Goal: Task Accomplishment & Management: Manage account settings

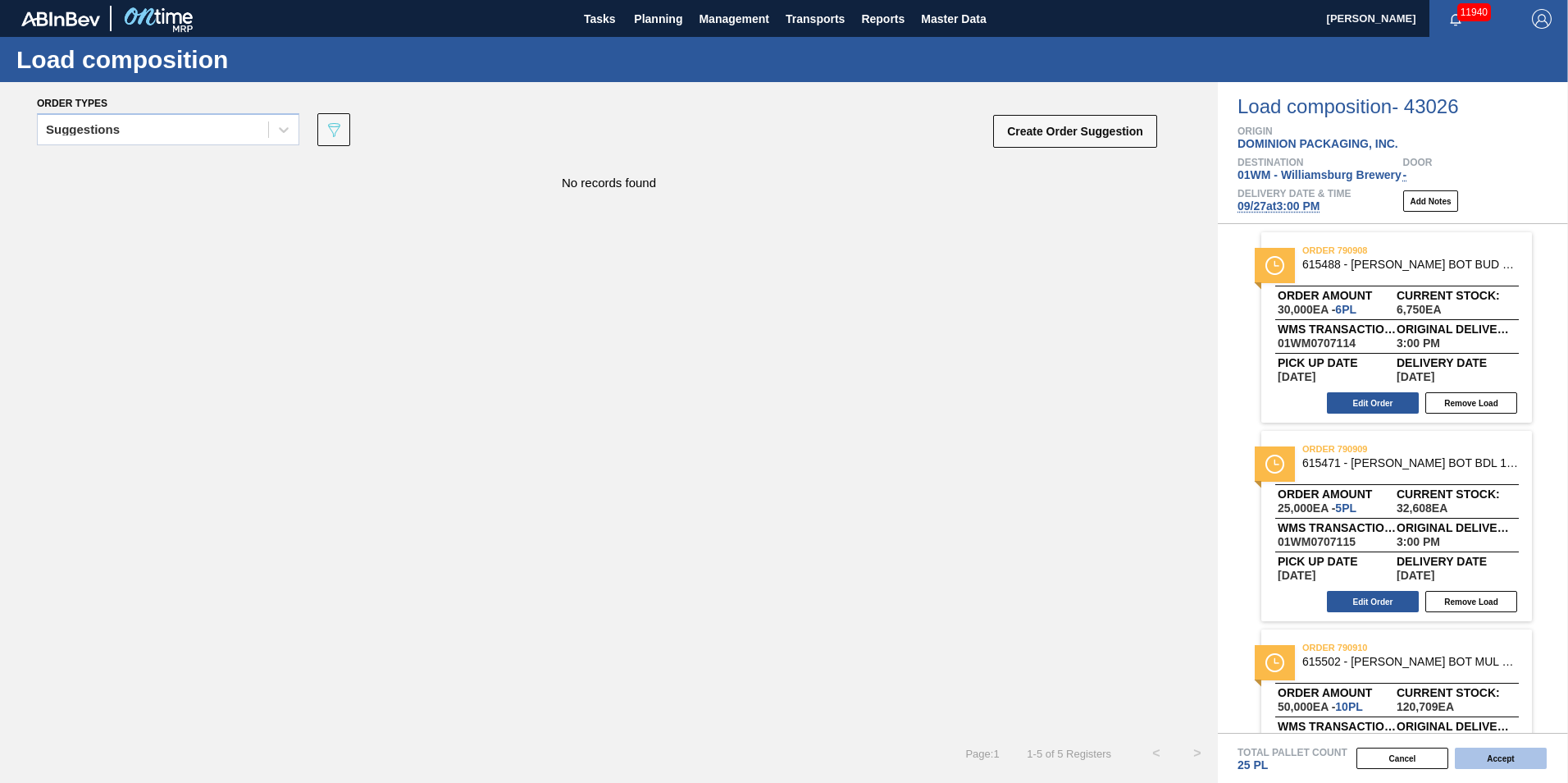
click at [1501, 753] on button "Accept" at bounding box center [1501, 758] width 92 height 22
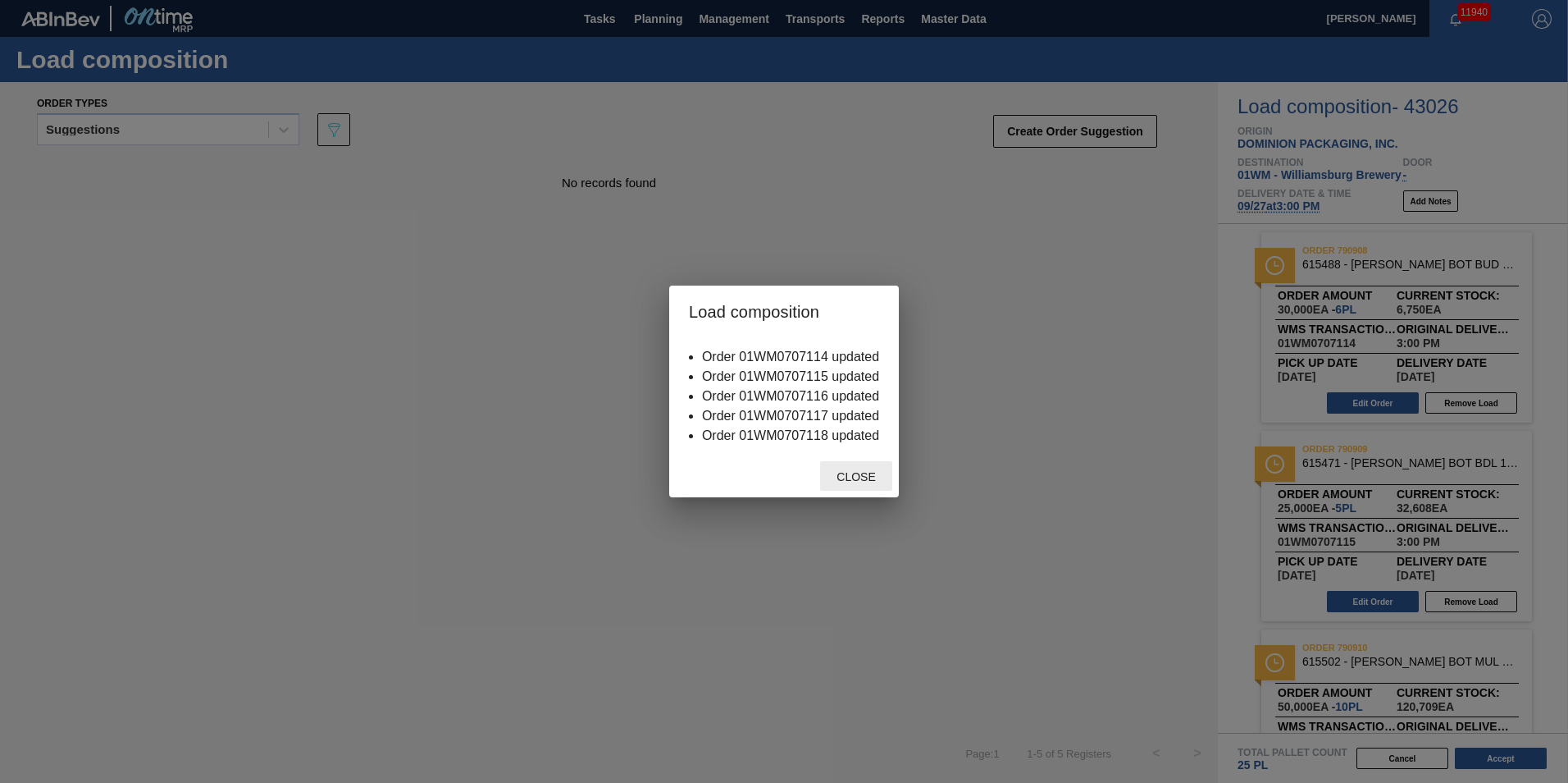
click at [863, 486] on div "Close" at bounding box center [856, 476] width 72 height 31
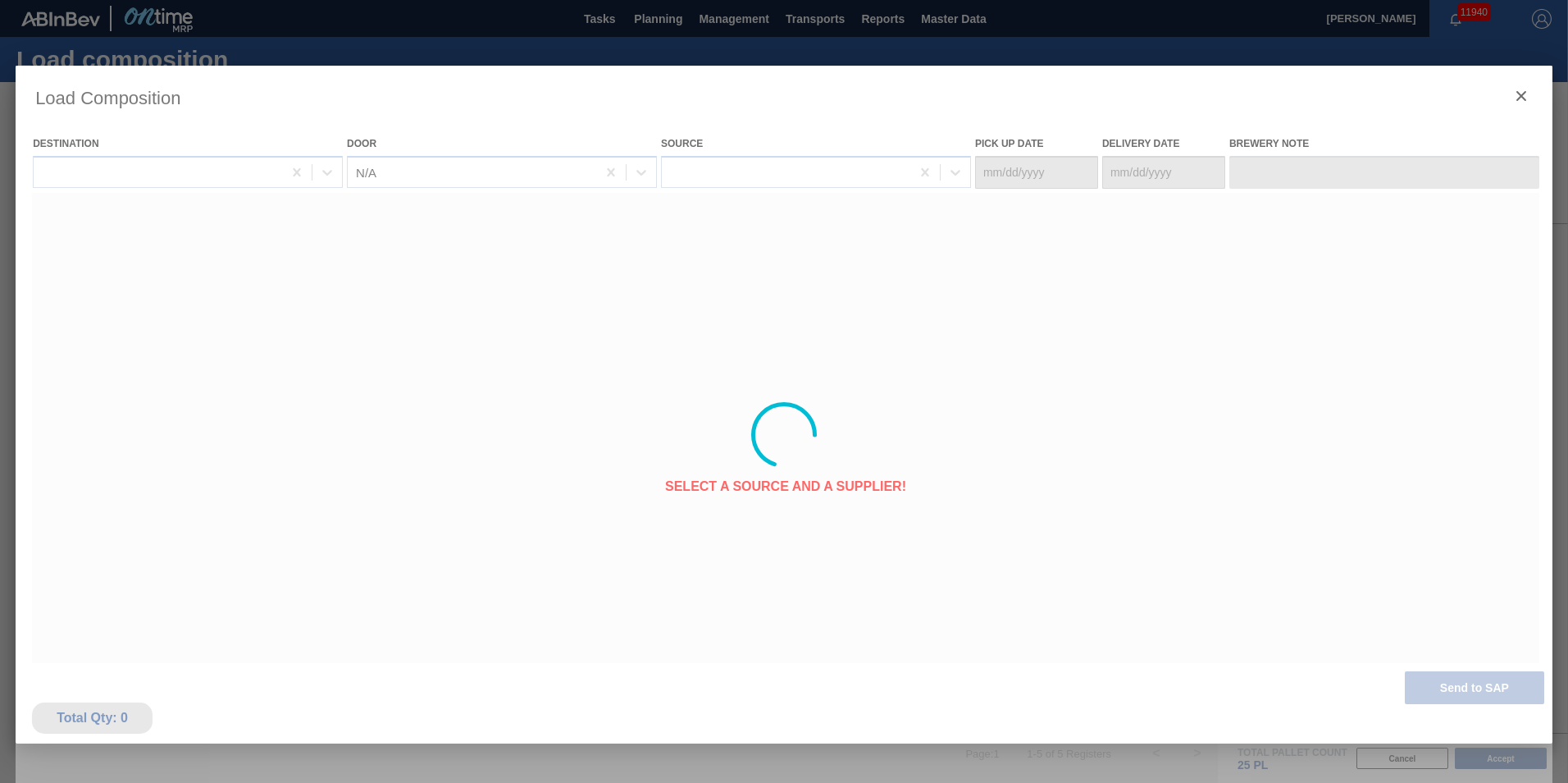
type Date "[DATE]"
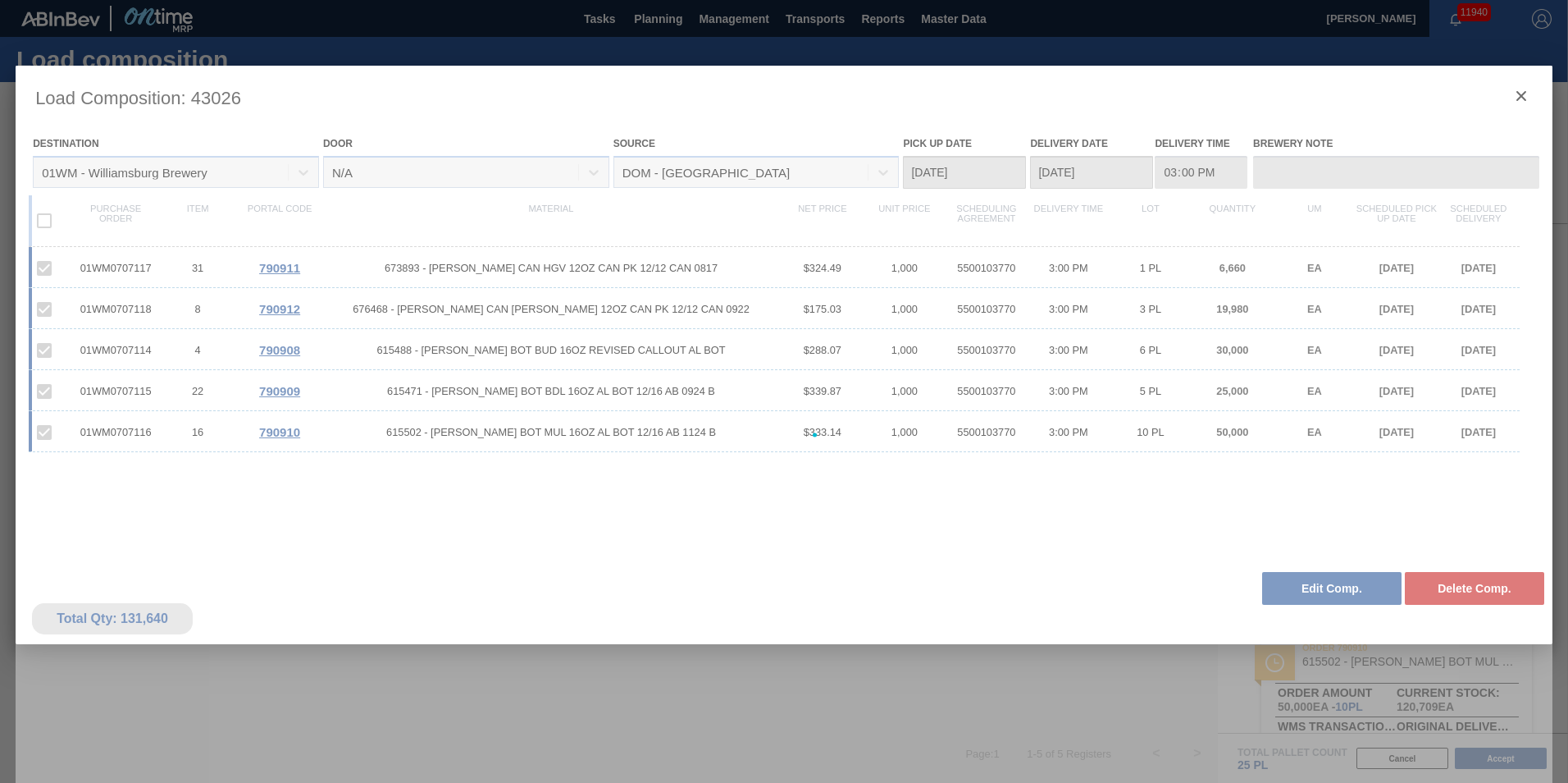
click at [1532, 95] on div at bounding box center [784, 434] width 1537 height 738
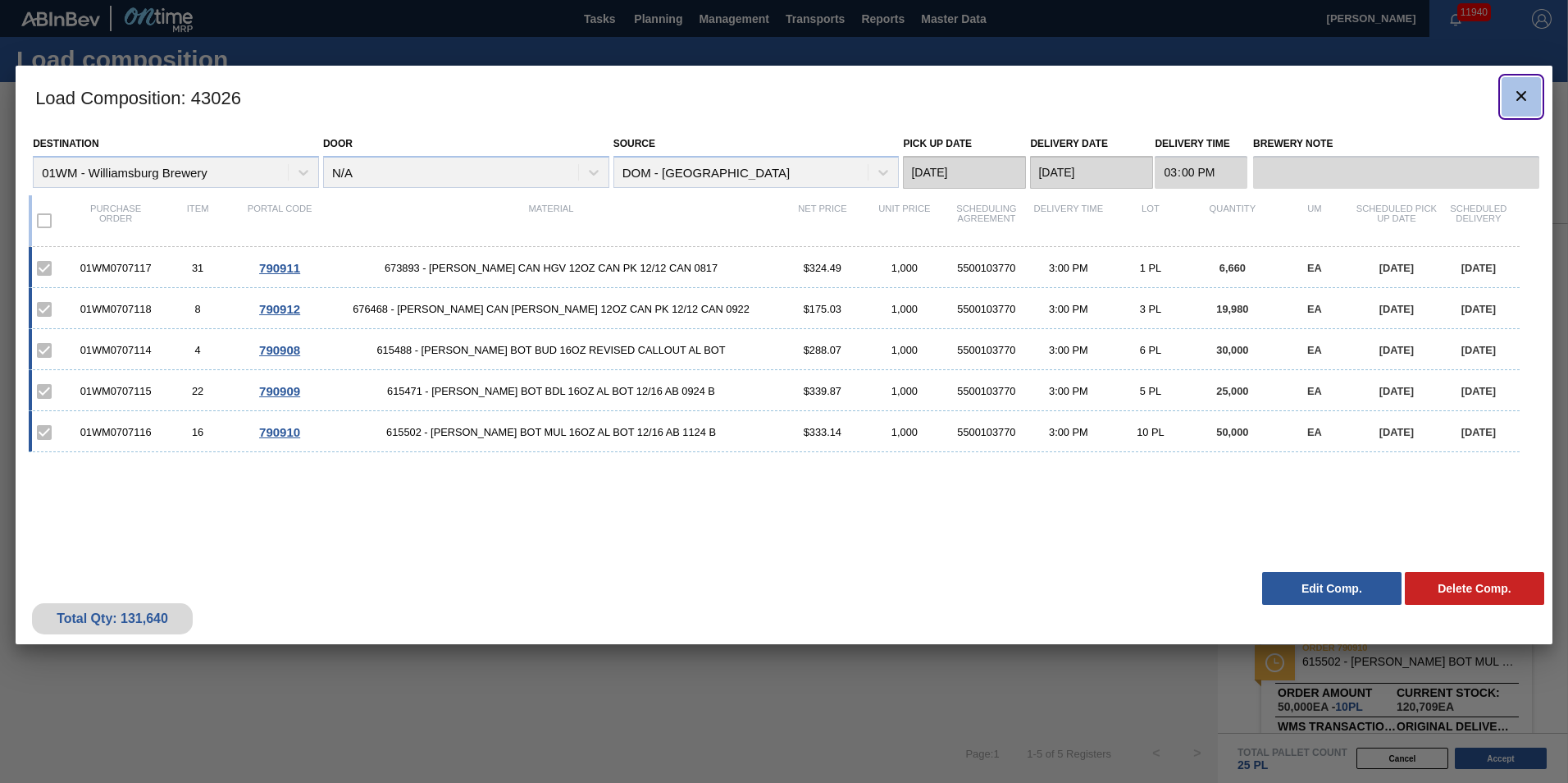
click at [1520, 95] on icon "botão de ícone" at bounding box center [1522, 96] width 10 height 10
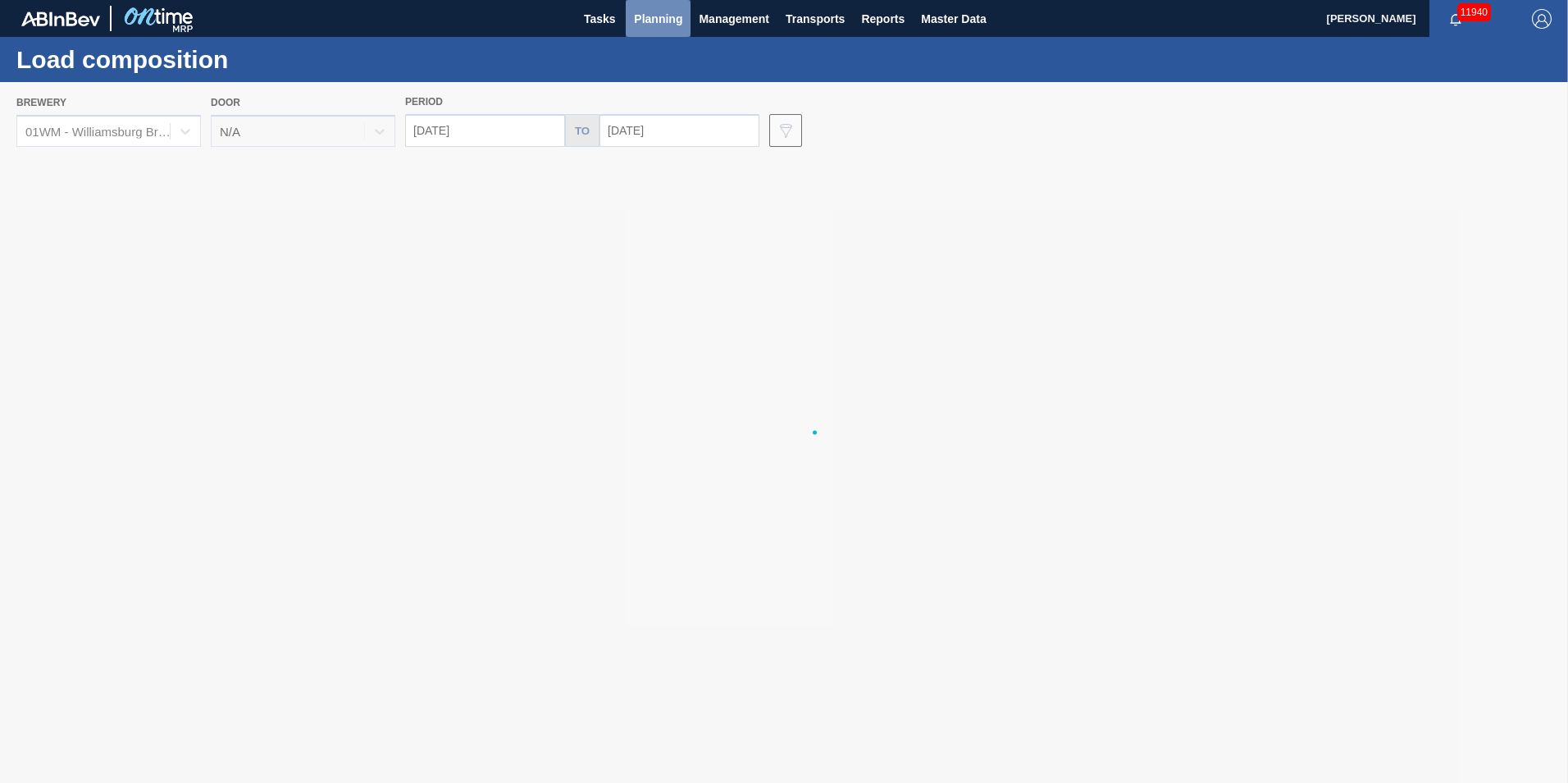
click at [637, 25] on span "Planning" at bounding box center [658, 19] width 48 height 20
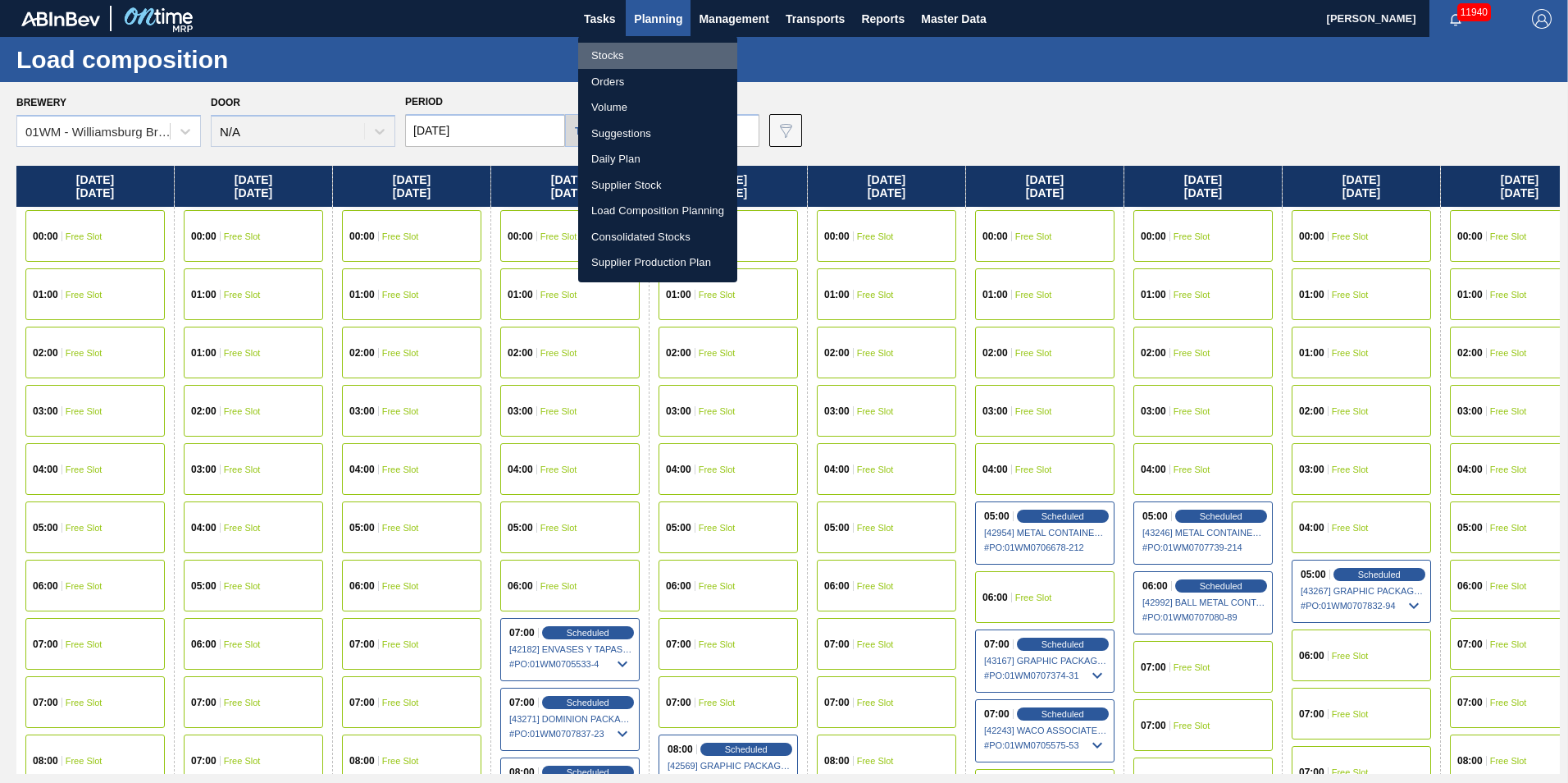
click at [622, 56] on li "Stocks" at bounding box center [658, 56] width 159 height 27
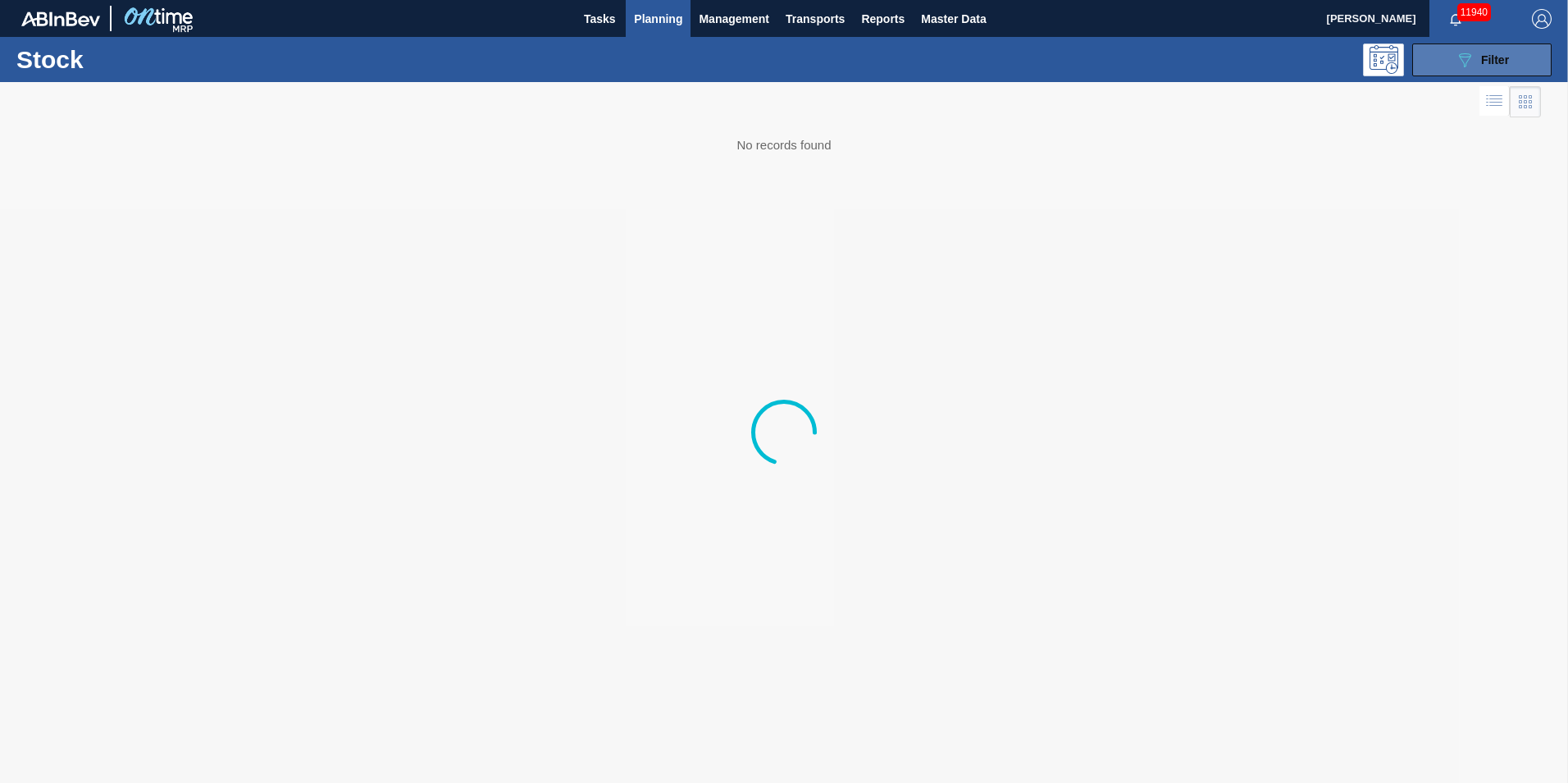
click at [1451, 61] on button "089F7B8B-B2A5-4AFE-B5C0-19BA573D28AC Filter" at bounding box center [1483, 60] width 139 height 33
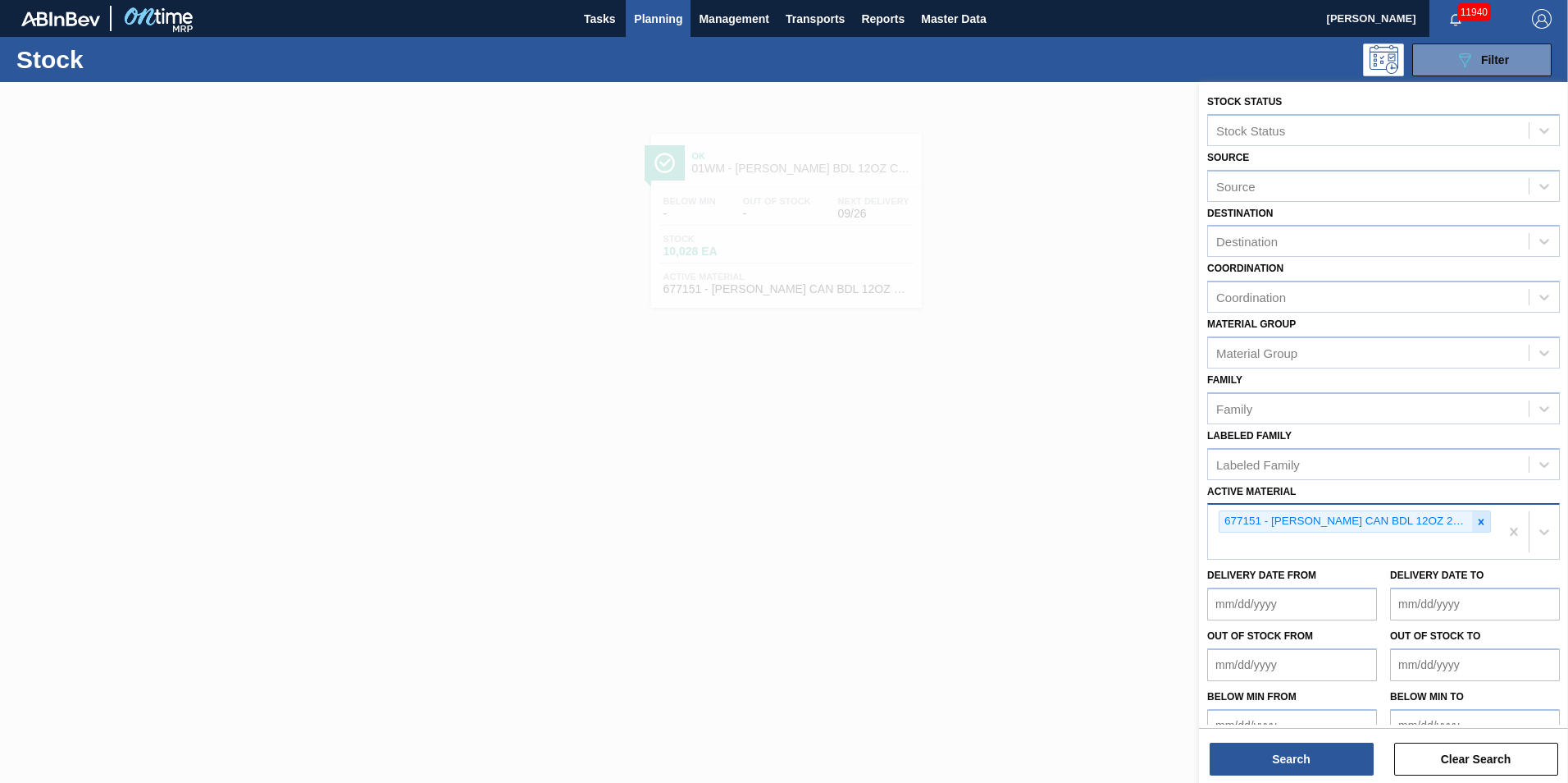
click at [1476, 522] on icon at bounding box center [1482, 522] width 12 height 12
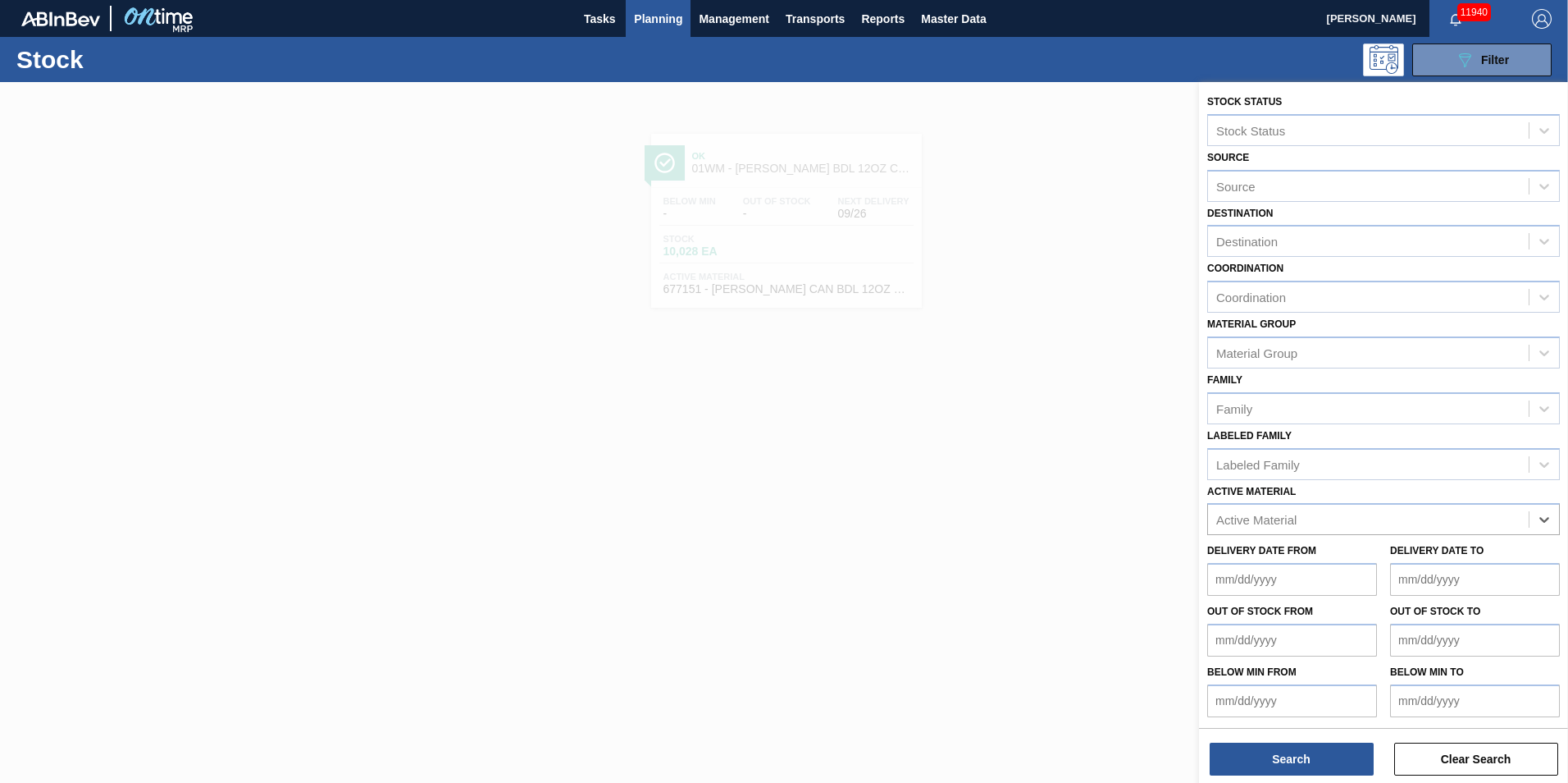
drag, startPoint x: 1418, startPoint y: 520, endPoint x: 1398, endPoint y: 502, distance: 26.9
click at [1418, 520] on div "Active Material" at bounding box center [1369, 520] width 320 height 24
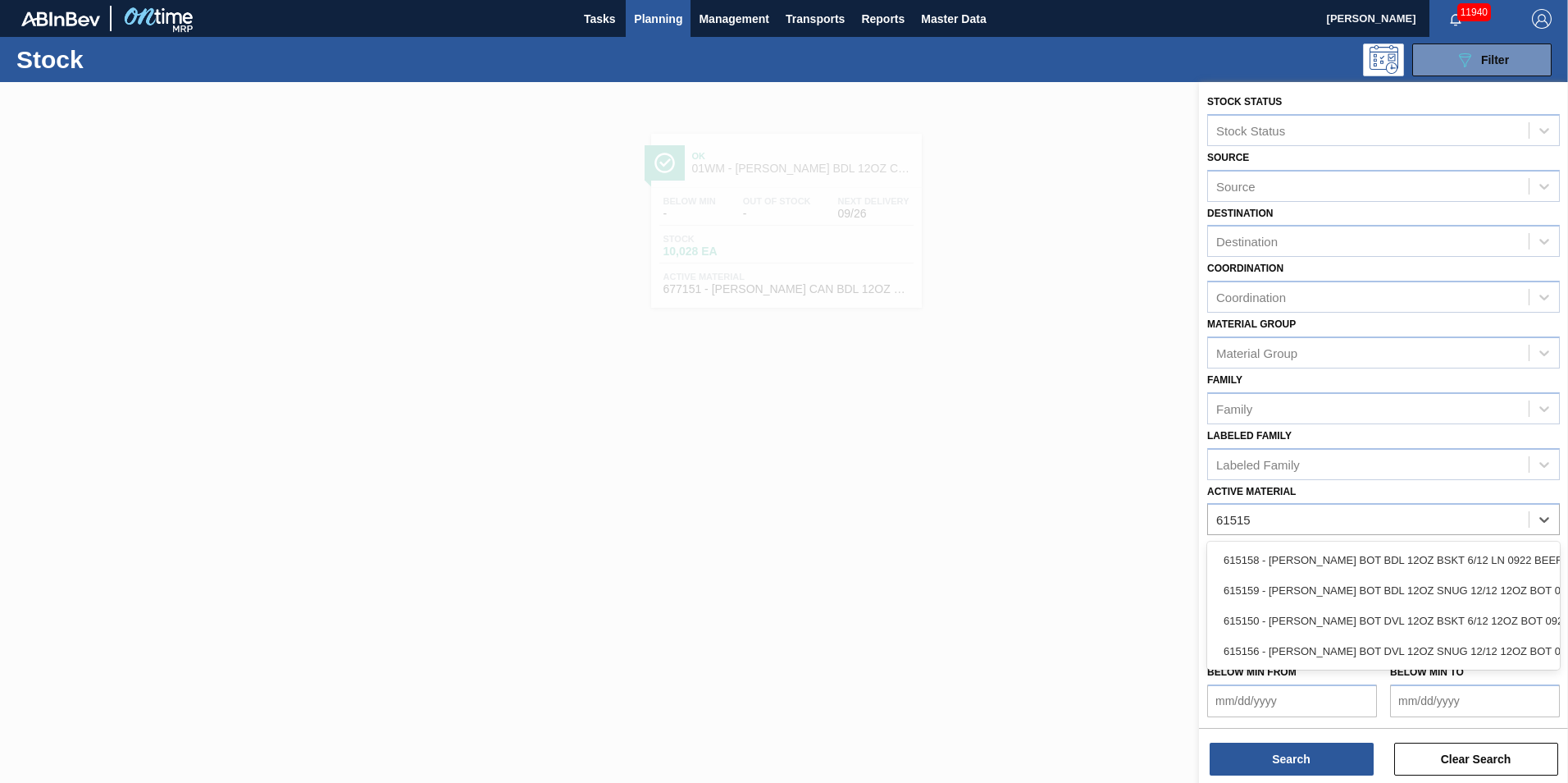
type Material "615150"
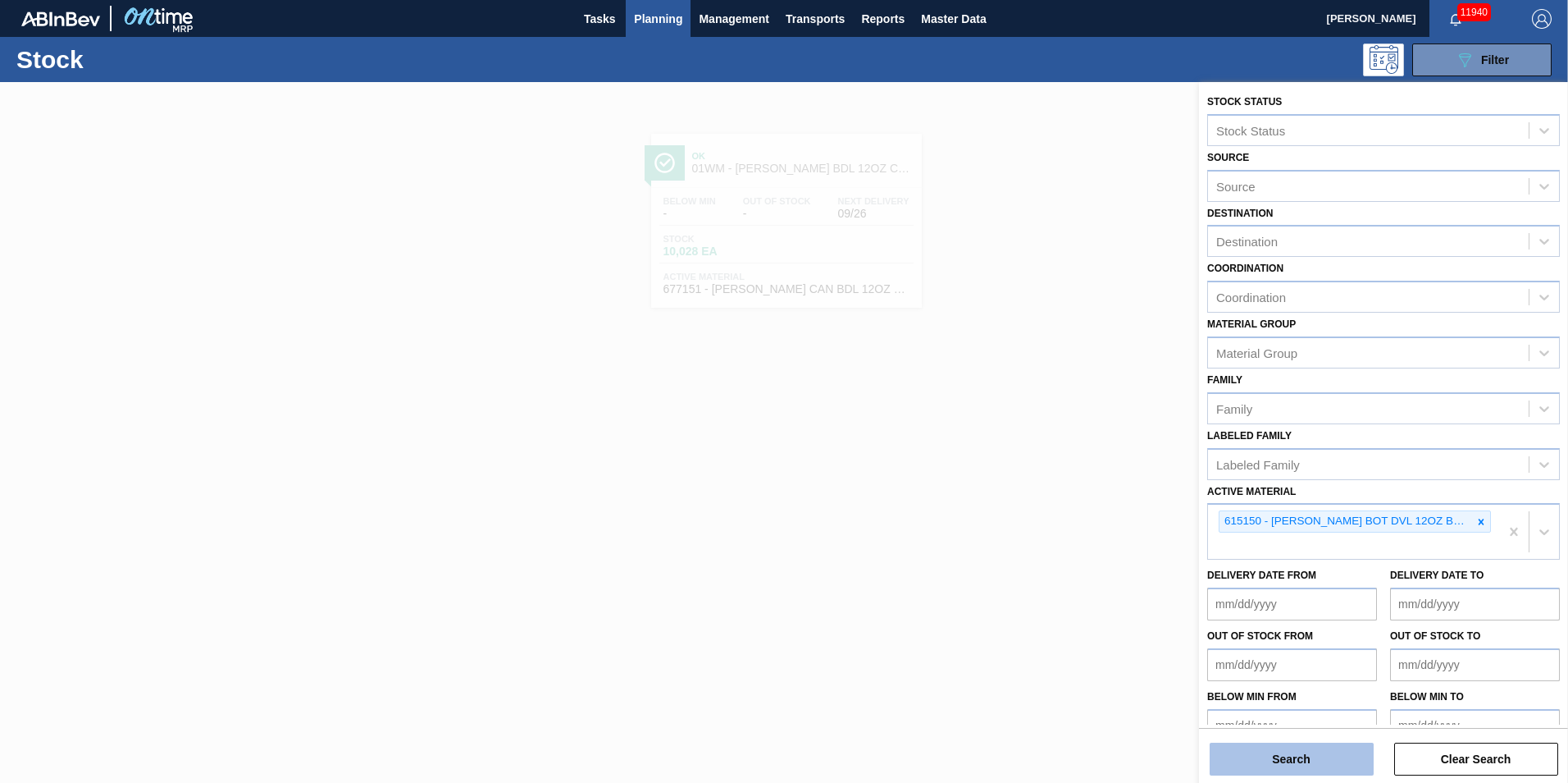
click at [1278, 762] on button "Search" at bounding box center [1292, 759] width 164 height 33
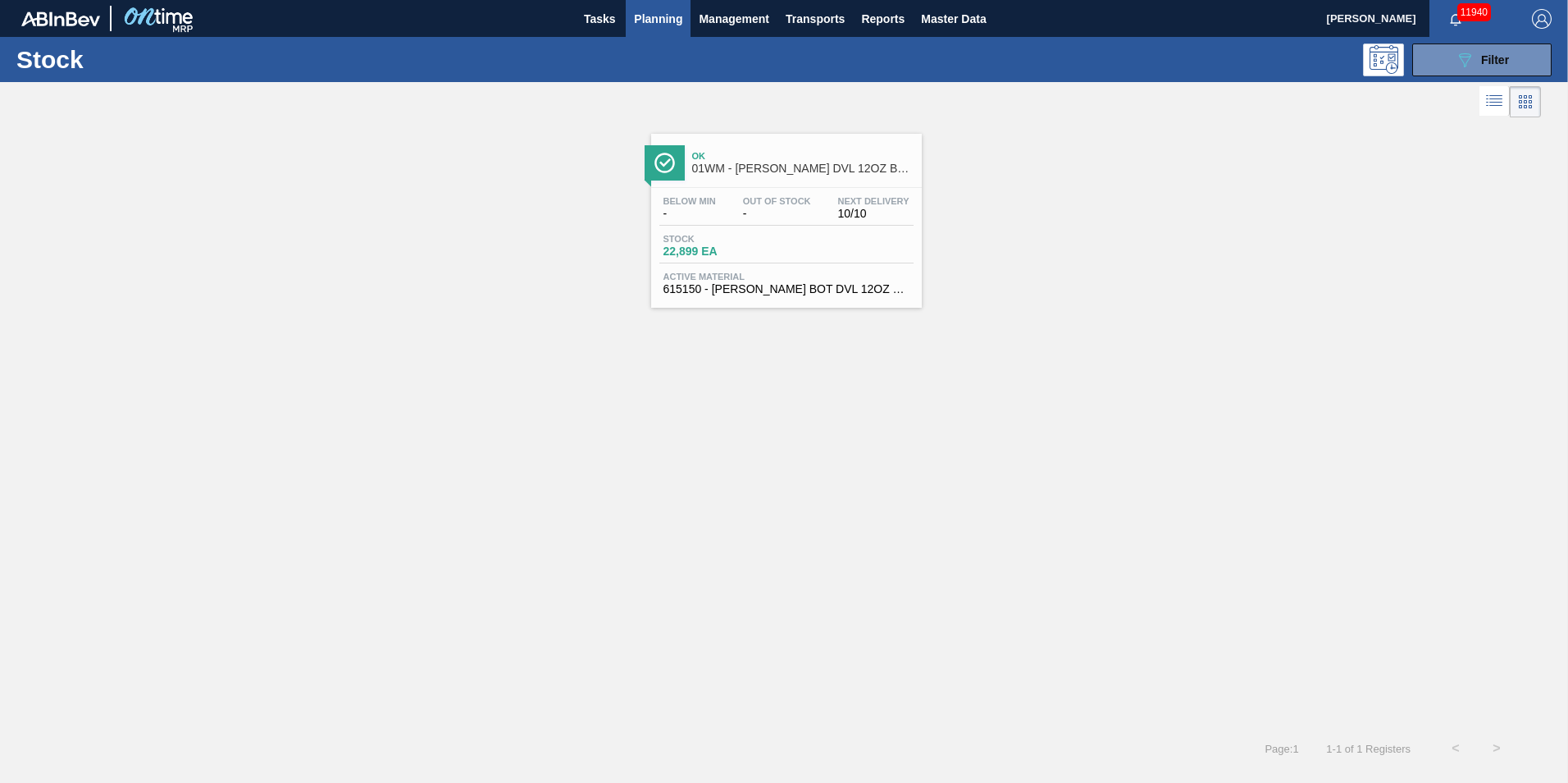
drag, startPoint x: 763, startPoint y: 186, endPoint x: 766, endPoint y: 196, distance: 10.4
click at [763, 186] on div "Ok 01WM - [PERSON_NAME] DVL 12OZ BOT BSKT 6/12 12OZ BOT Below Min - Out Of Stoc…" at bounding box center [787, 220] width 271 height 174
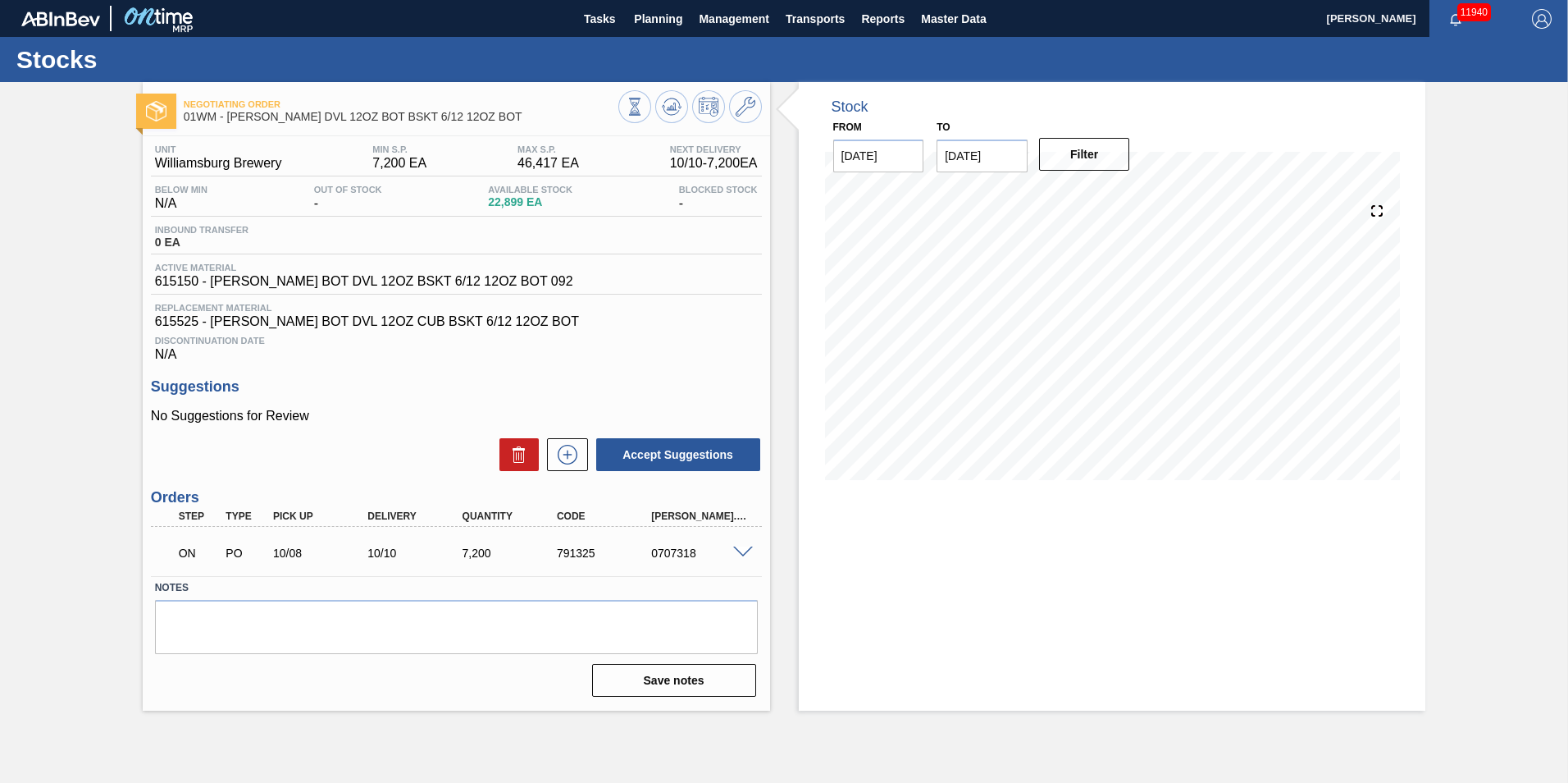
click at [734, 554] on span at bounding box center [743, 552] width 20 height 12
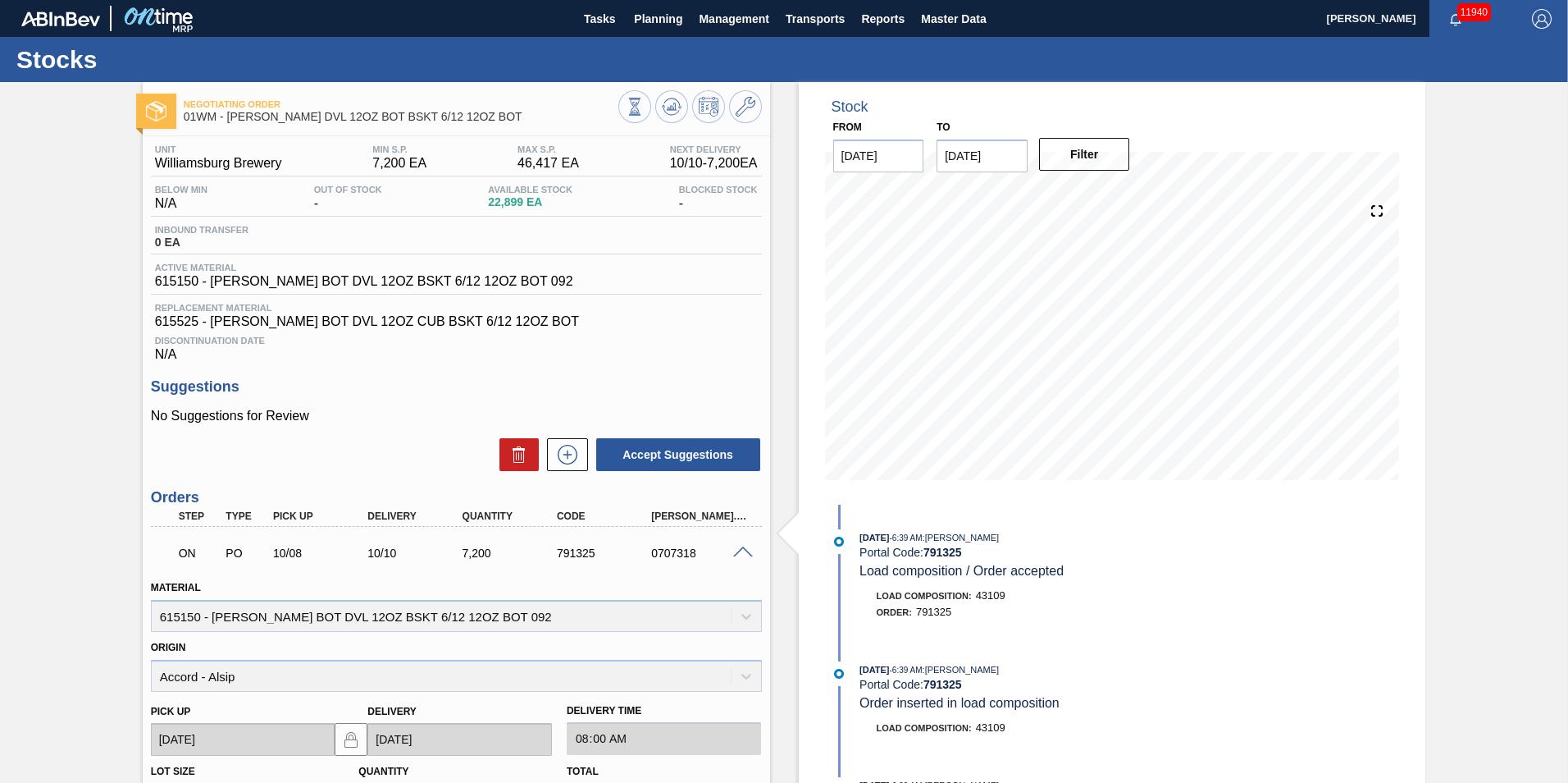
scroll to position [325, 0]
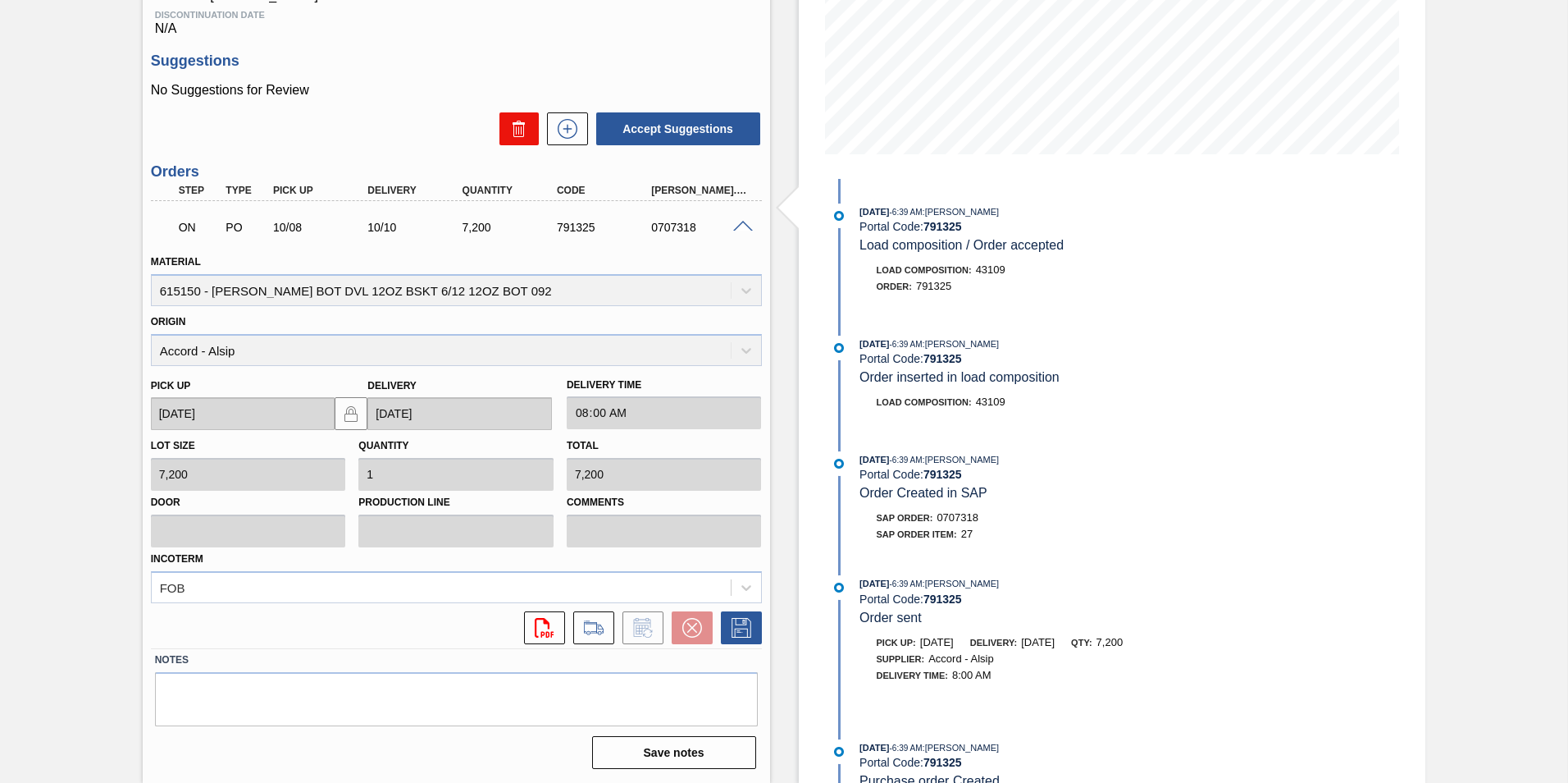
click at [525, 135] on icon at bounding box center [520, 129] width 20 height 20
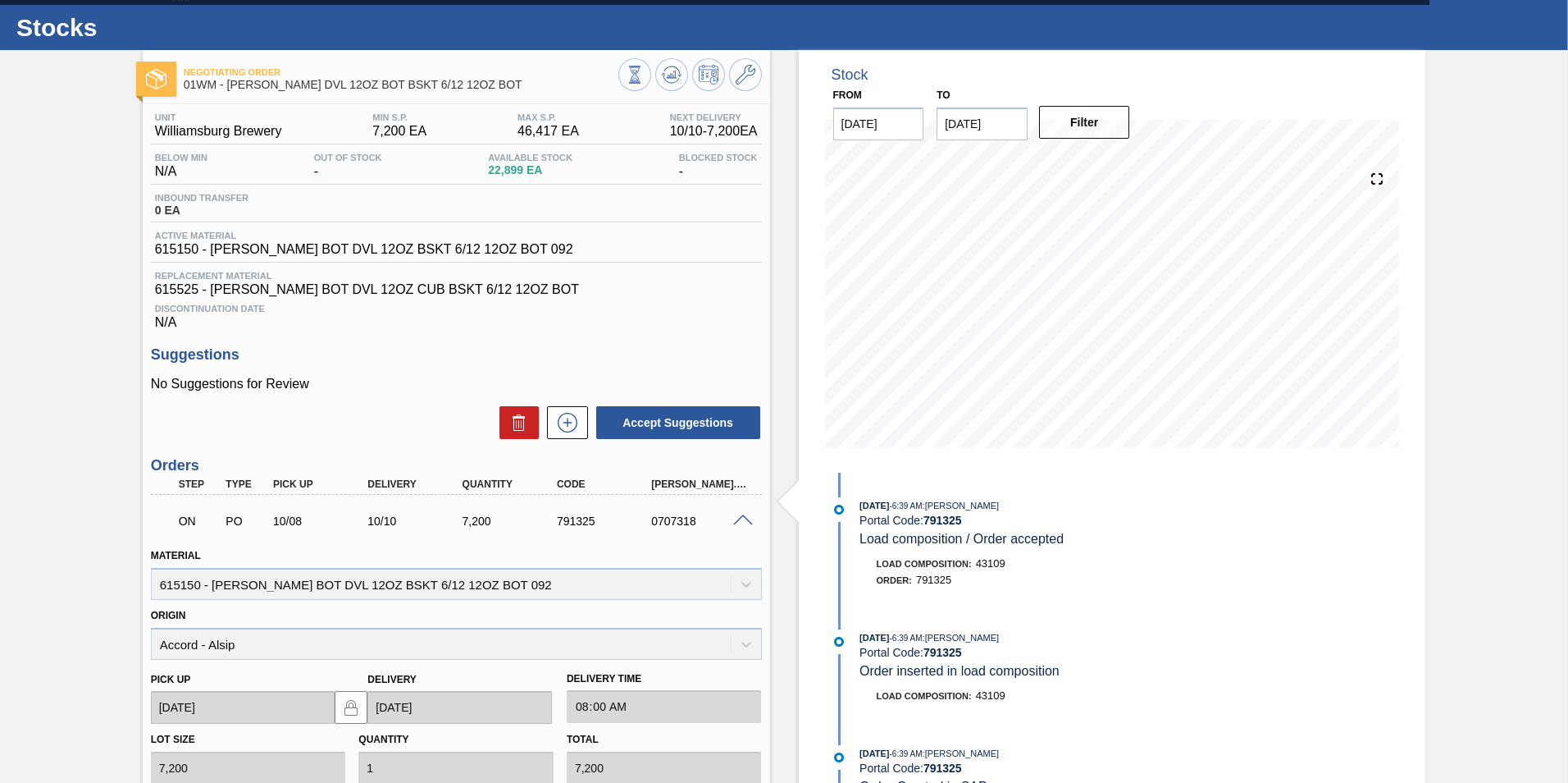
scroll to position [0, 0]
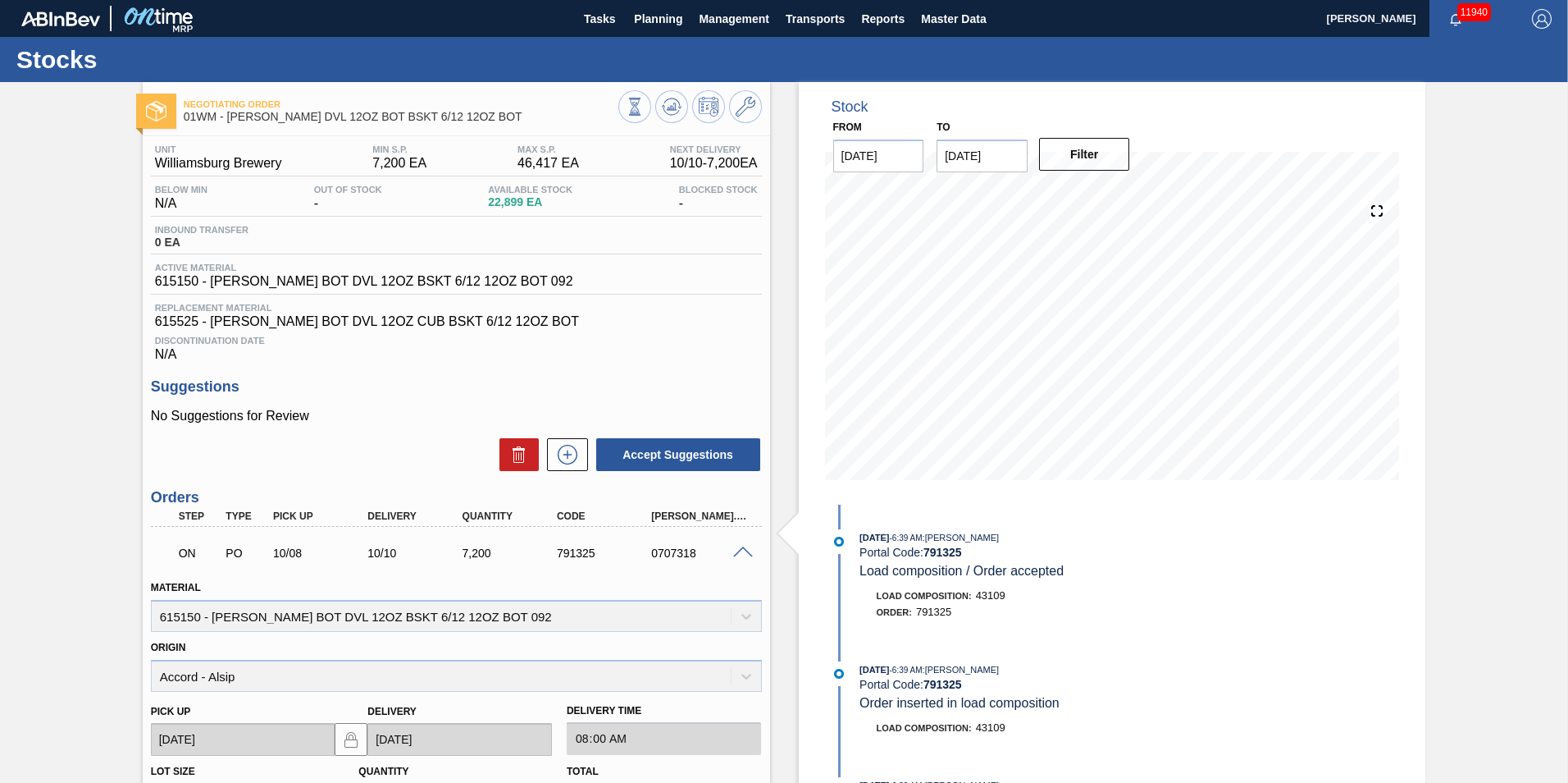
click at [743, 546] on span at bounding box center [743, 552] width 20 height 12
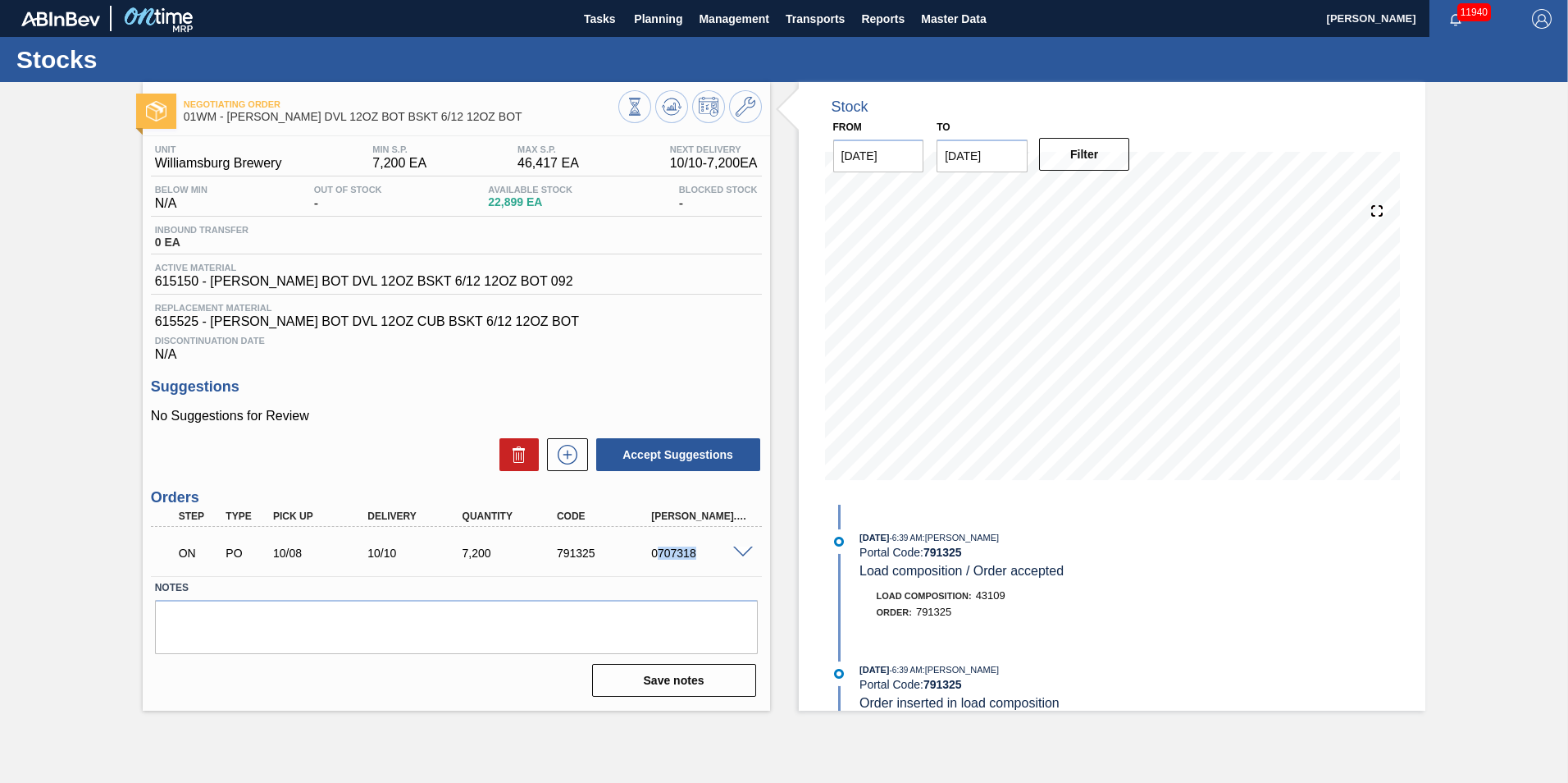
drag, startPoint x: 695, startPoint y: 550, endPoint x: 657, endPoint y: 548, distance: 38.1
click at [657, 548] on div "0707318" at bounding box center [700, 553] width 105 height 13
copy div "707318"
click at [747, 544] on div "ON PO 10/08 10/10 7,200 791325 0707318" at bounding box center [457, 551] width 611 height 41
click at [750, 560] on div "ON PO 10/08 10/10 7,200 791325 0707318" at bounding box center [457, 551] width 611 height 41
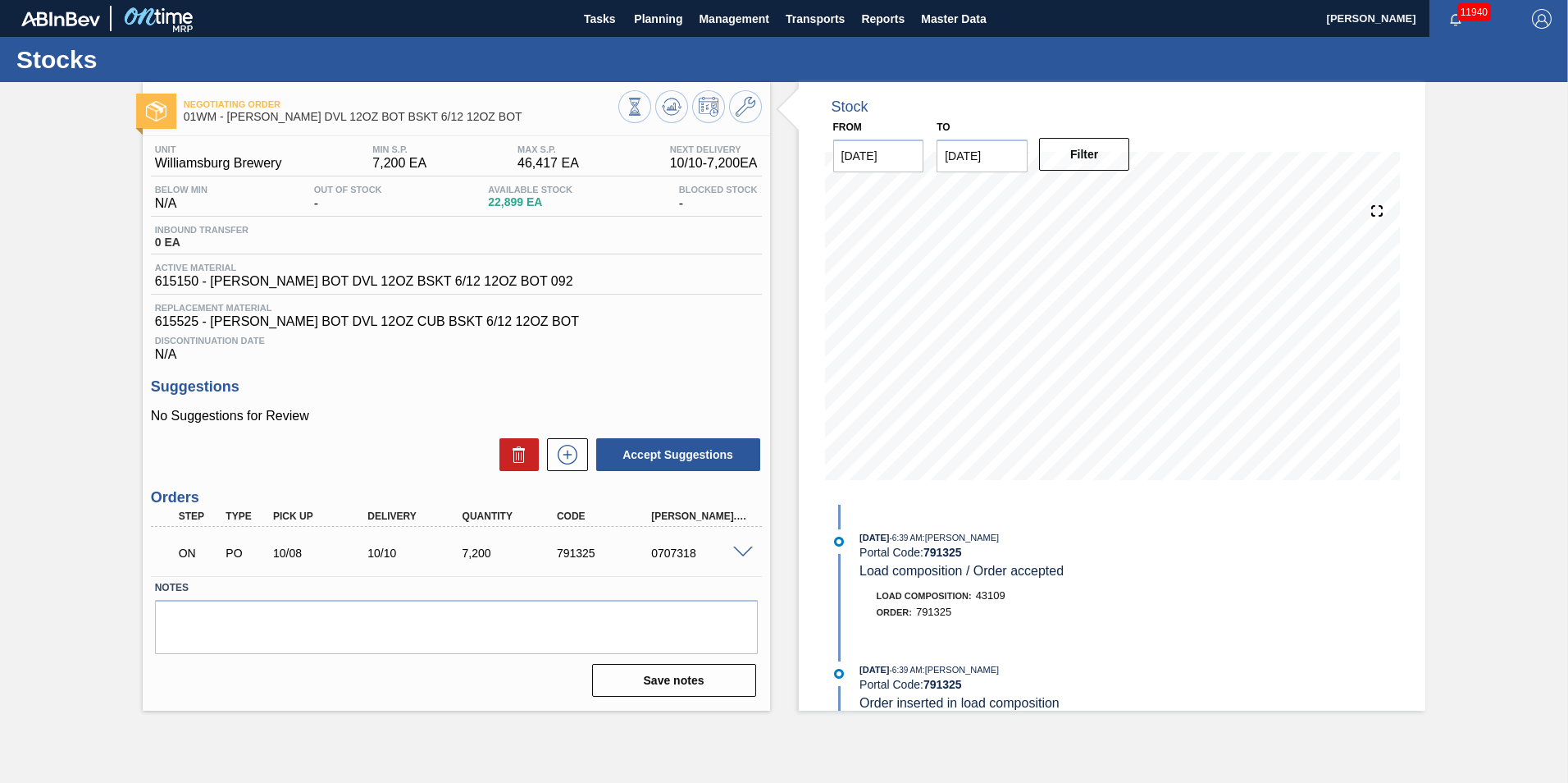
click at [735, 550] on span at bounding box center [743, 552] width 20 height 12
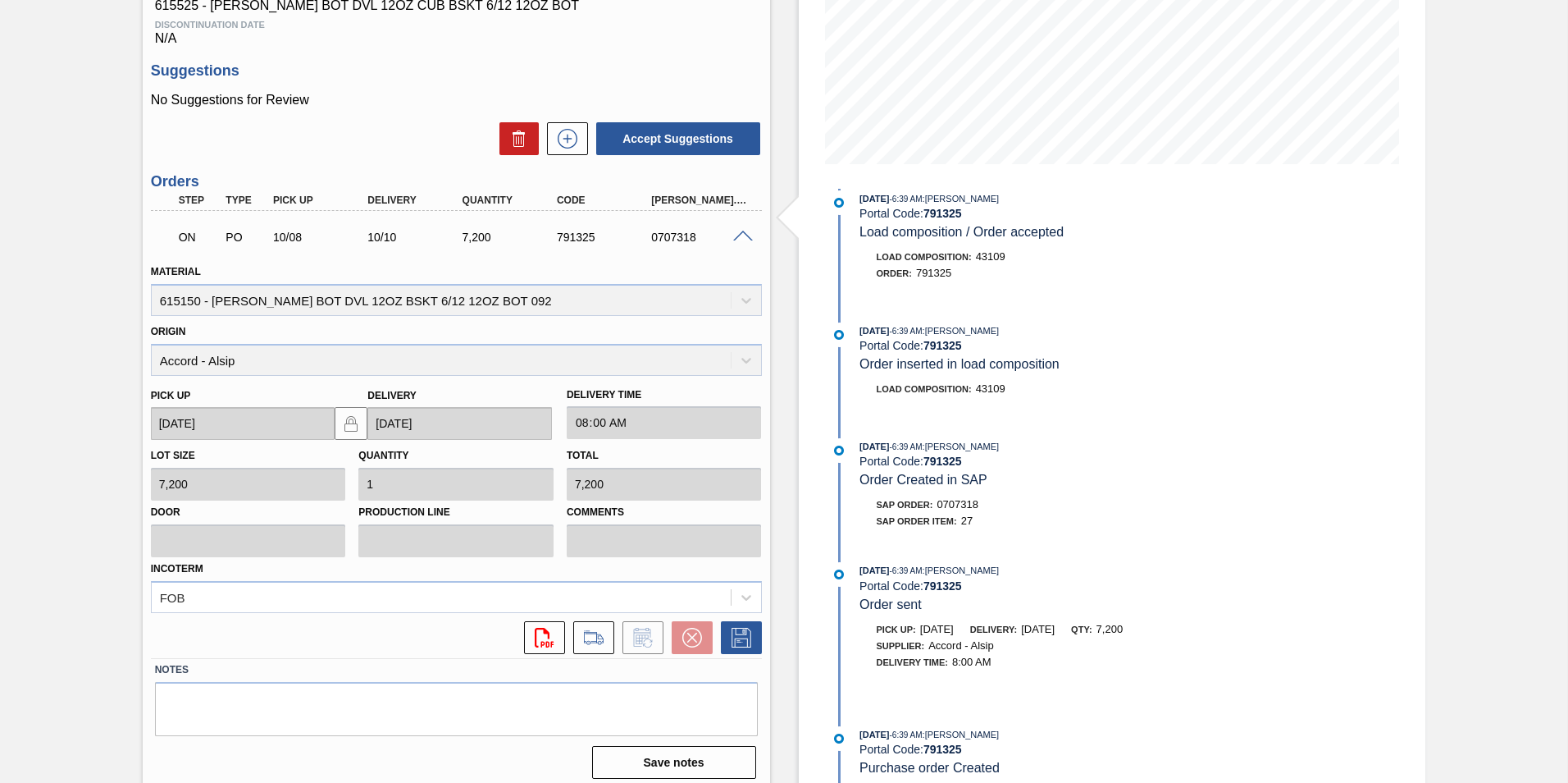
scroll to position [325, 0]
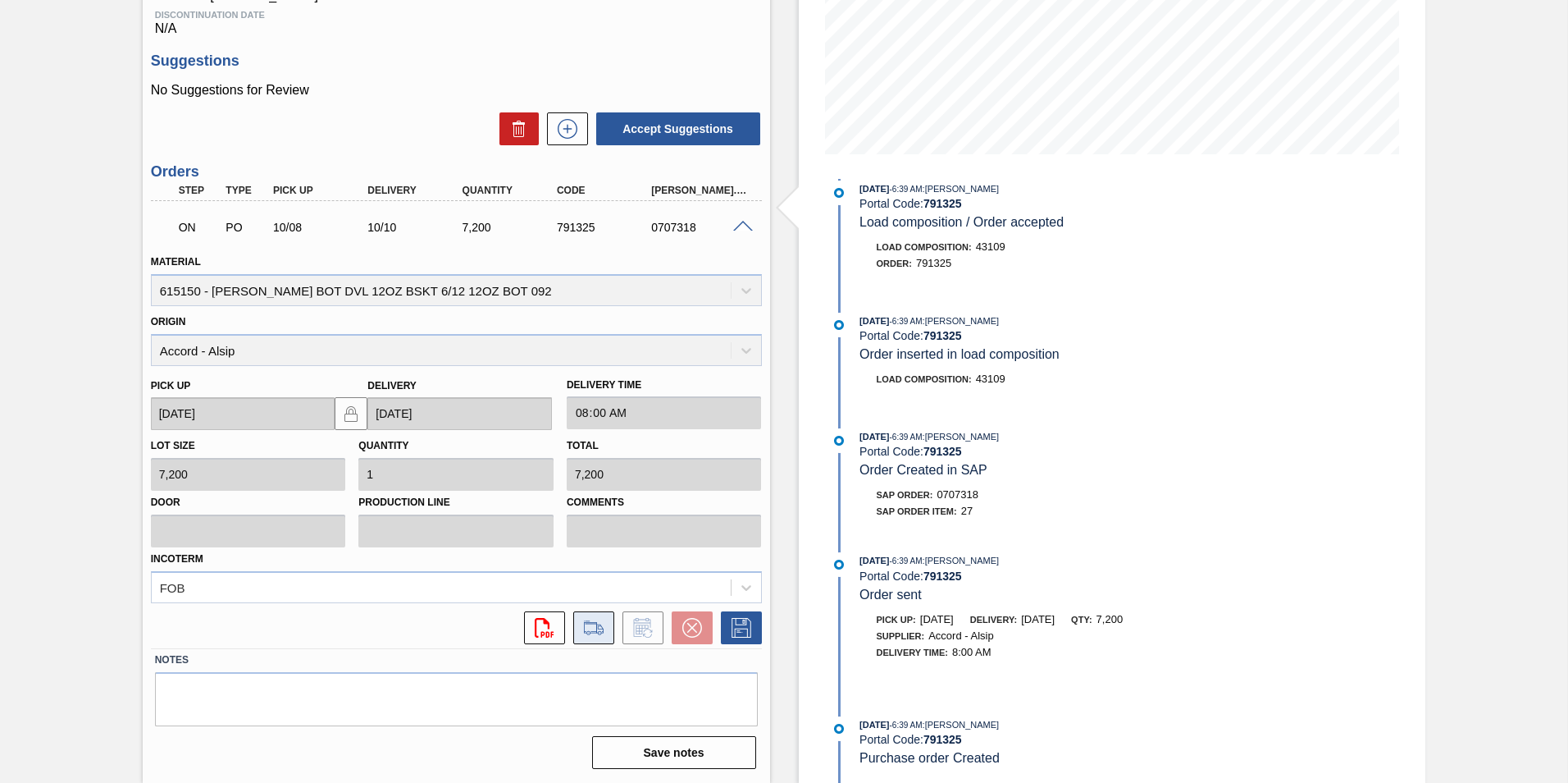
click at [589, 628] on icon at bounding box center [594, 628] width 27 height 20
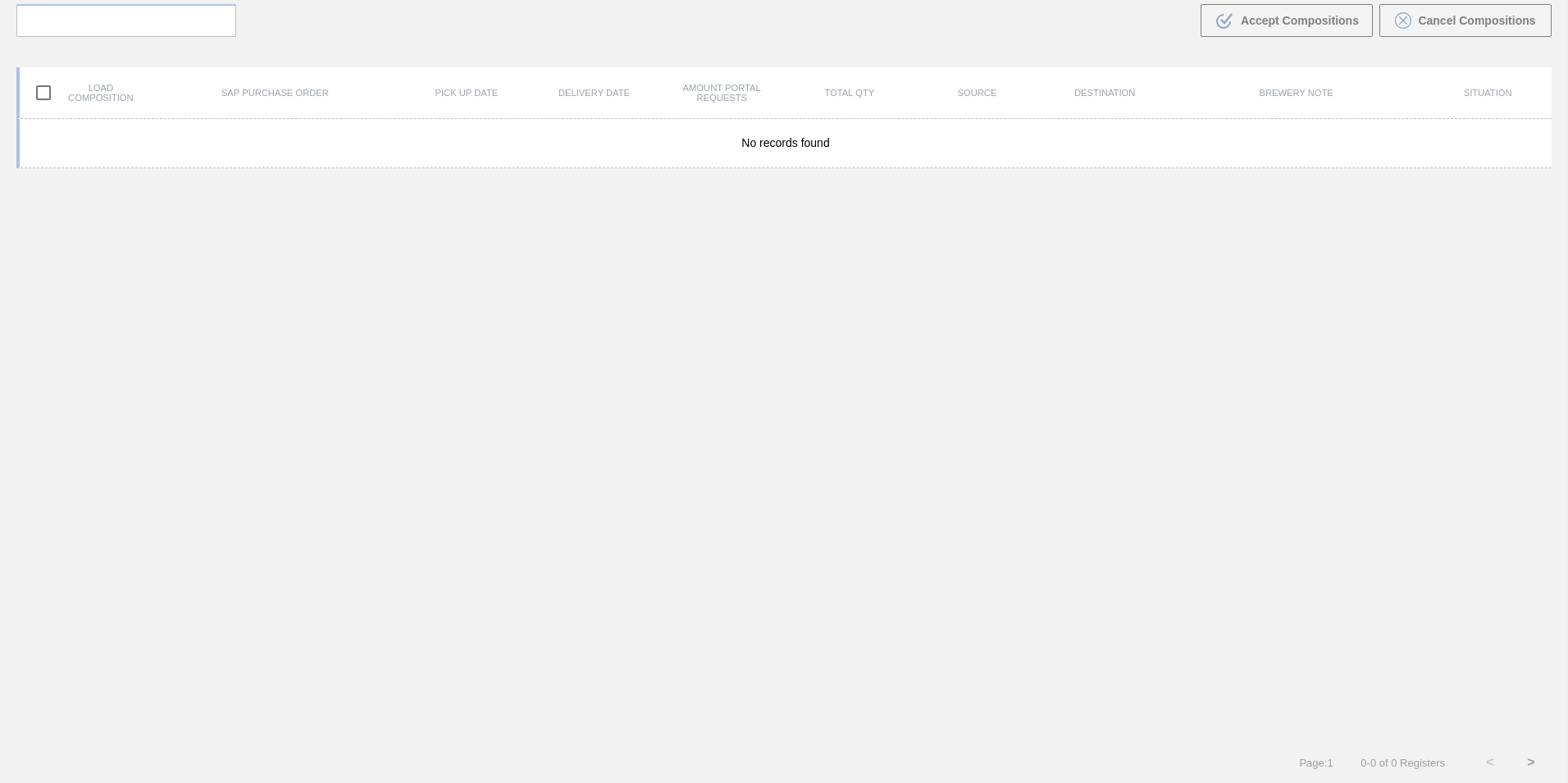
scroll to position [118, 0]
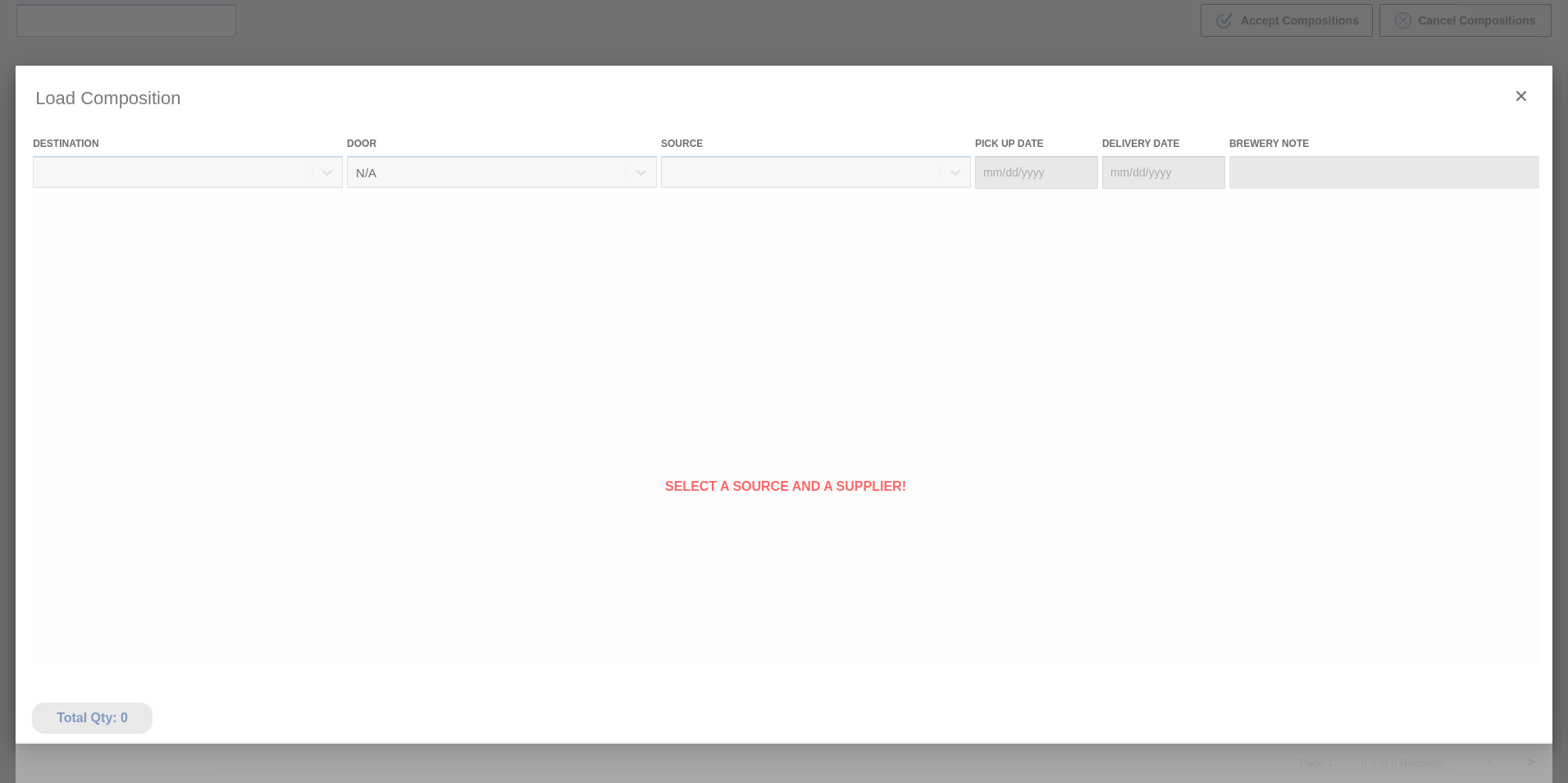
type Date "[DATE]"
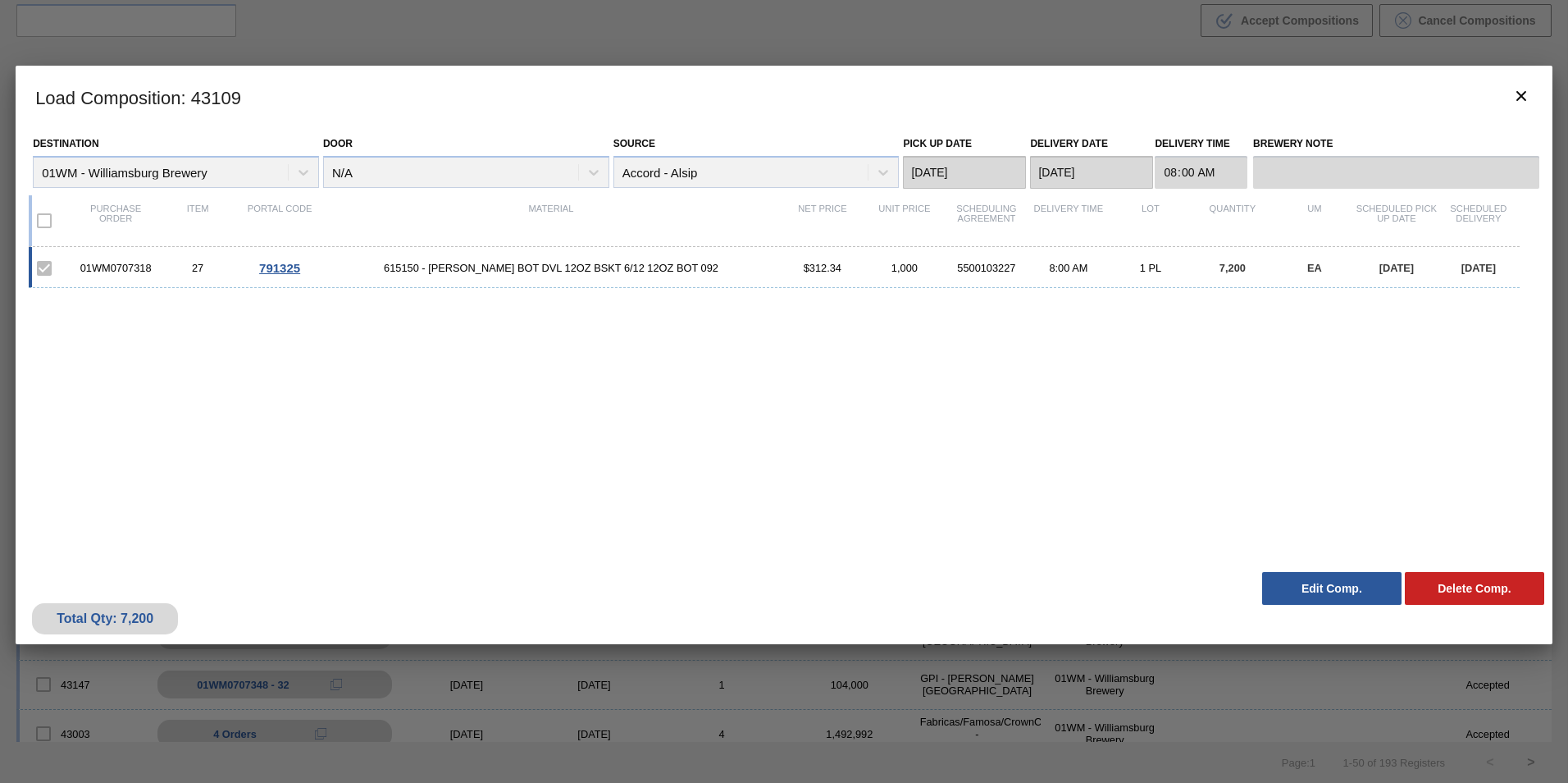
click at [1343, 594] on button "Edit Comp." at bounding box center [1332, 589] width 139 height 33
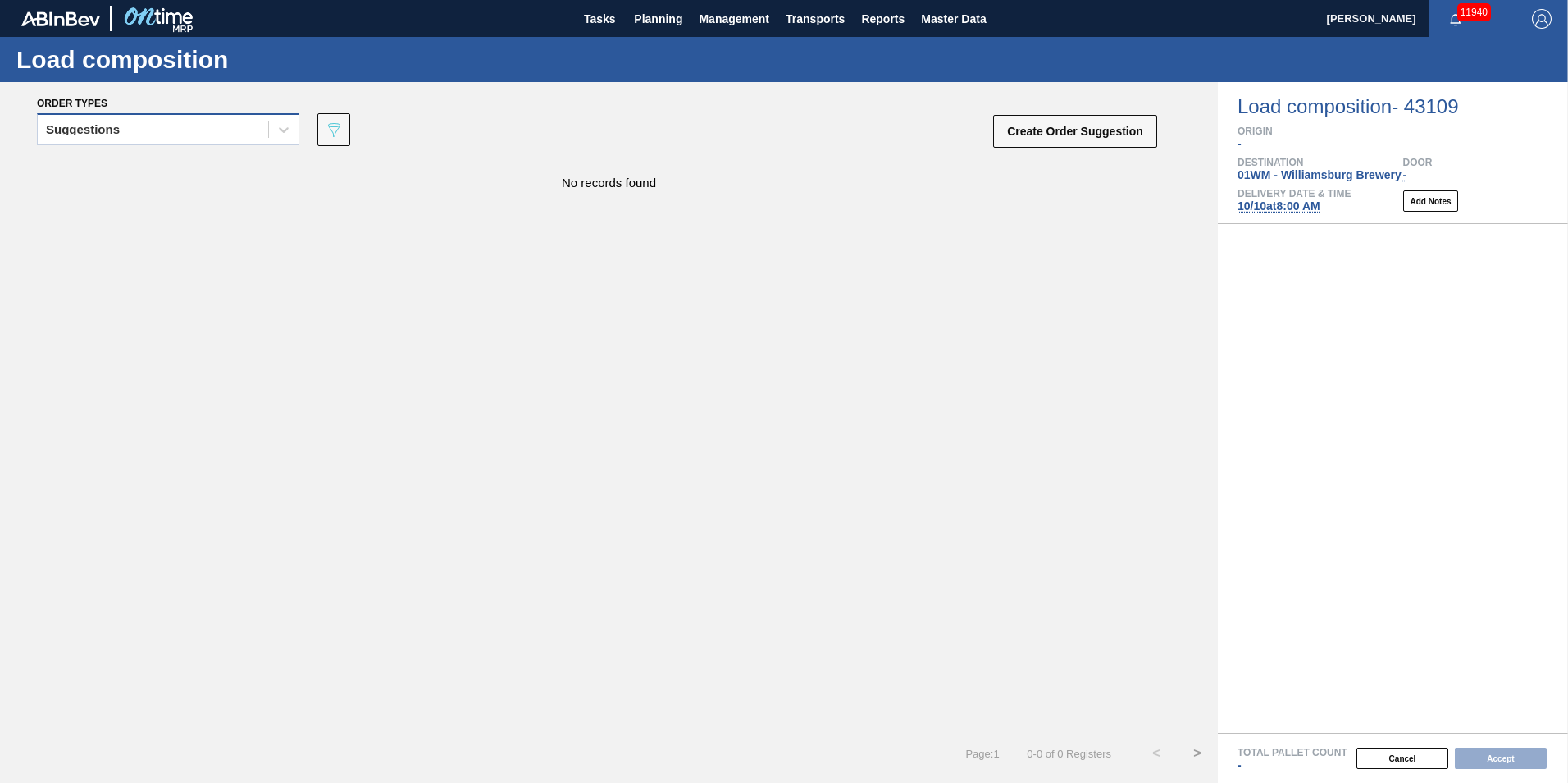
click at [206, 124] on div "Suggestions" at bounding box center [153, 130] width 231 height 24
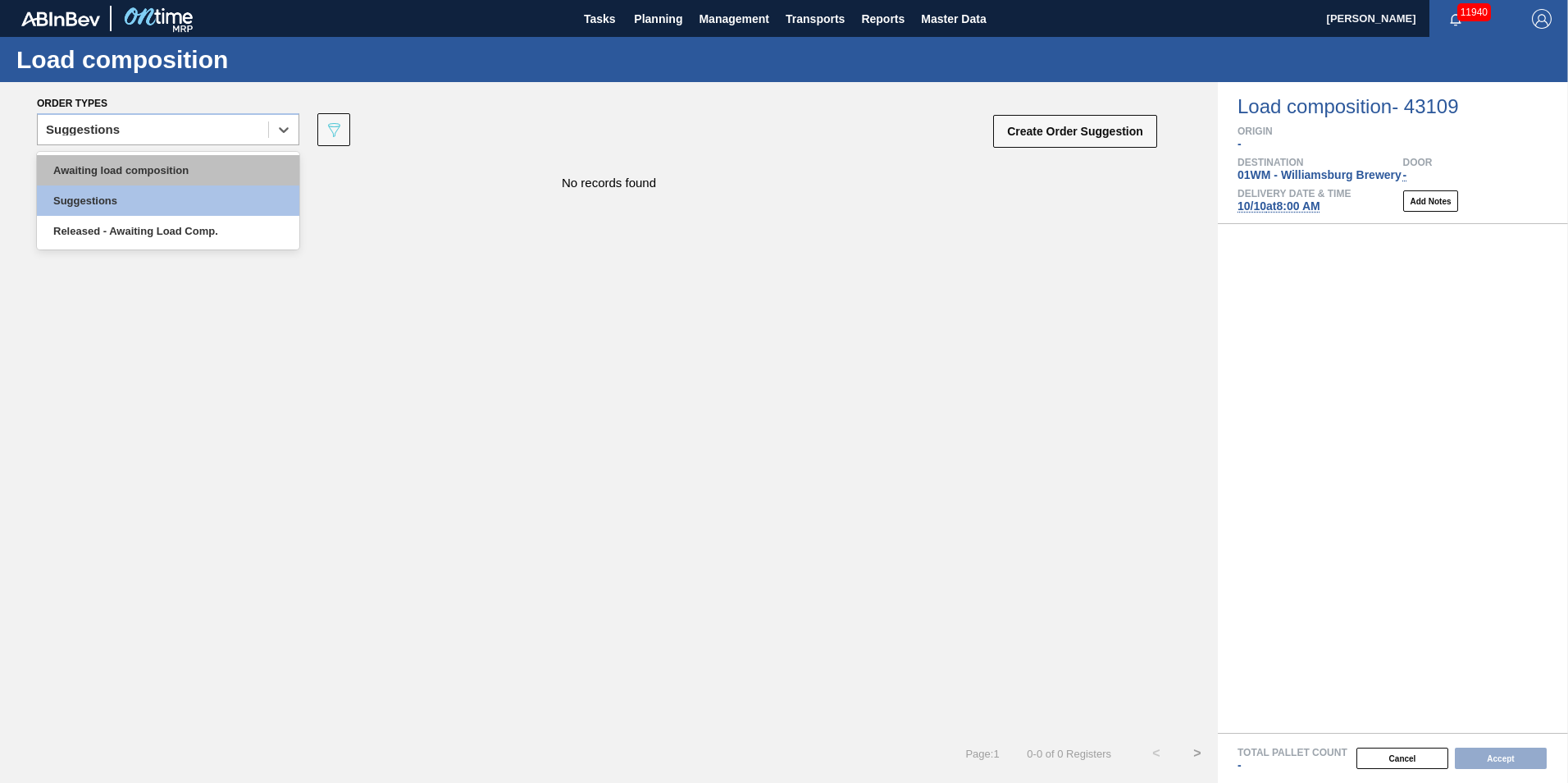
click at [201, 164] on div "Awaiting load composition" at bounding box center [168, 170] width 262 height 31
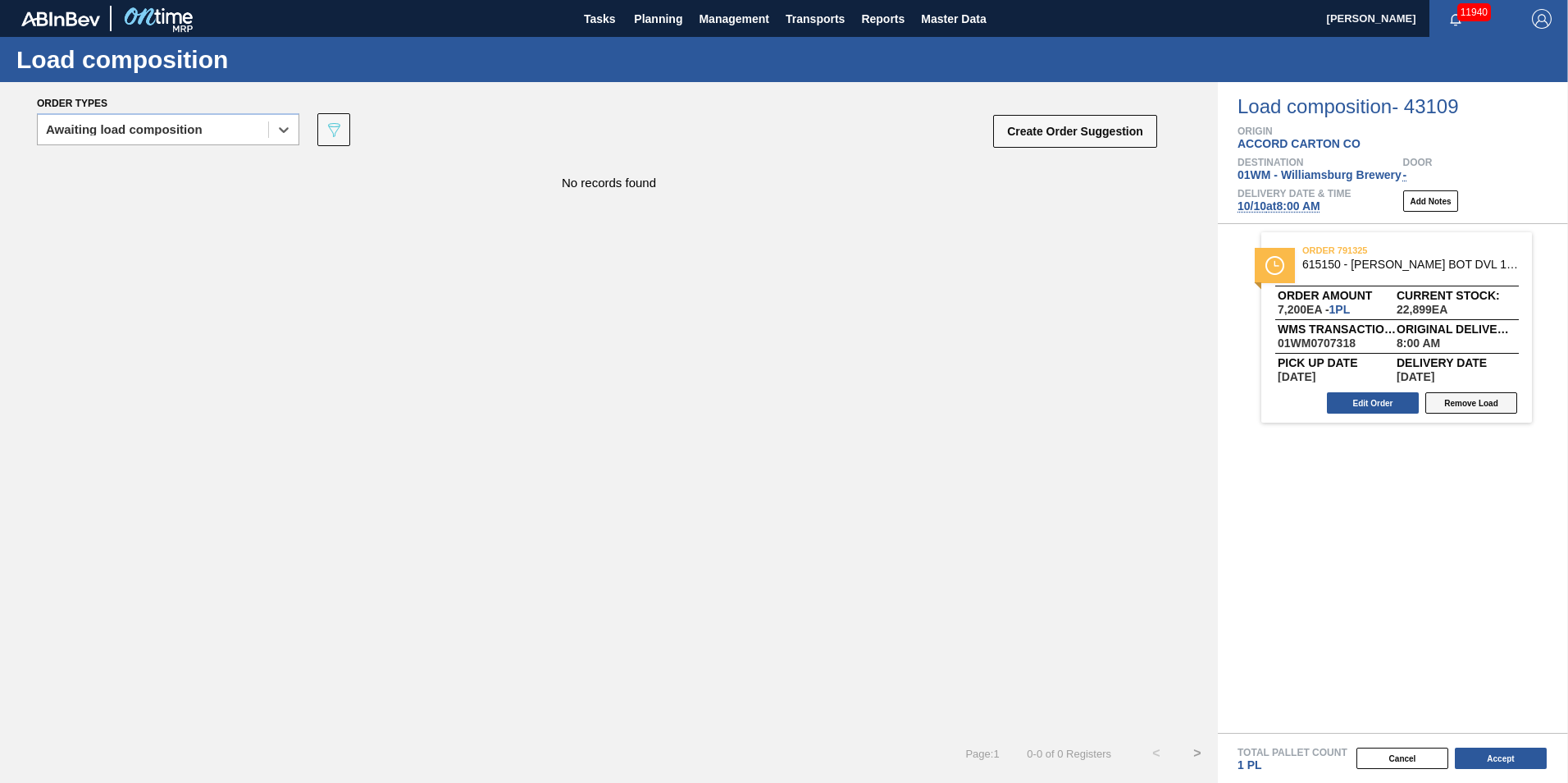
click at [1462, 408] on button "Remove Load" at bounding box center [1471, 403] width 92 height 22
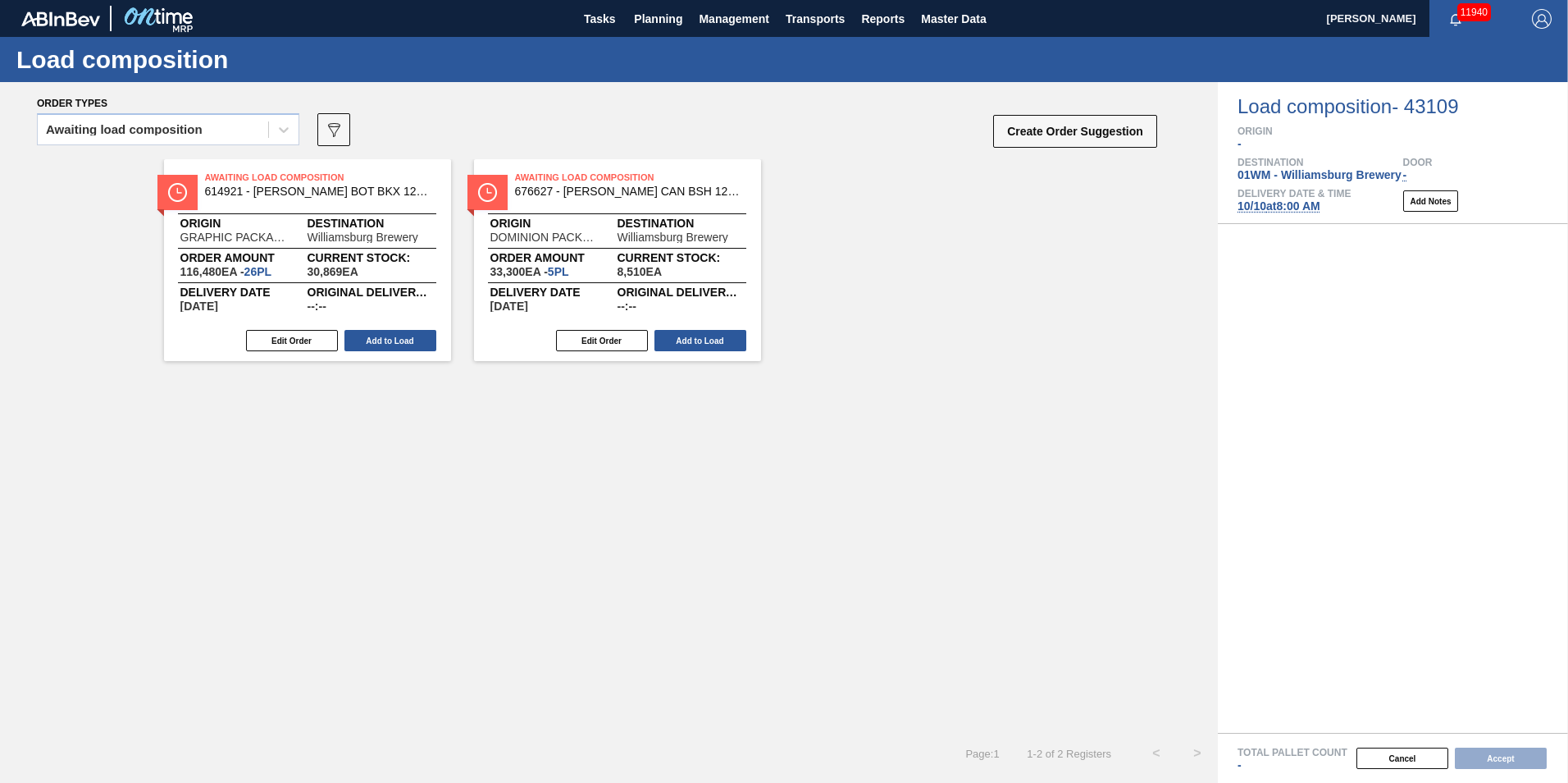
click at [1483, 762] on div "Cancel Accept" at bounding box center [1374, 758] width 350 height 25
click at [1402, 758] on button "Cancel" at bounding box center [1402, 758] width 92 height 22
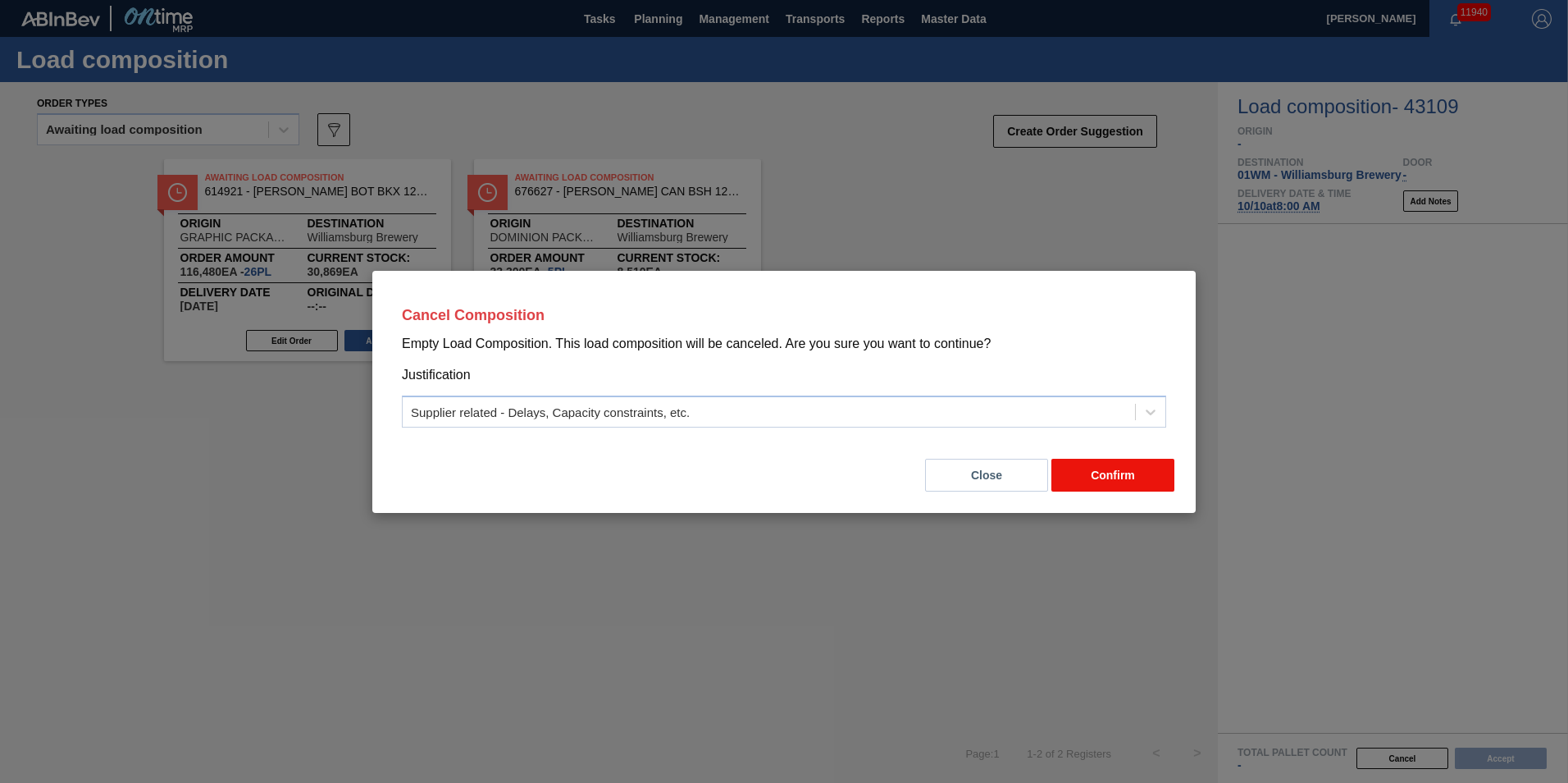
click at [1116, 483] on button "Confirm" at bounding box center [1113, 475] width 123 height 33
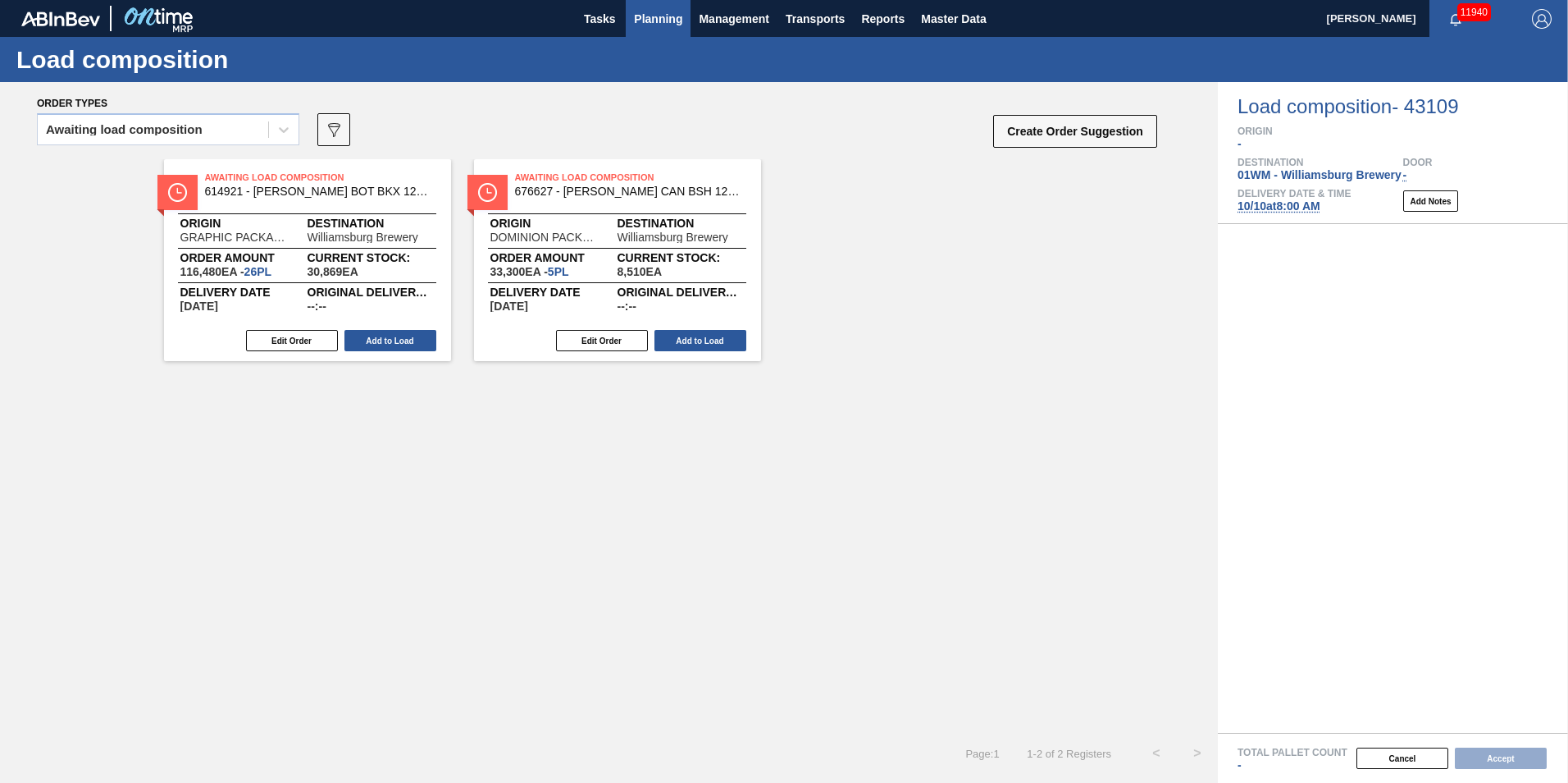
click at [652, 20] on span "Planning" at bounding box center [658, 19] width 48 height 20
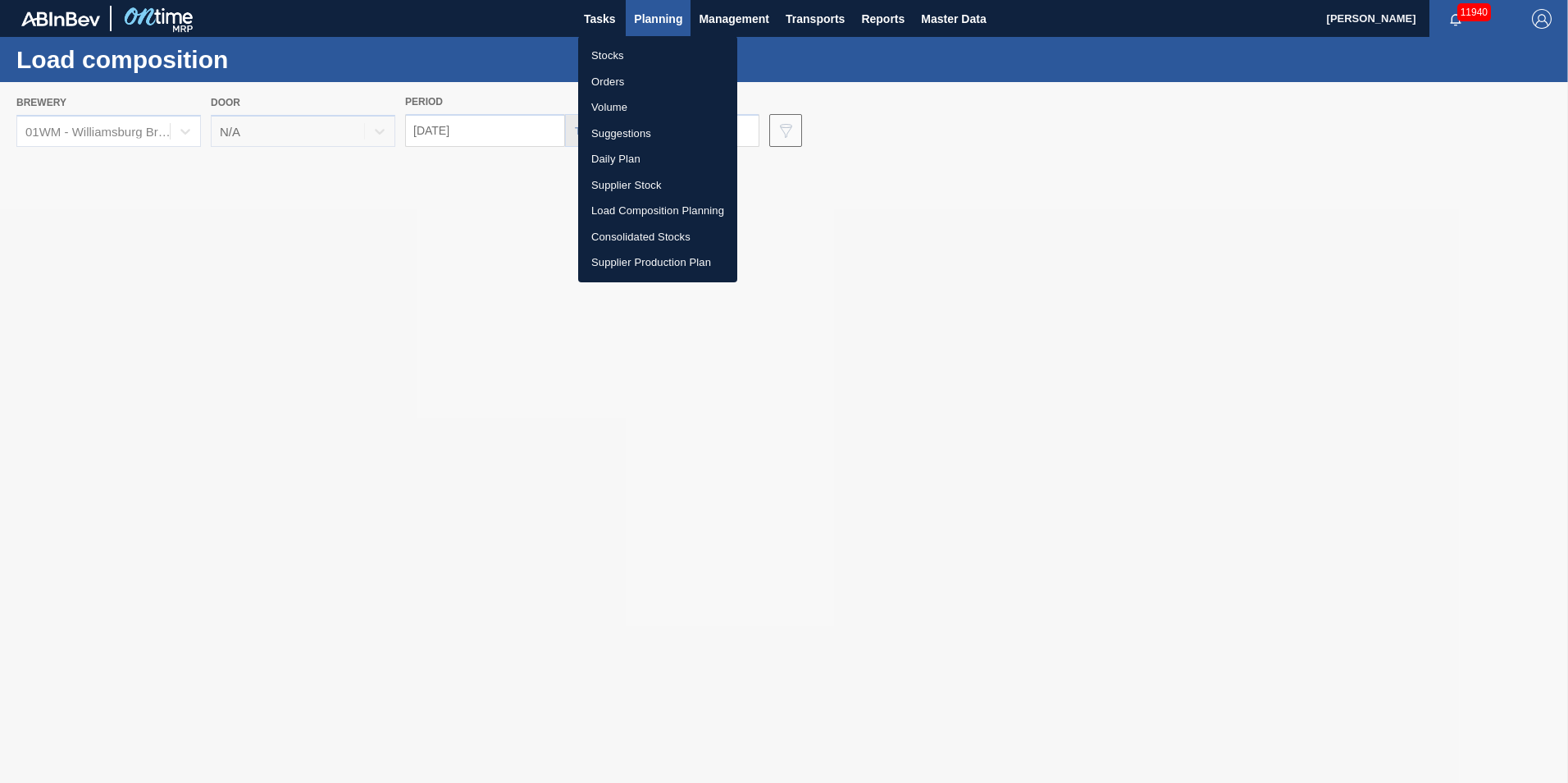
click at [975, 222] on div at bounding box center [784, 391] width 1568 height 783
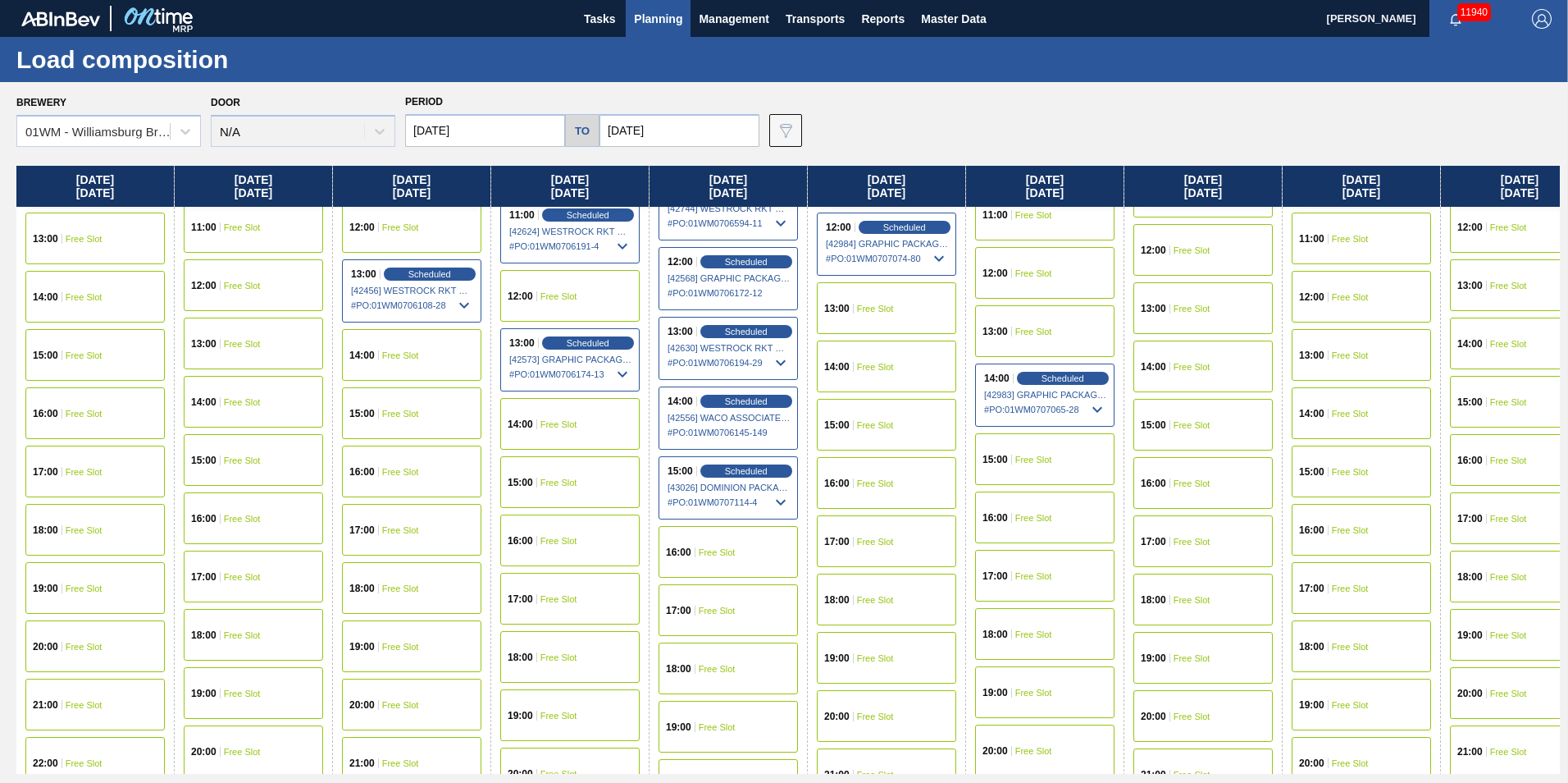
scroll to position [738, 0]
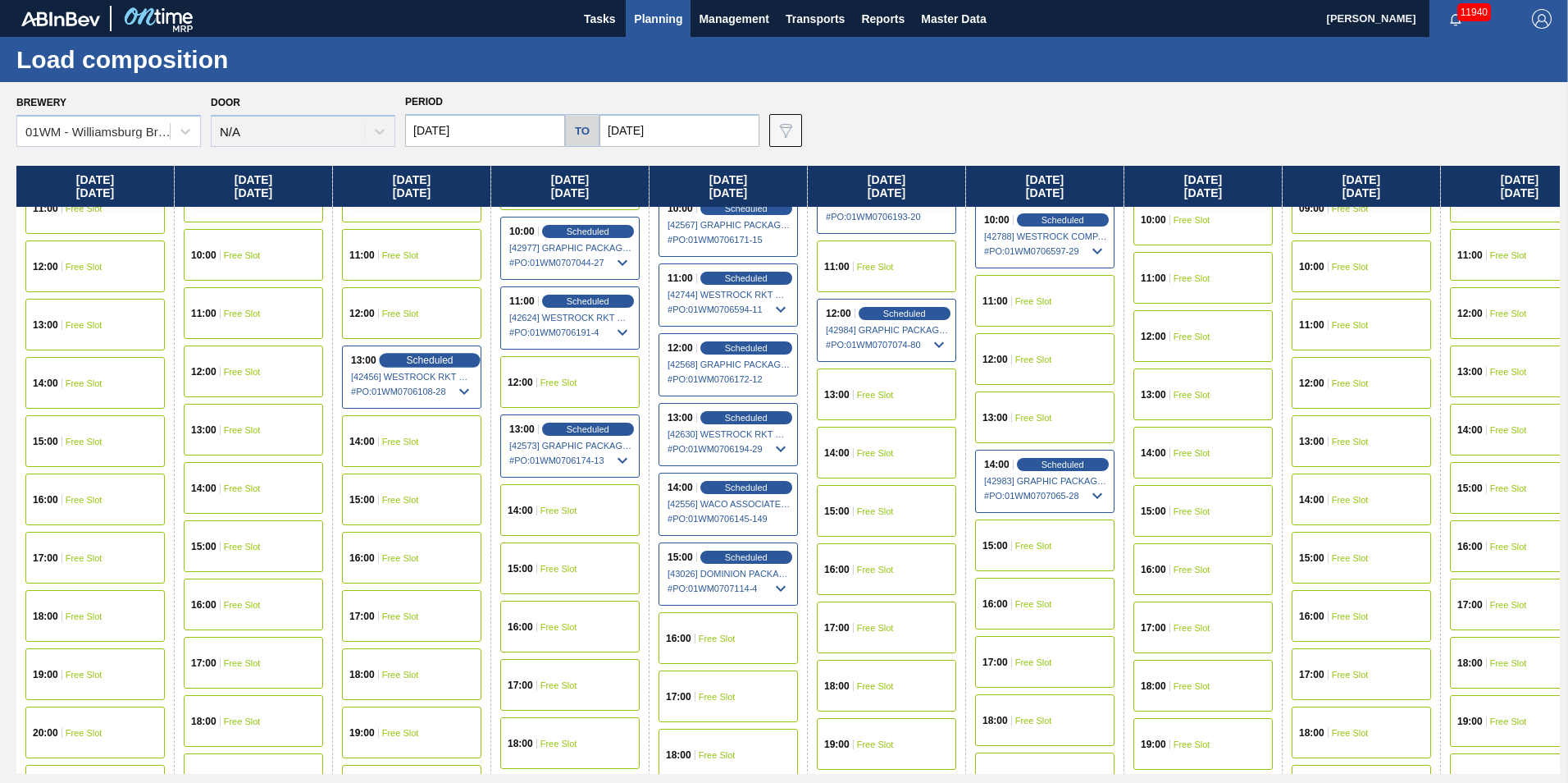
click at [445, 361] on span "Scheduled" at bounding box center [429, 360] width 46 height 11
click at [432, 352] on div "13:00 Scheduled [42456] WESTROCK RKT COMPANY CORRUGATE - 0008307379 # PO : 01WM…" at bounding box center [412, 377] width 139 height 63
click at [663, 21] on span "Planning" at bounding box center [658, 19] width 48 height 20
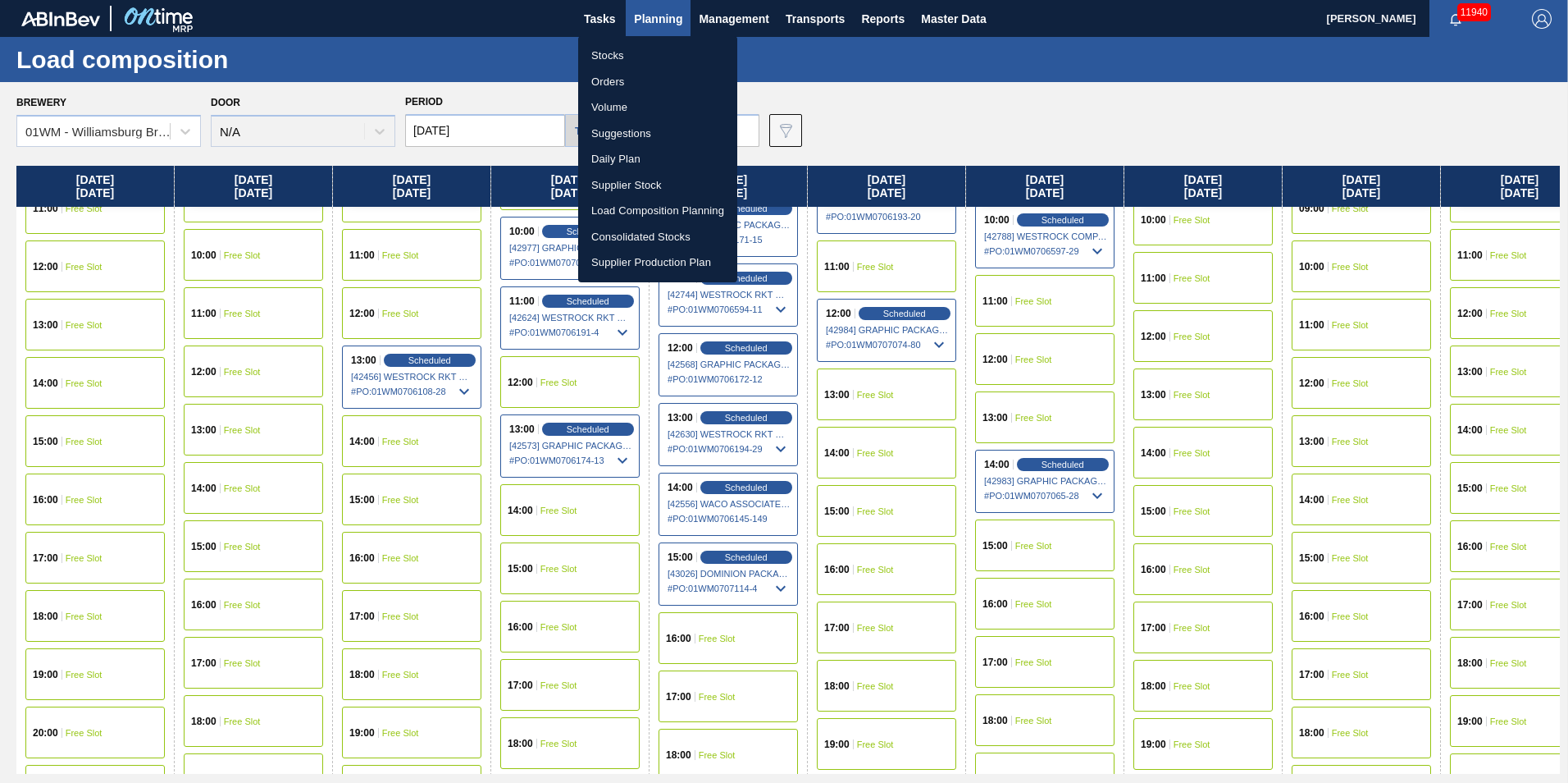
drag, startPoint x: 618, startPoint y: 72, endPoint x: 654, endPoint y: 78, distance: 36.5
click at [618, 72] on li "Orders" at bounding box center [658, 82] width 159 height 27
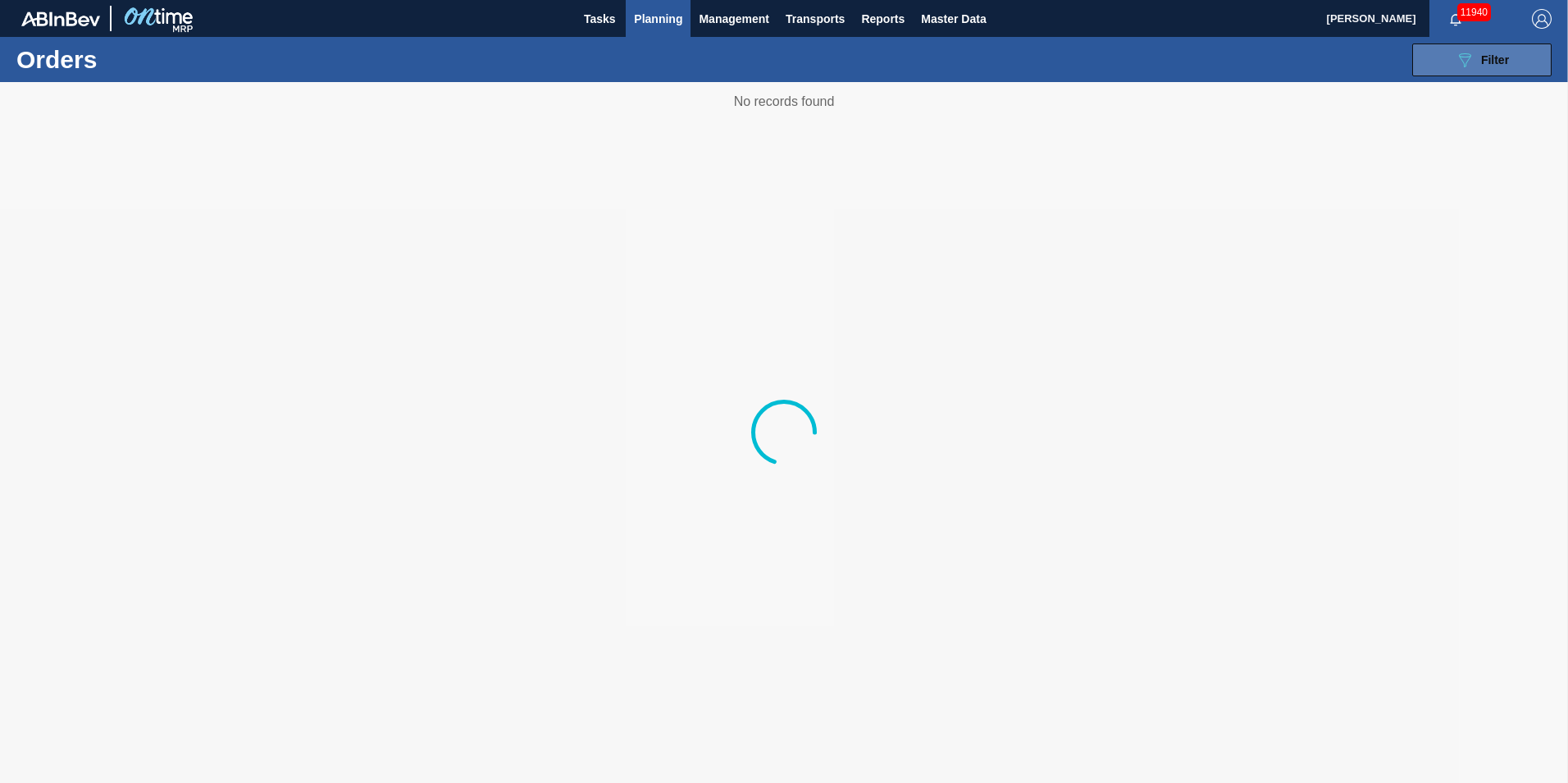
click at [1512, 55] on button "089F7B8B-B2A5-4AFE-B5C0-19BA573D28AC Filter" at bounding box center [1483, 60] width 139 height 33
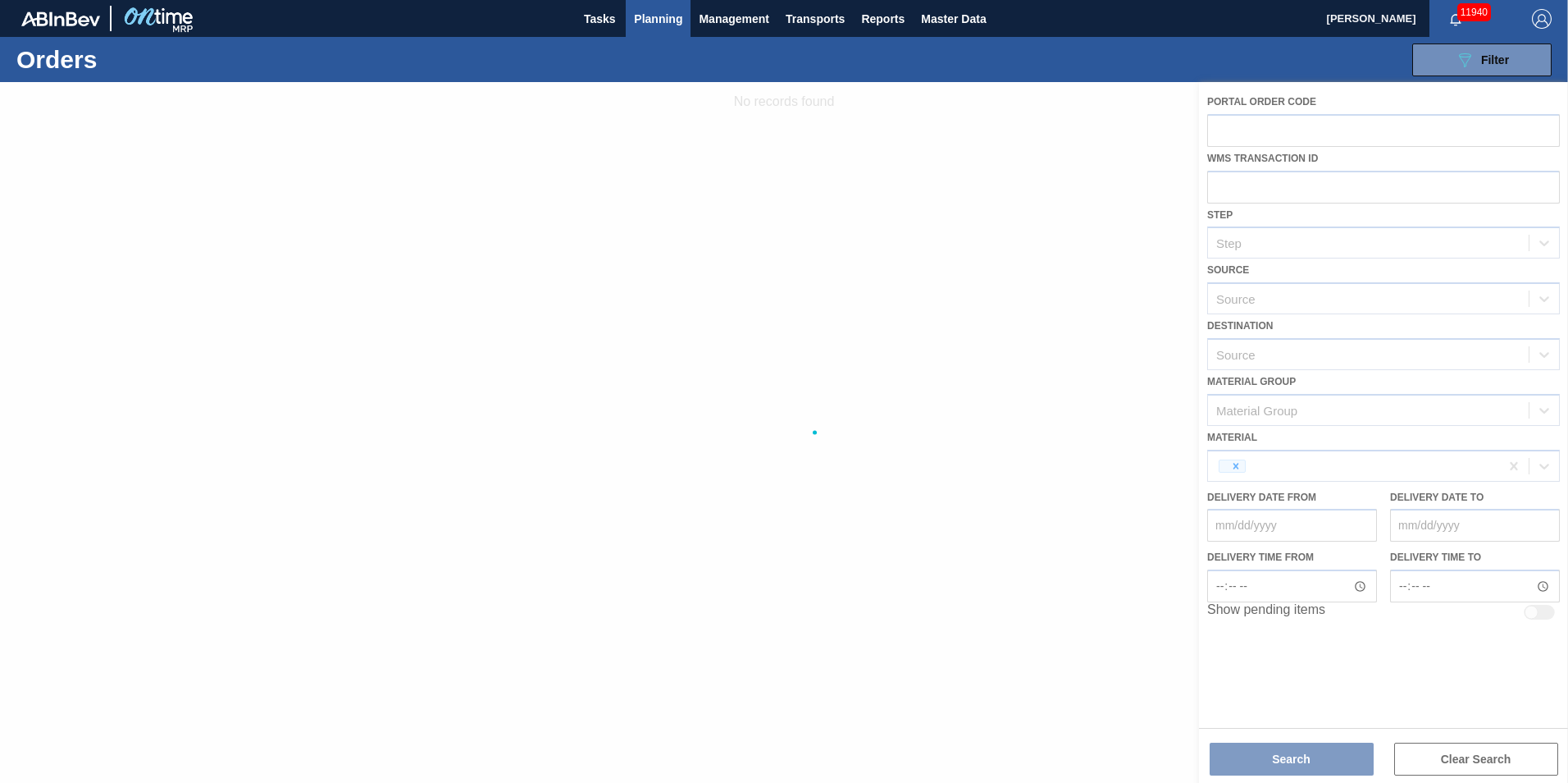
click at [1268, 188] on div at bounding box center [784, 433] width 1568 height 701
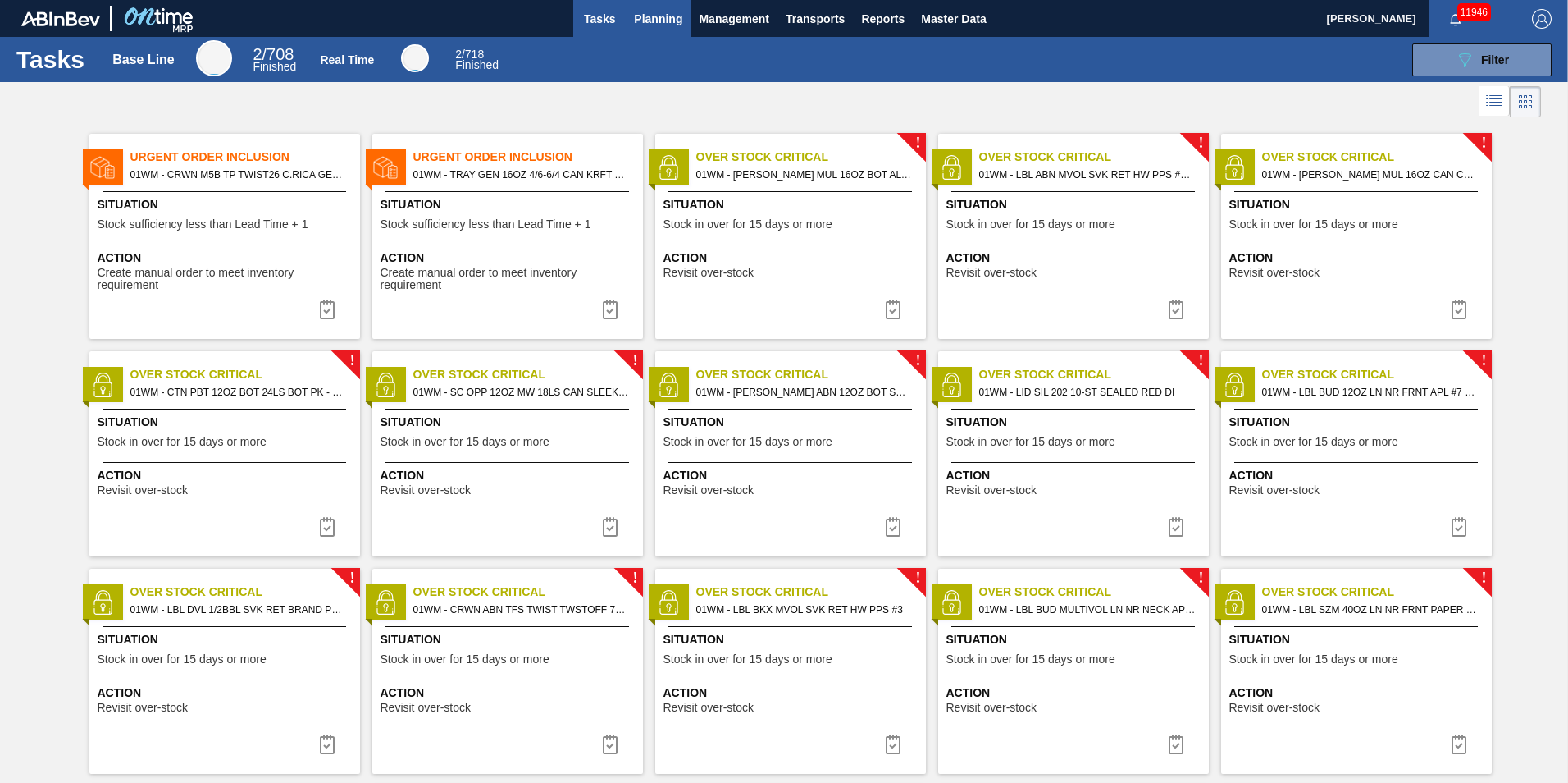
click at [655, 25] on span "Planning" at bounding box center [658, 19] width 48 height 20
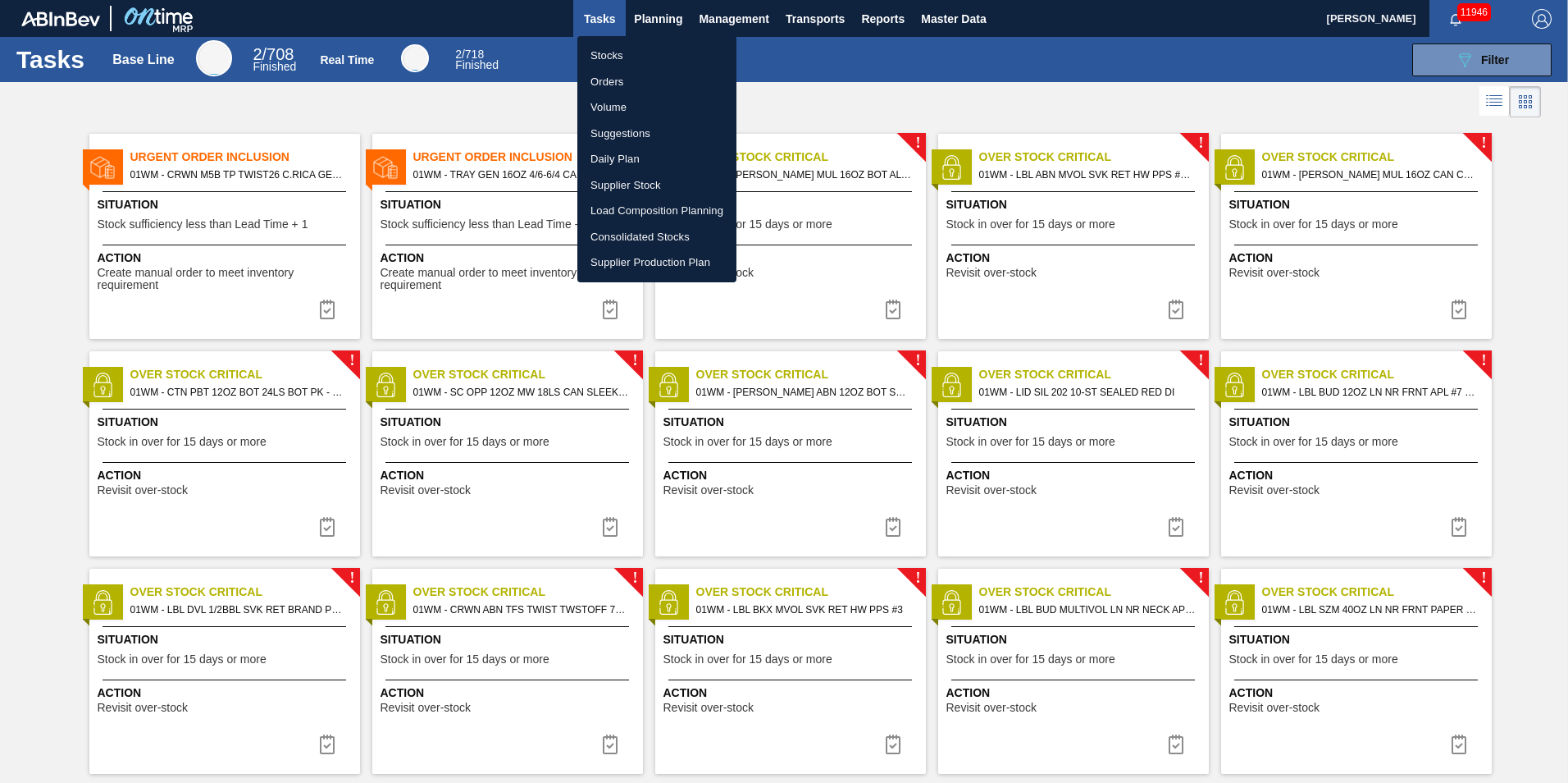
click at [640, 214] on li "Load Composition Planning" at bounding box center [657, 211] width 159 height 27
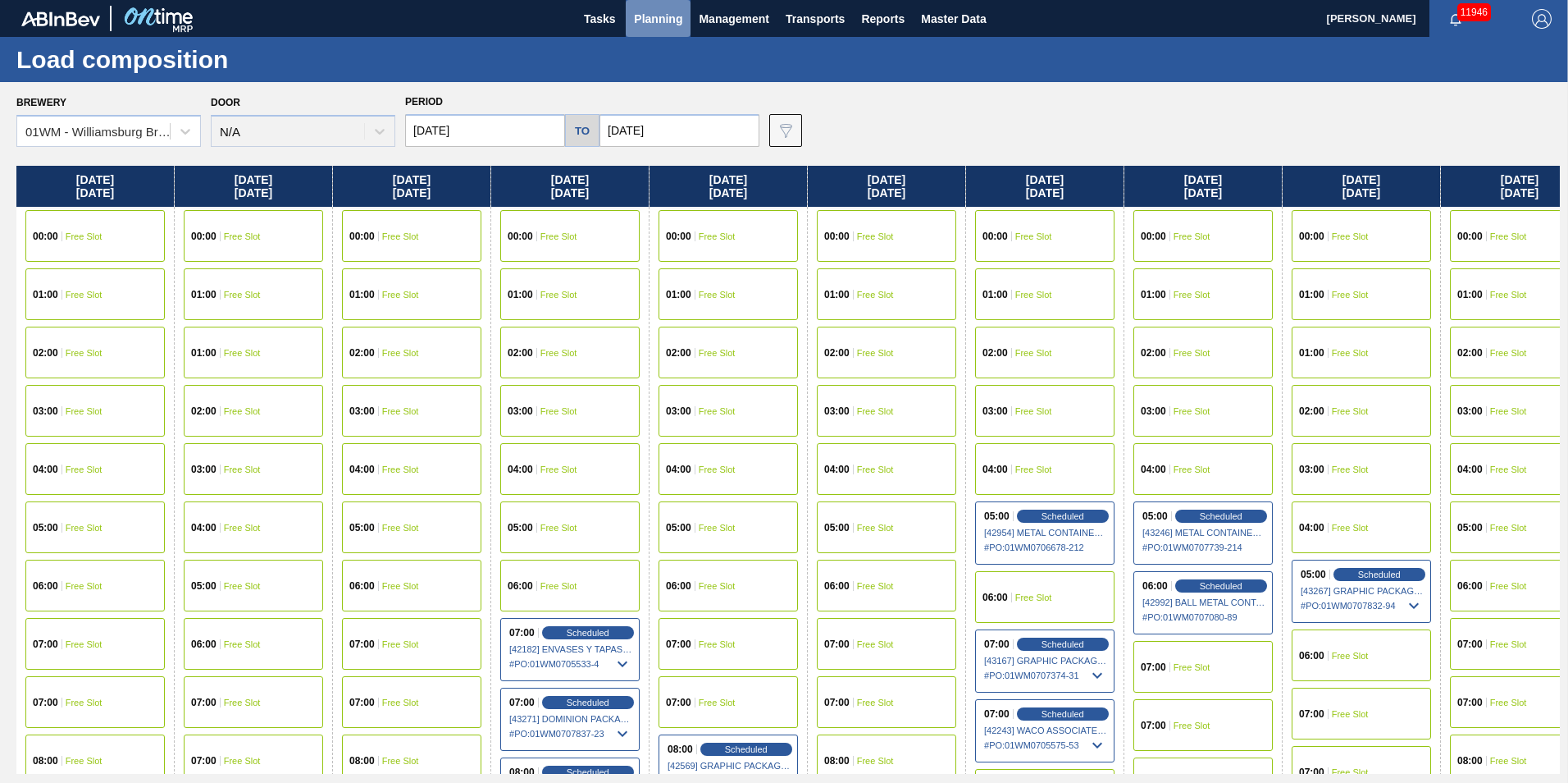
click at [658, 22] on span "Planning" at bounding box center [658, 19] width 48 height 20
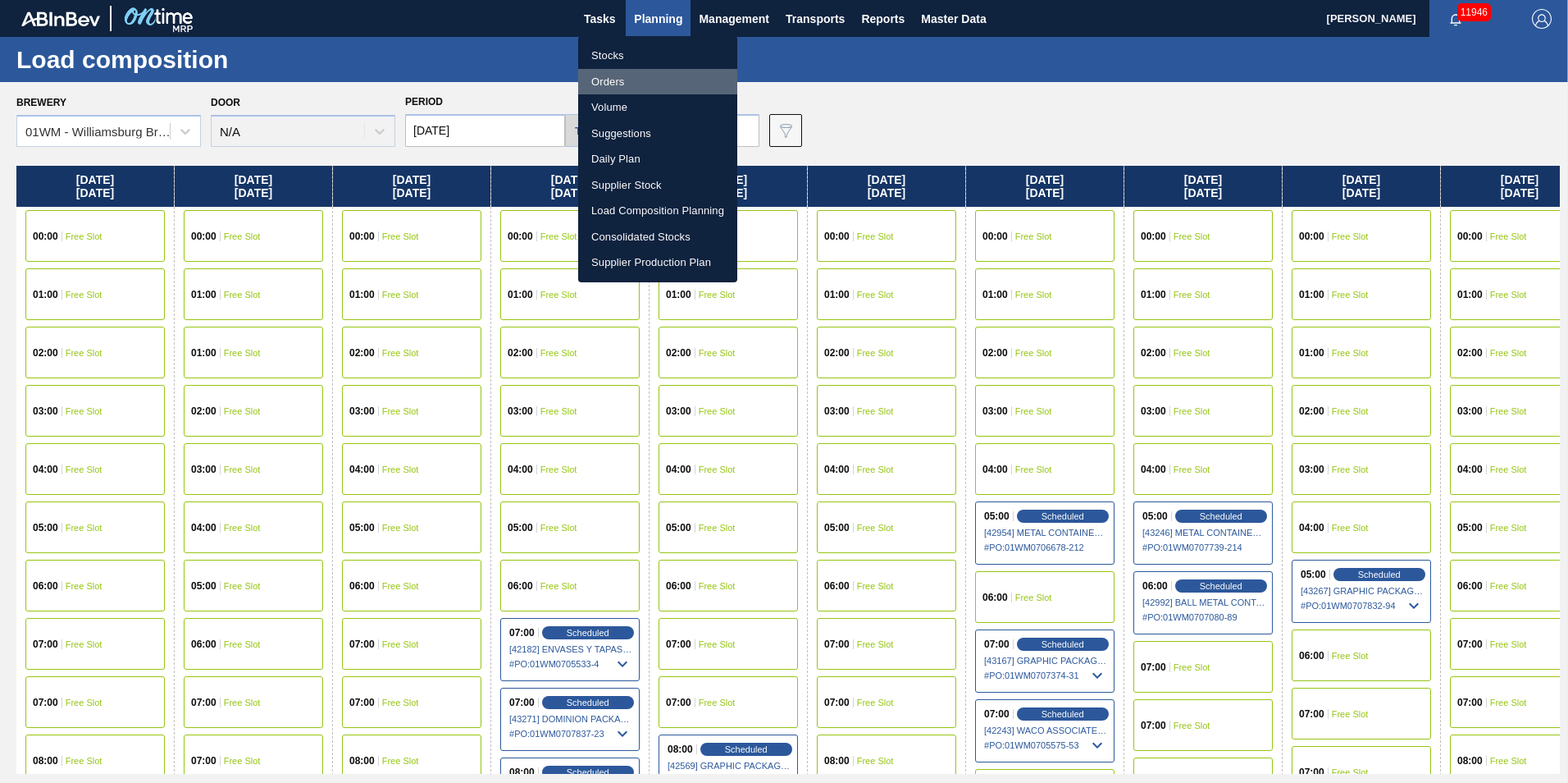
click at [657, 76] on li "Orders" at bounding box center [658, 82] width 159 height 27
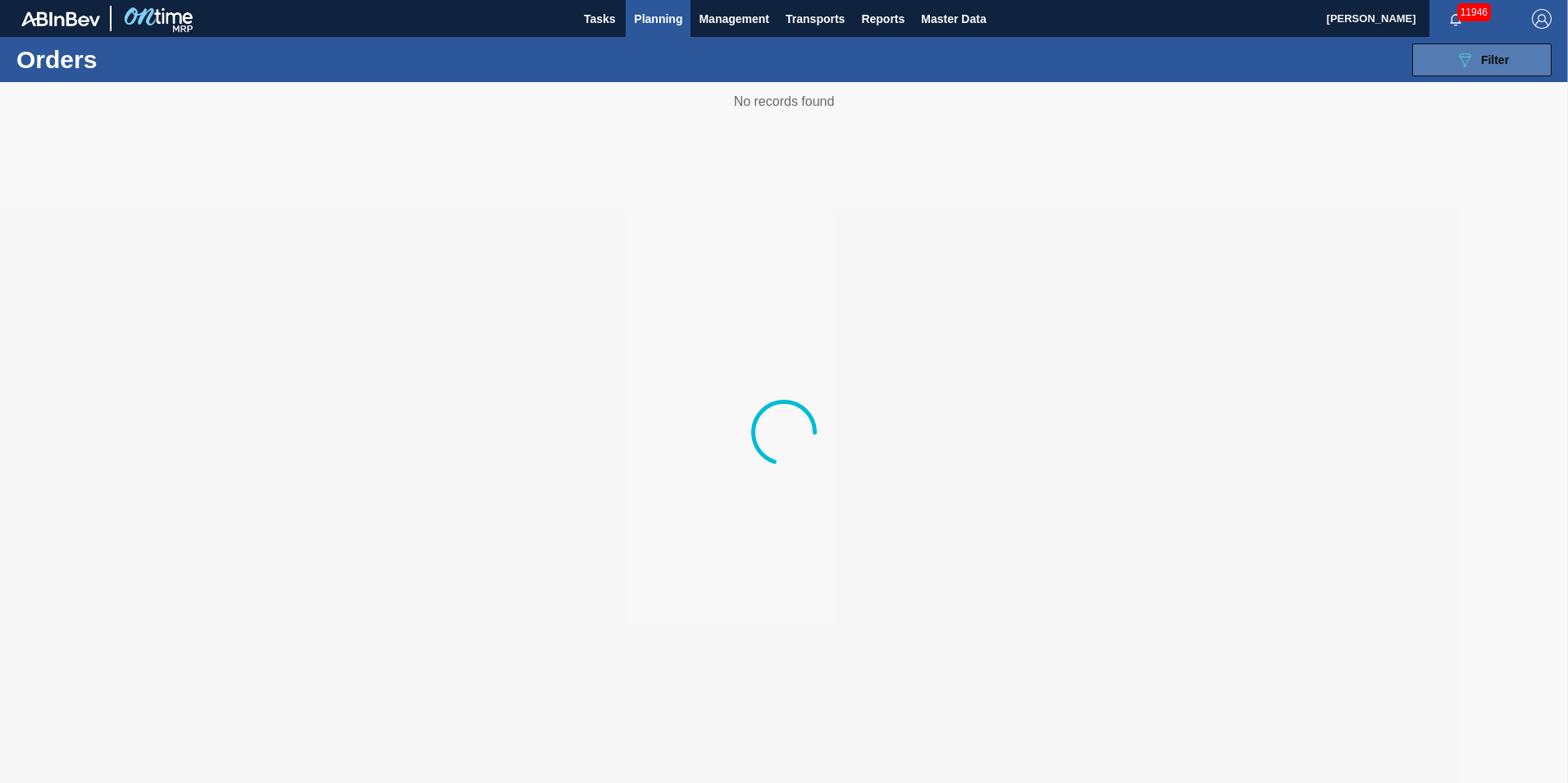
click at [1488, 56] on span "Filter" at bounding box center [1496, 60] width 28 height 13
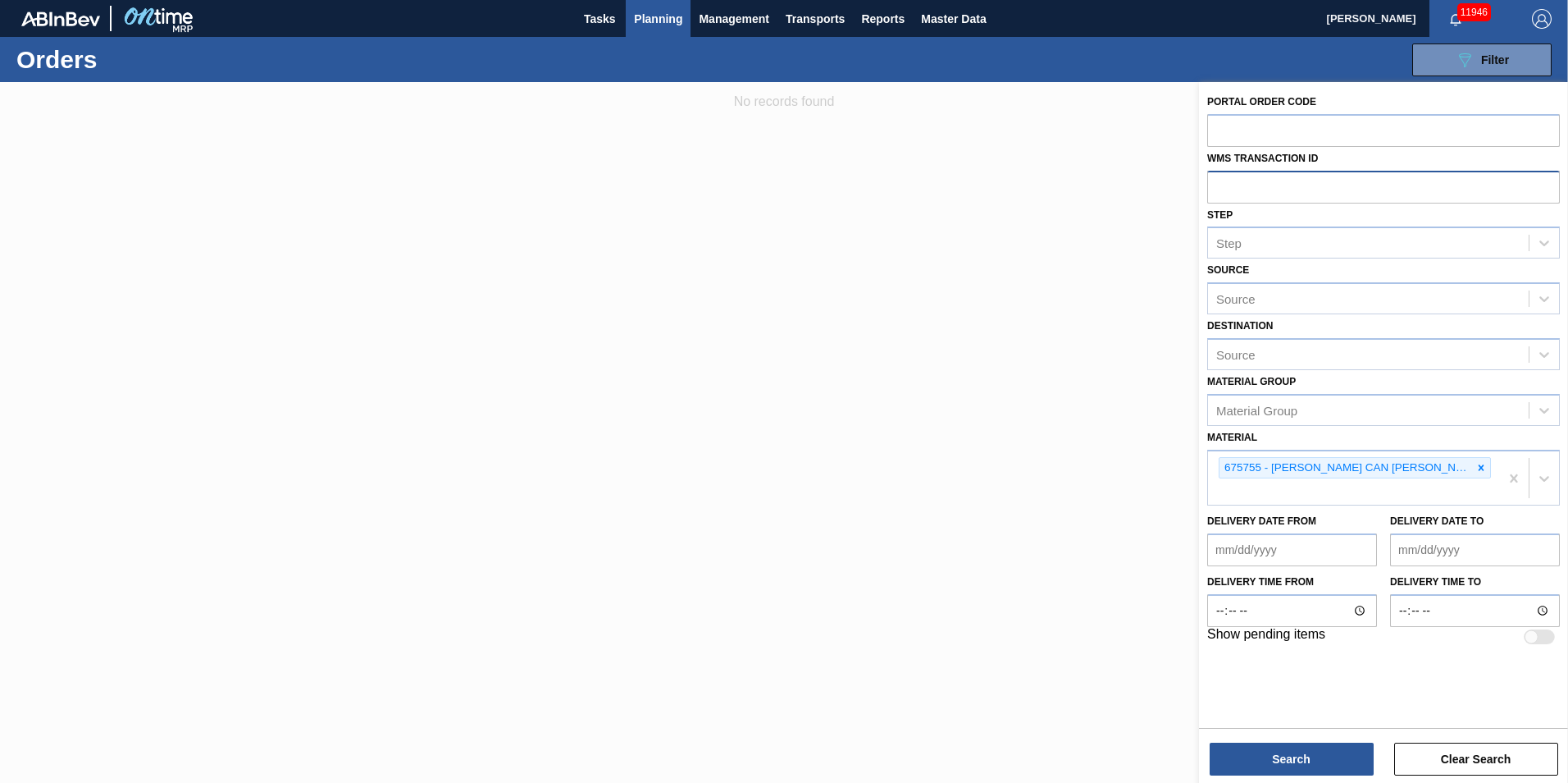
click at [1312, 178] on input "text" at bounding box center [1384, 187] width 353 height 32
type input "0"
paste input "text"
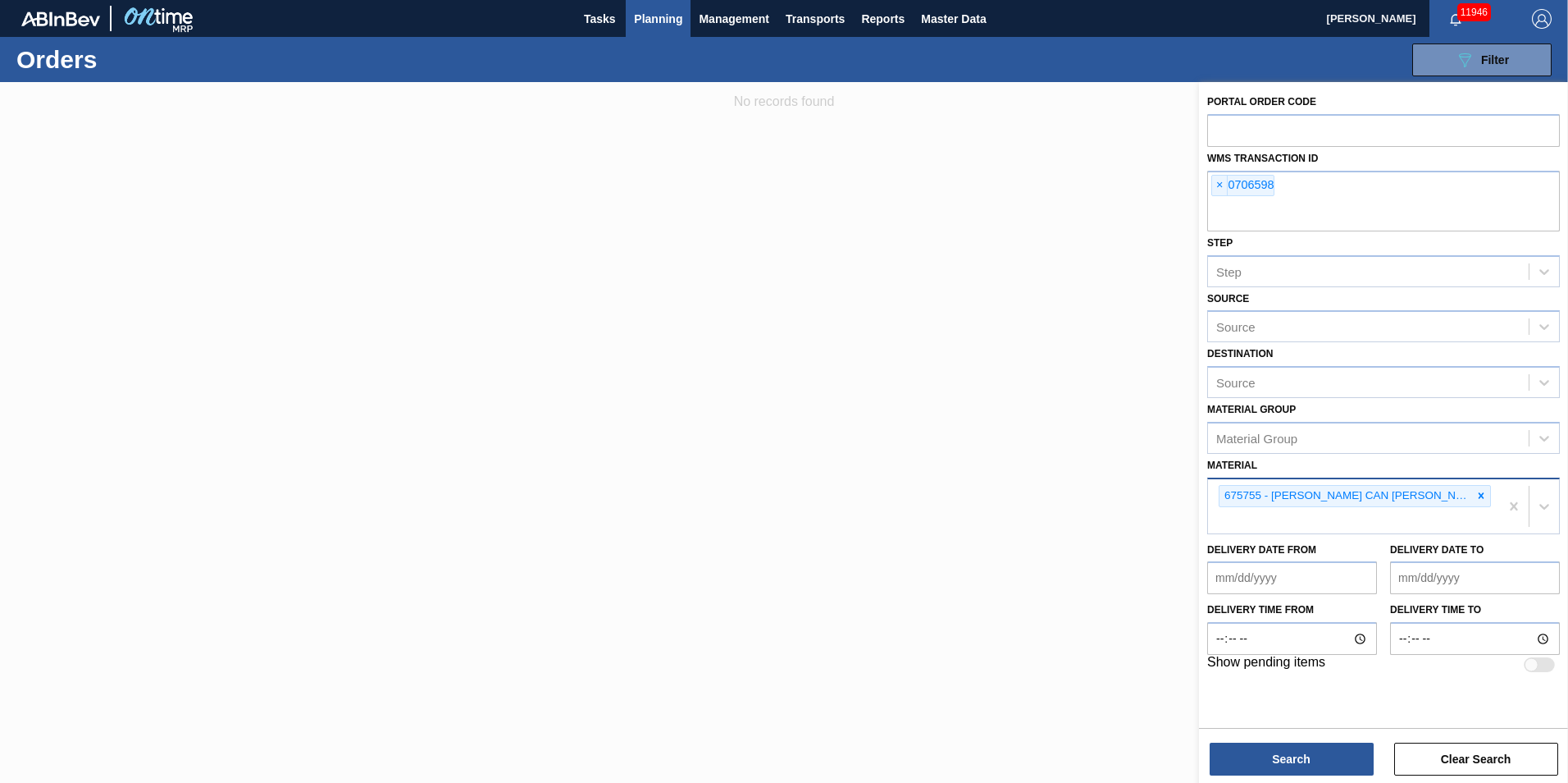
click at [1482, 492] on icon at bounding box center [1482, 496] width 12 height 12
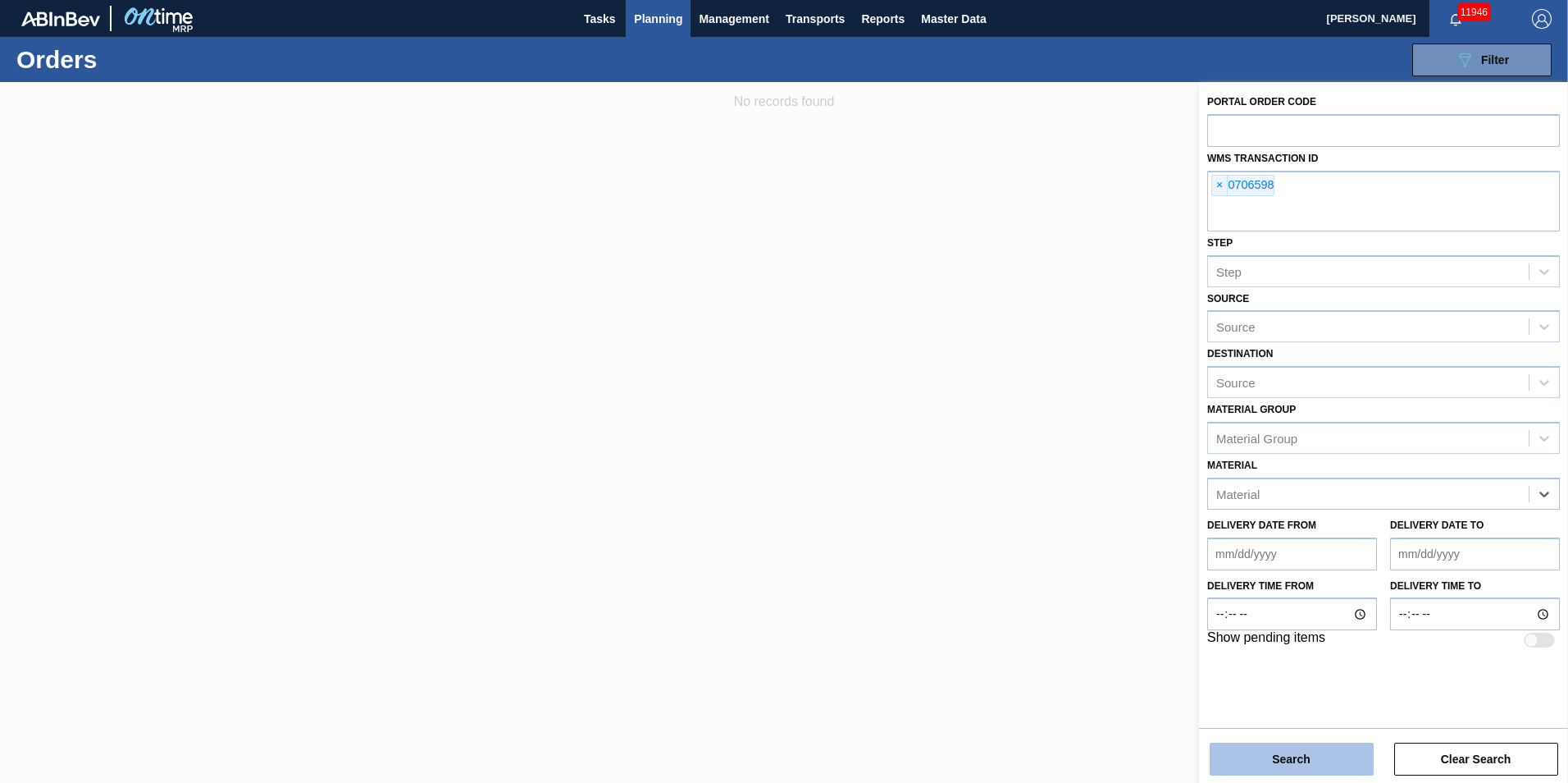
click at [1258, 757] on button "Search" at bounding box center [1292, 759] width 164 height 33
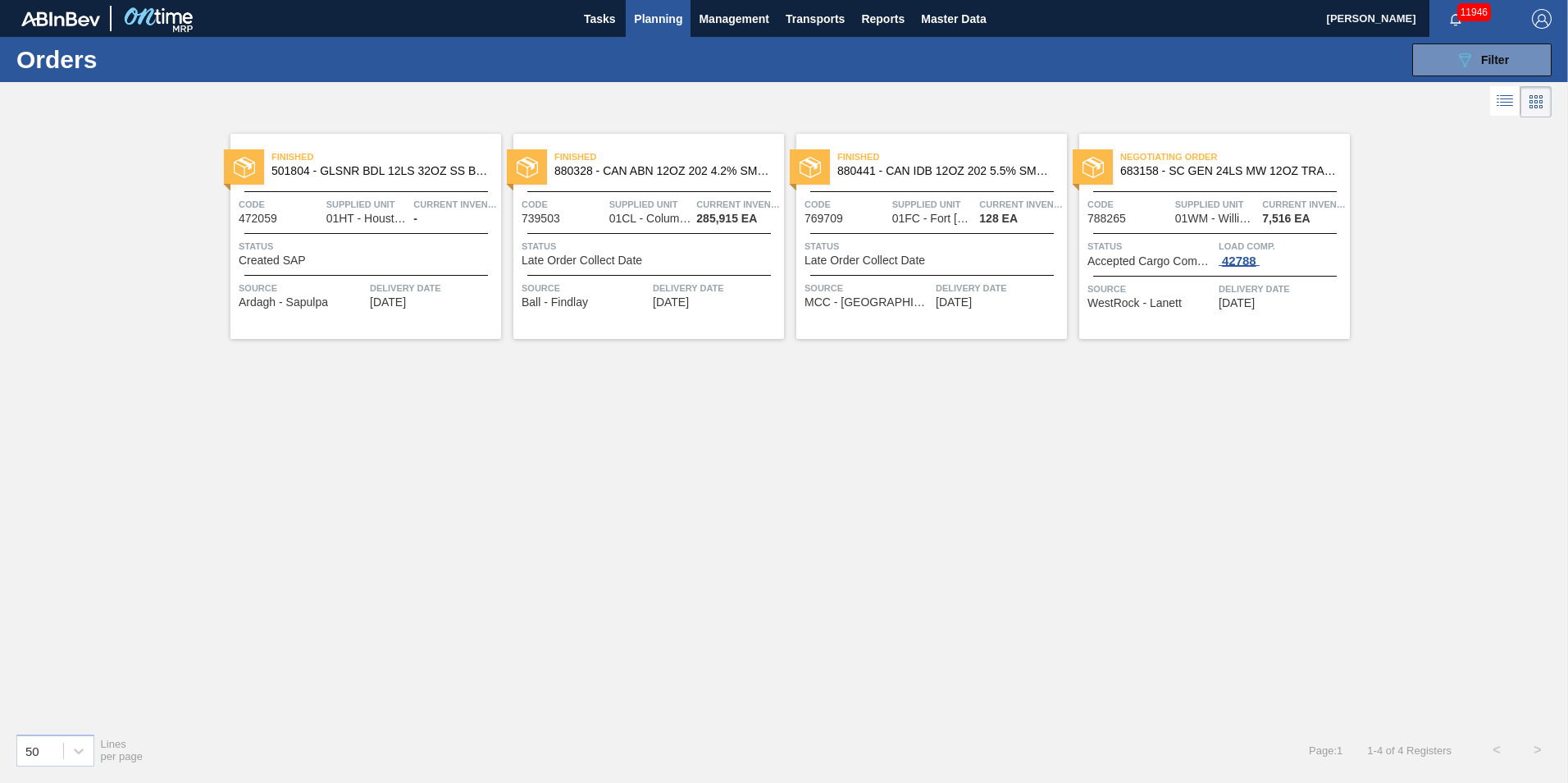
click at [1244, 262] on div "42788" at bounding box center [1238, 261] width 41 height 13
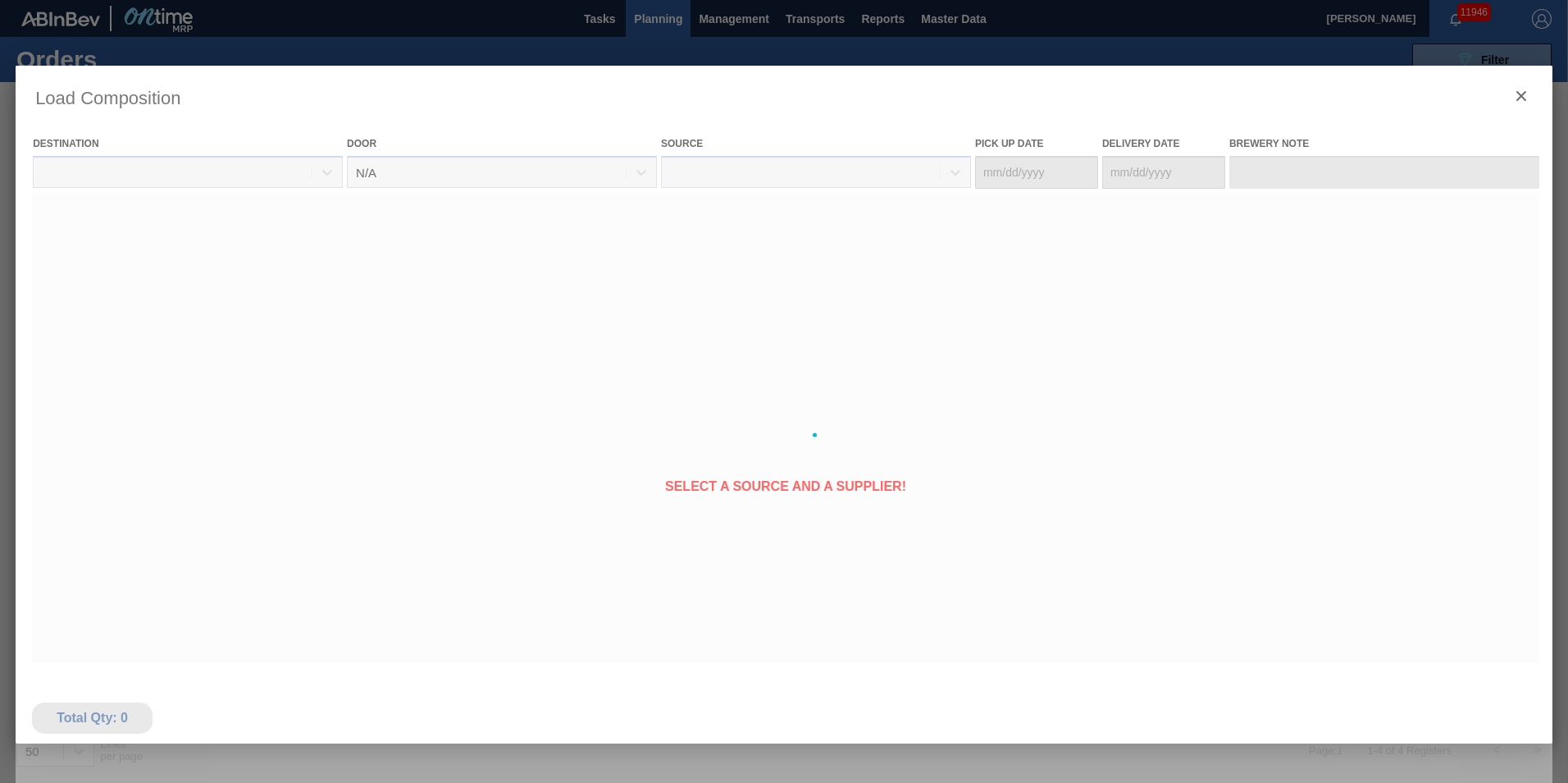
type Date "[DATE]"
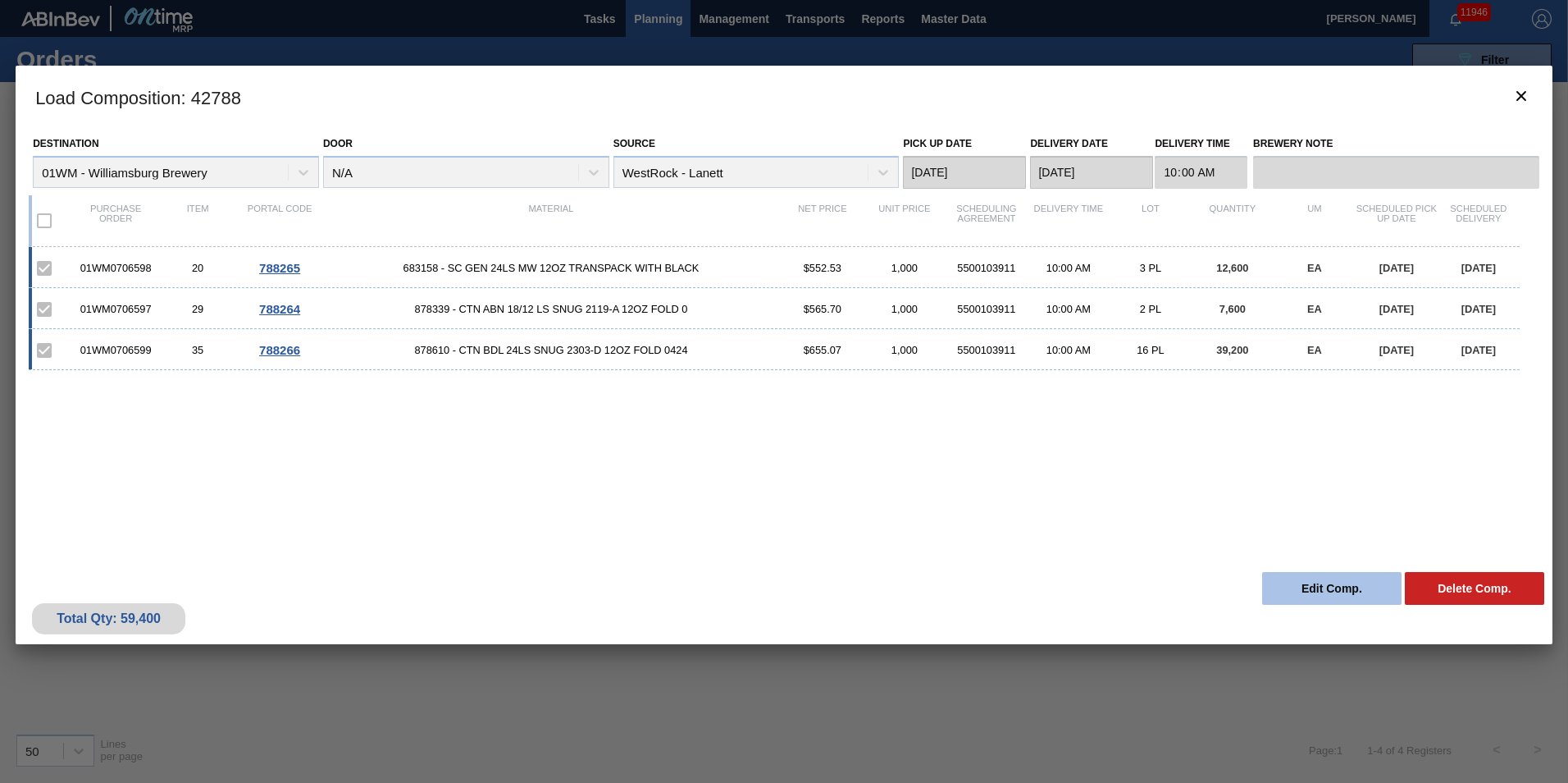
click at [1326, 579] on button "Edit Comp." at bounding box center [1332, 589] width 139 height 33
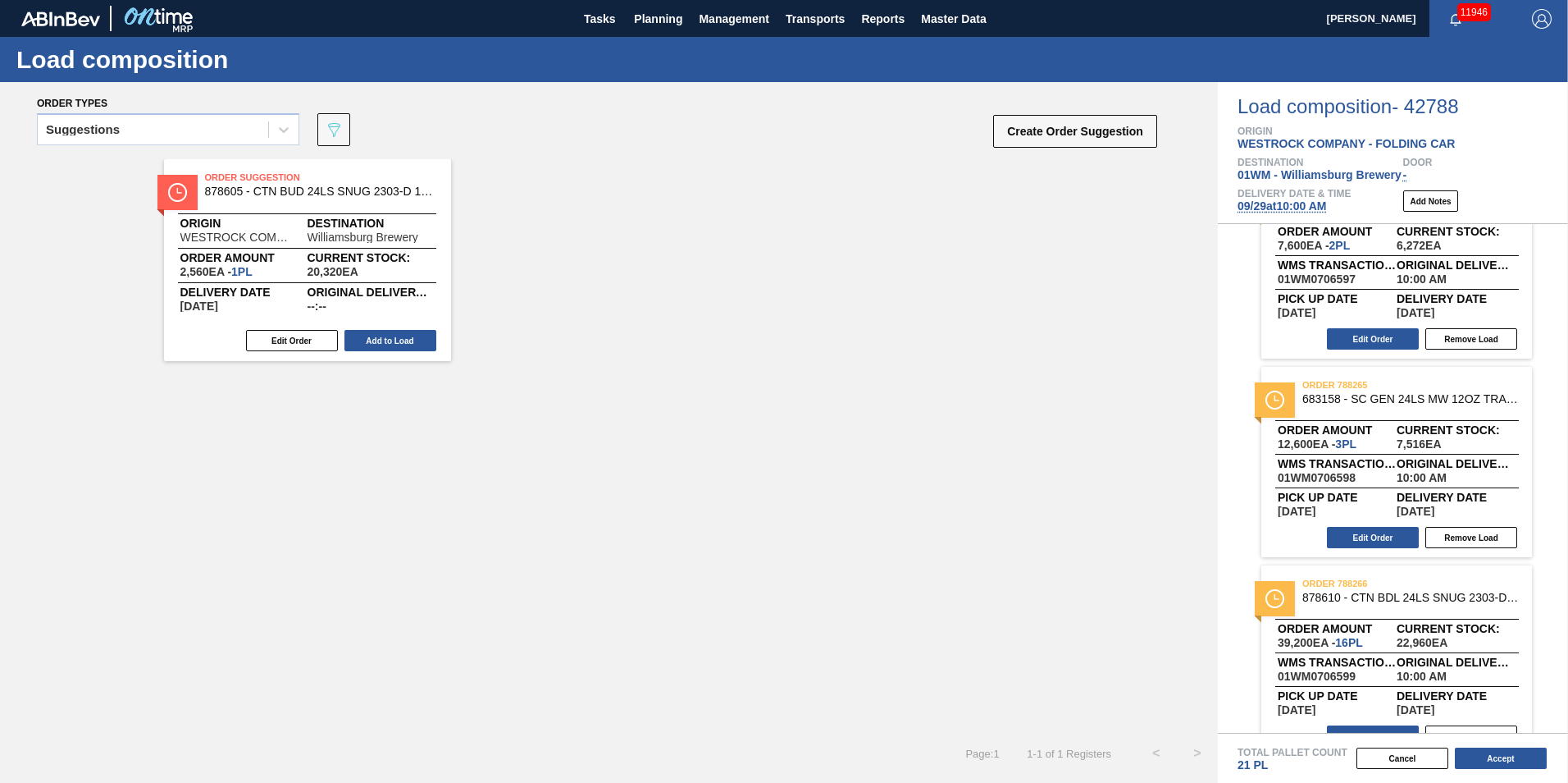
scroll to position [82, 0]
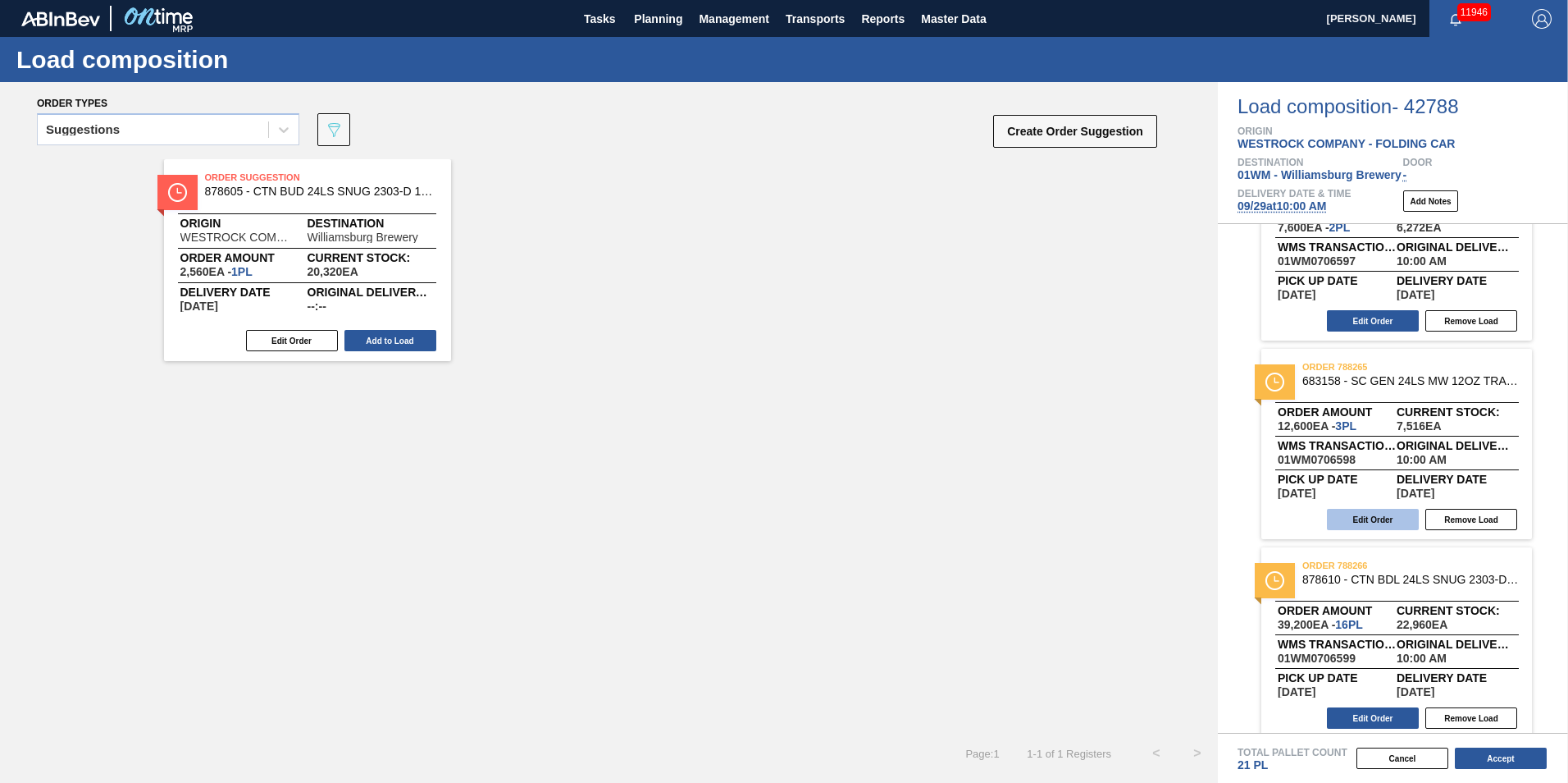
click at [1366, 520] on button "Edit Order" at bounding box center [1373, 520] width 92 height 22
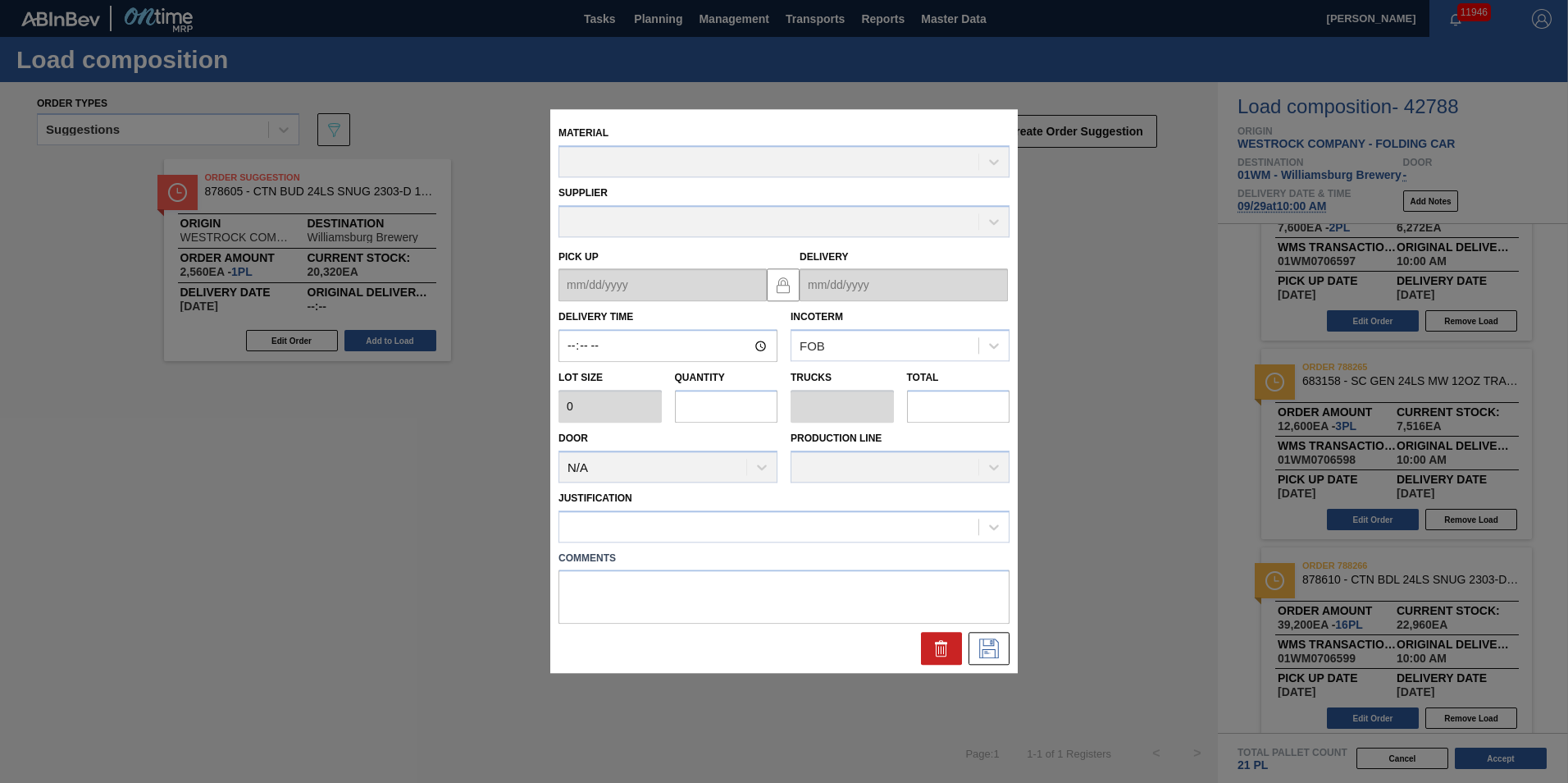
type input "10:00:00"
type input "4,200"
type input "3"
type input "0.115"
type input "12,600"
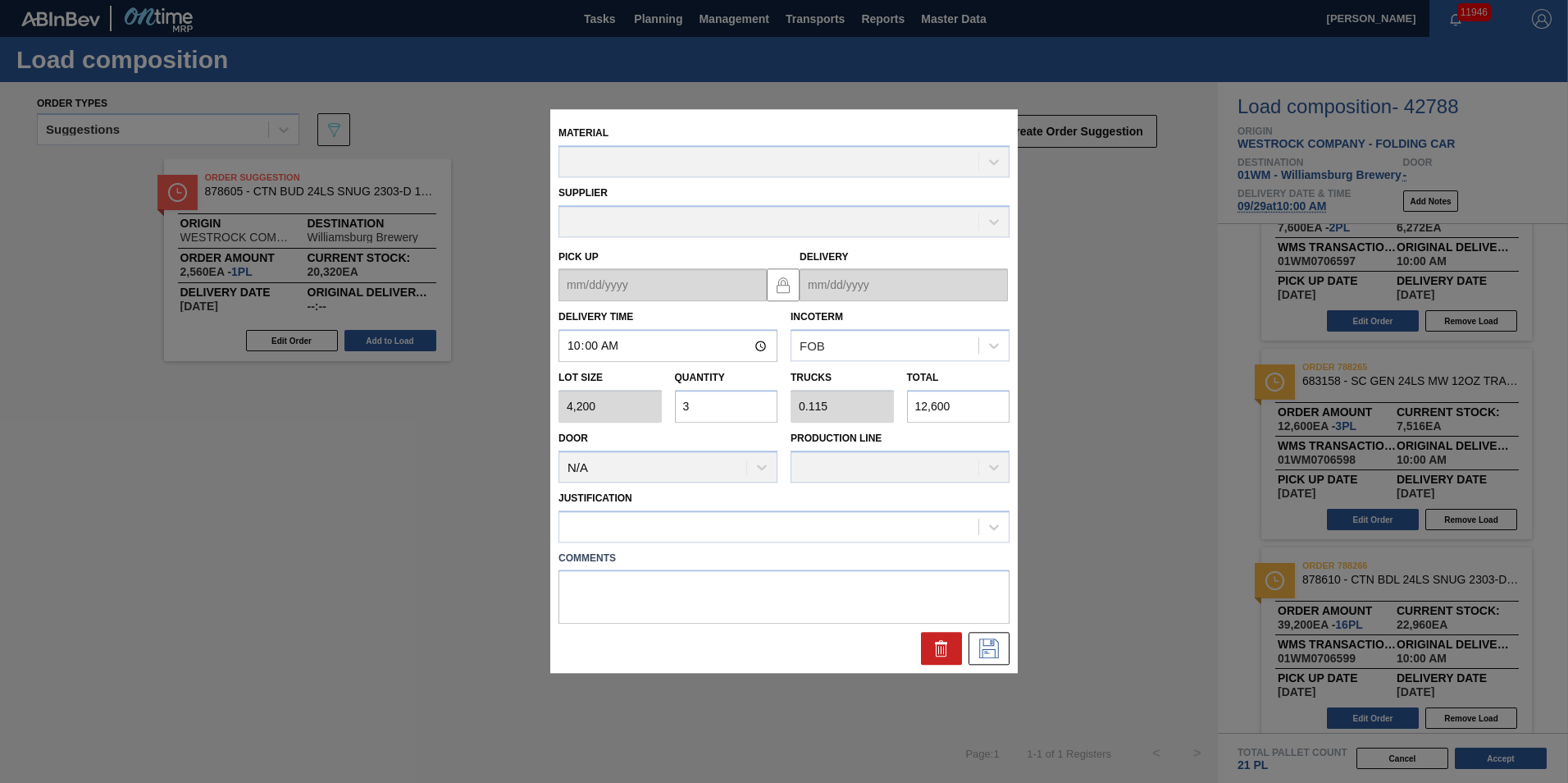
type up "[DATE]"
type input "[DATE]"
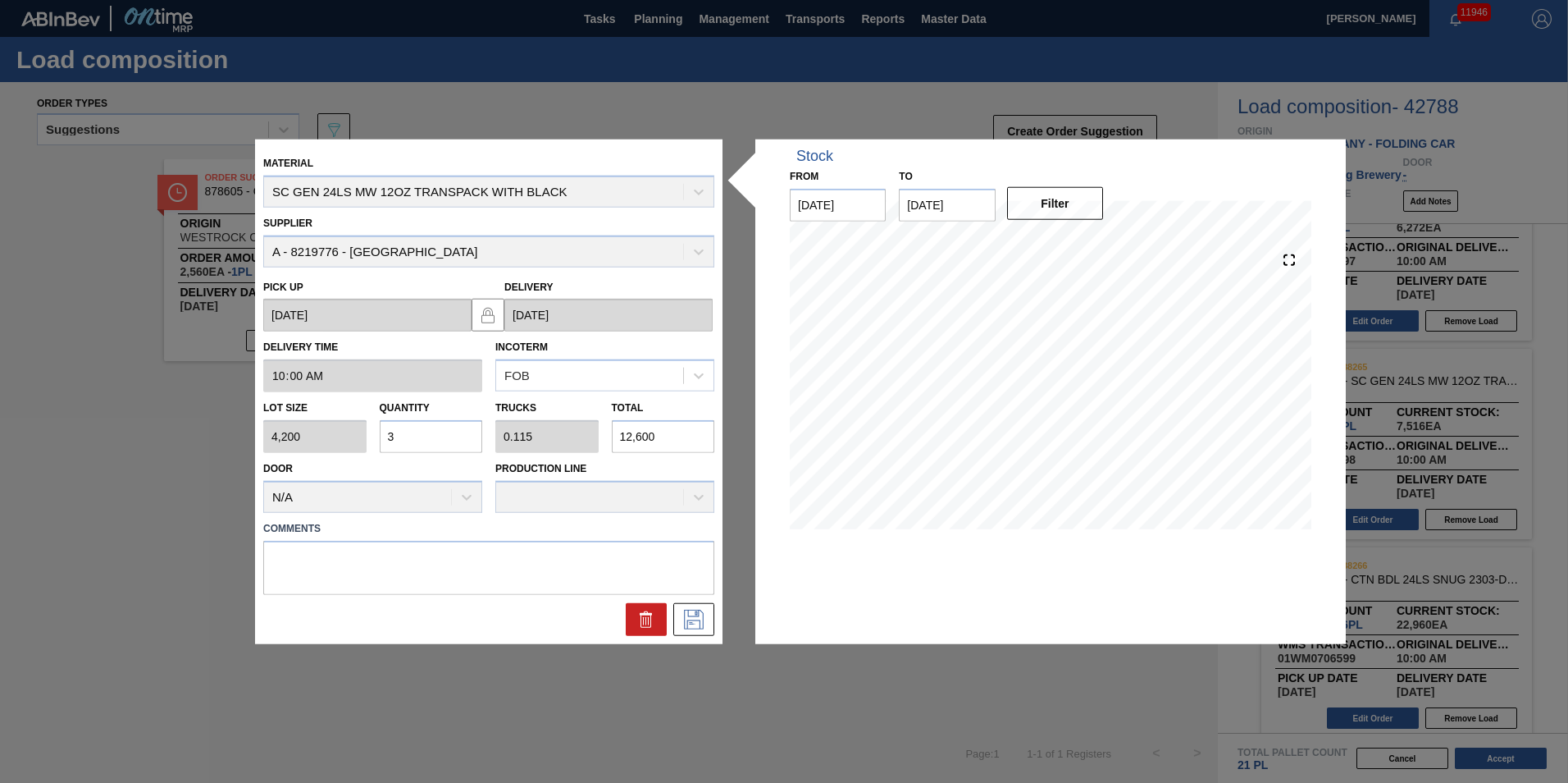
click at [680, 442] on input "12,600" at bounding box center [663, 437] width 104 height 33
click at [537, 424] on div "Lot size 4,200 Quantity 3 Trucks 0.115 Total 12,600" at bounding box center [488, 422] width 464 height 61
type input "0"
type input "1"
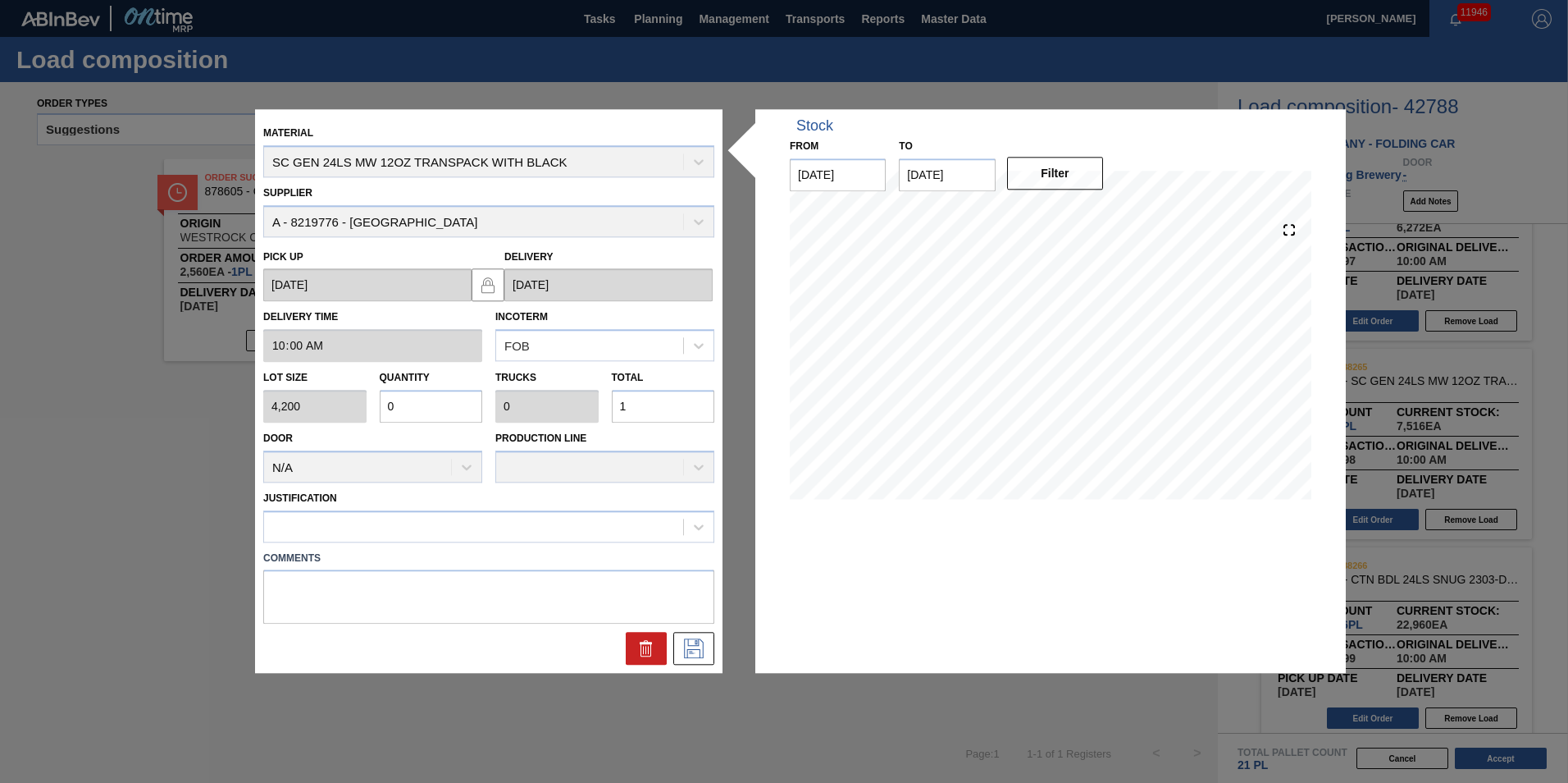
type input "0.003"
type input "11"
type input "0.026"
type input "0.001"
type input "111"
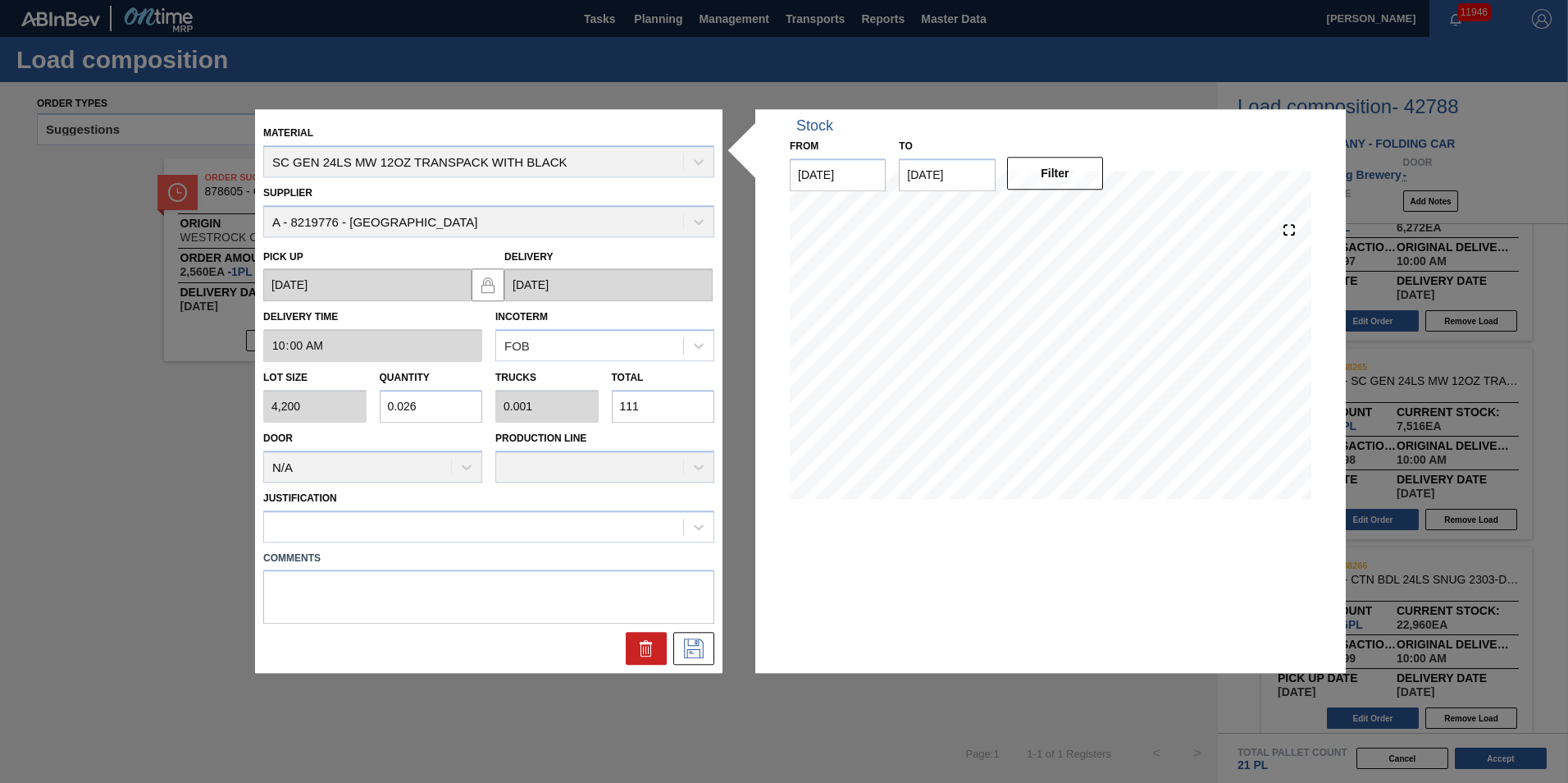
type input "0.265"
type input "0.01"
type input "1,113"
type input "2.65"
type input "0.102"
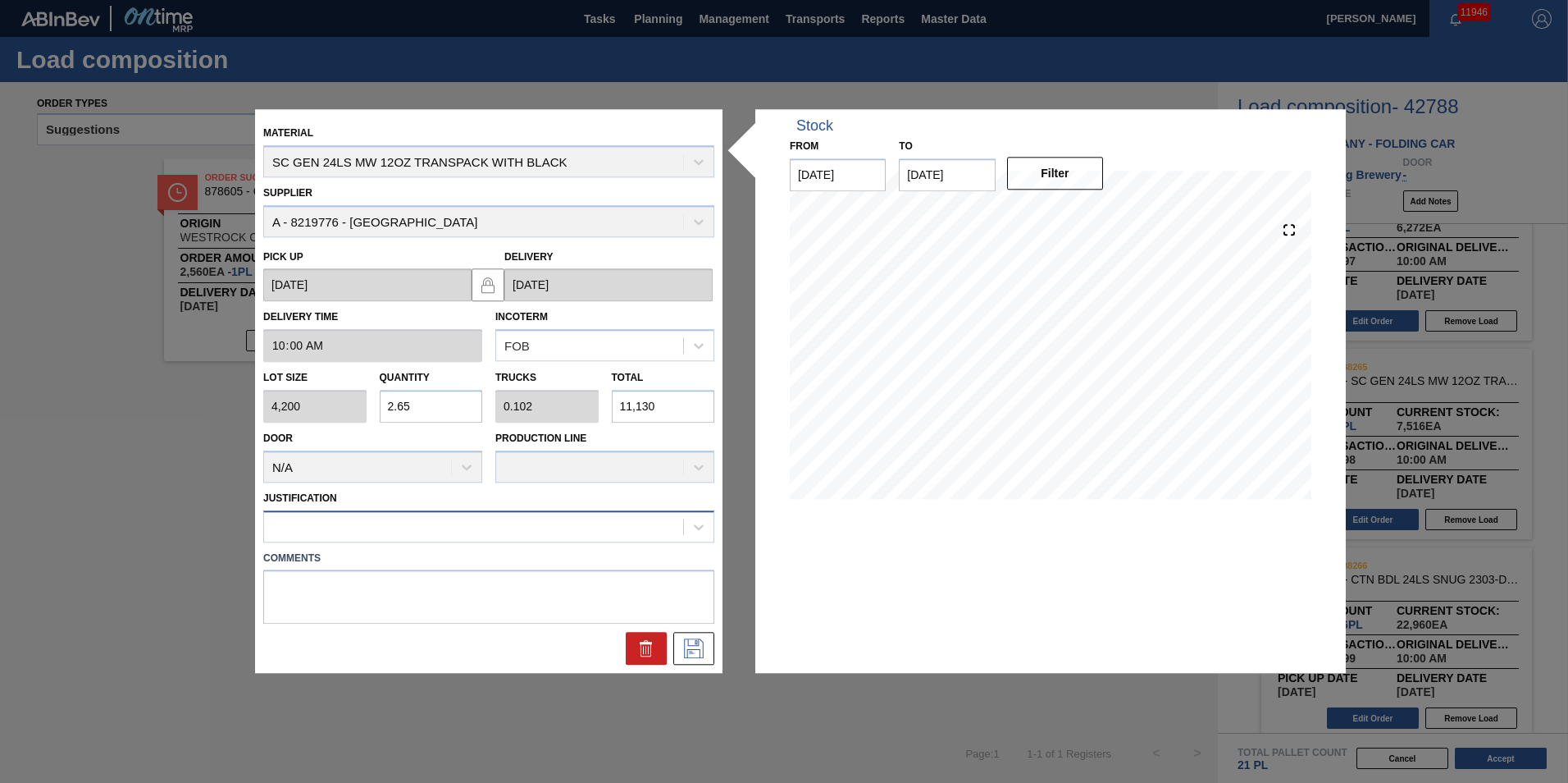
type input "11,130"
click at [511, 526] on div at bounding box center [473, 526] width 419 height 24
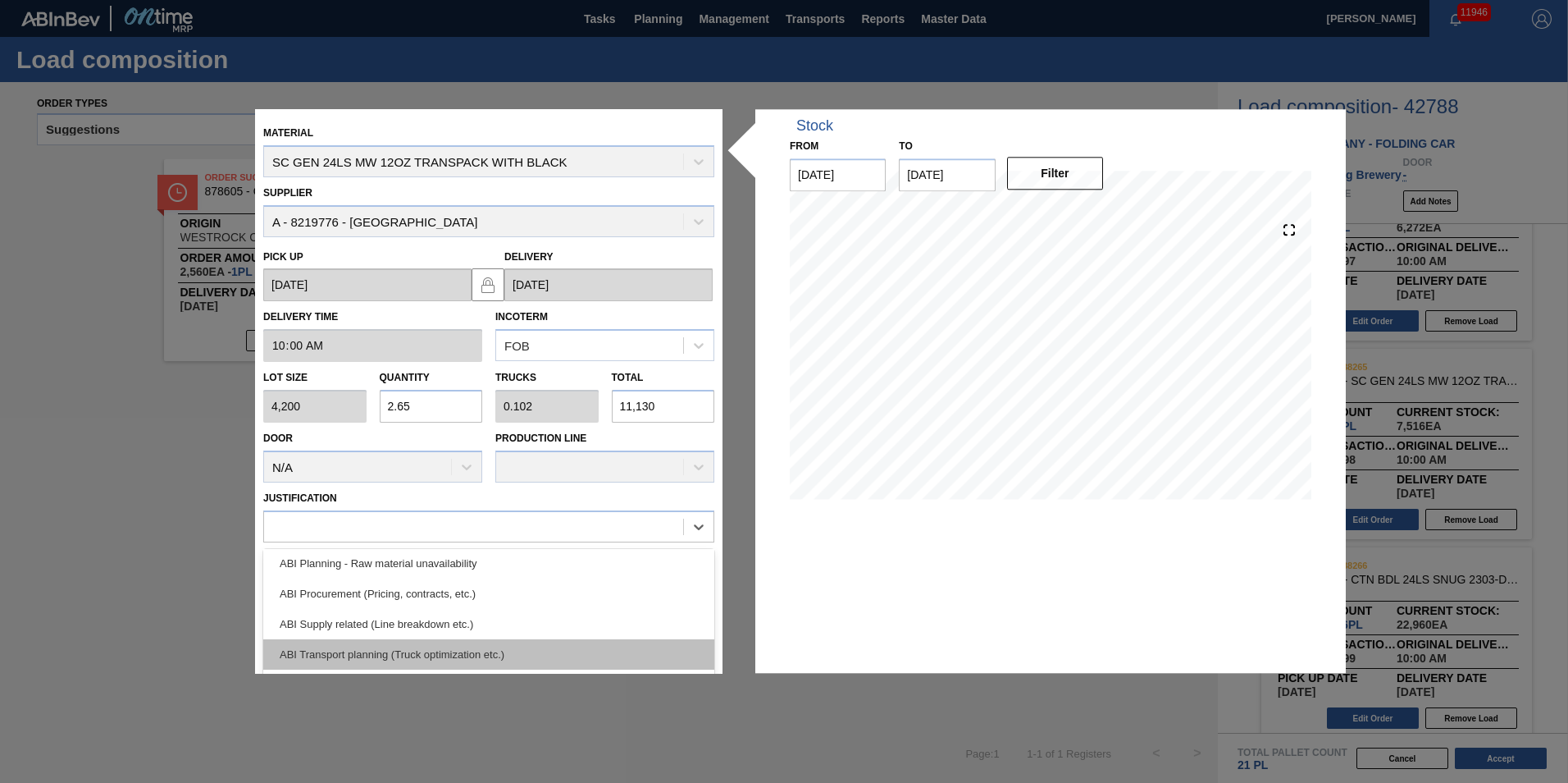
scroll to position [164, 0]
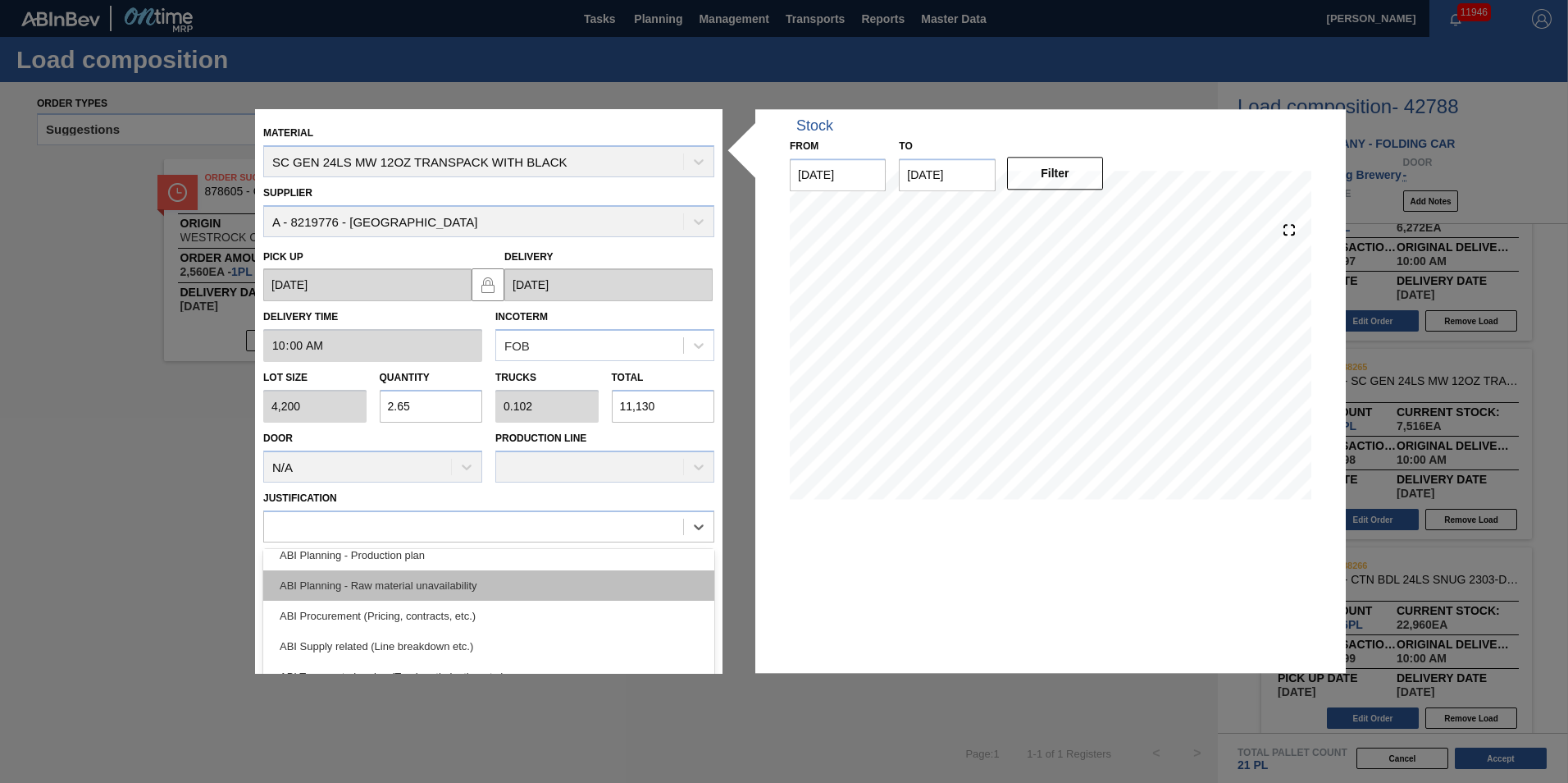
click at [540, 572] on div "ABI Planning - Raw material unavailability" at bounding box center [488, 585] width 451 height 31
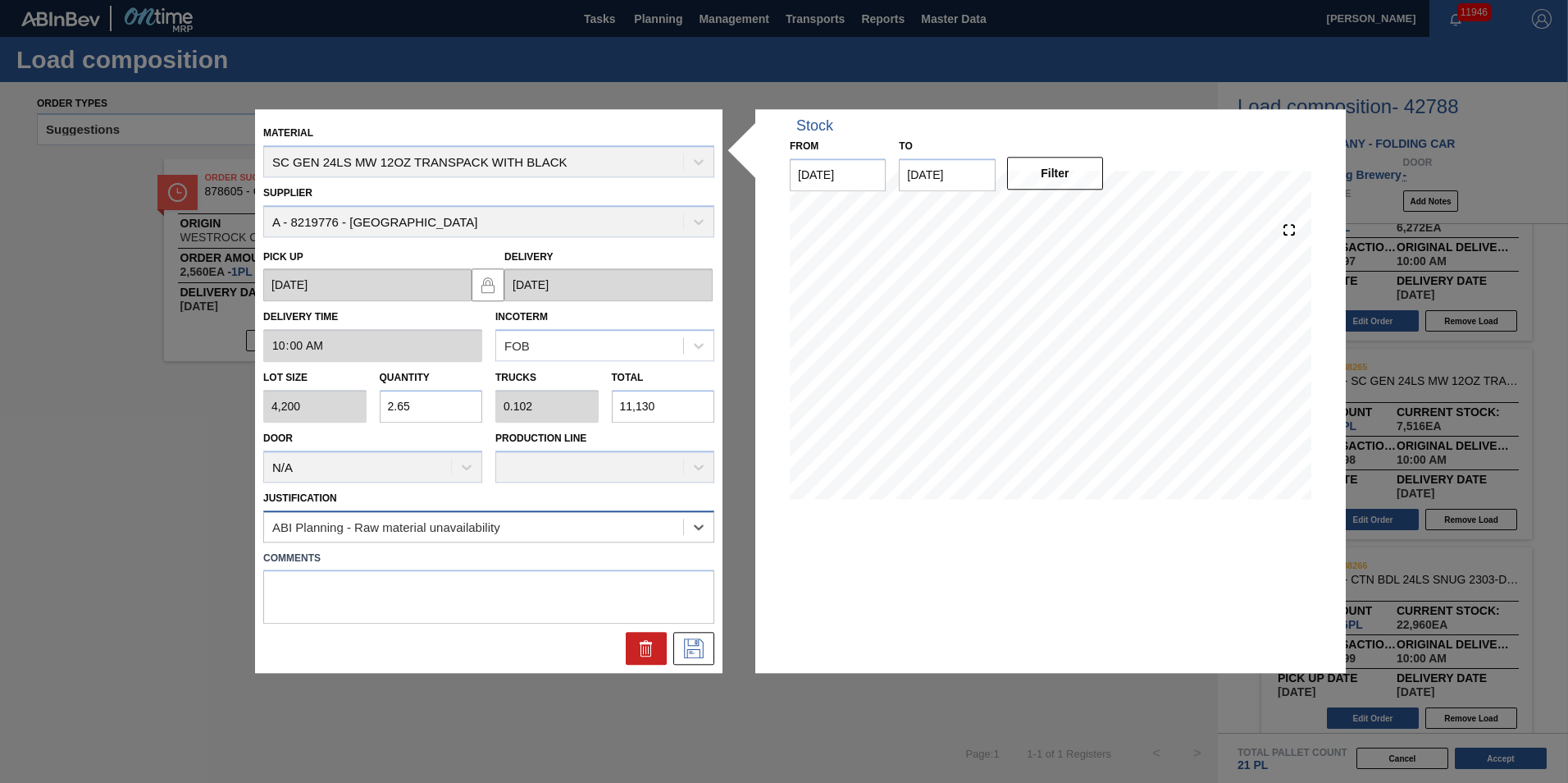
click at [671, 526] on div "ABI Planning - Raw material unavailability" at bounding box center [473, 526] width 419 height 24
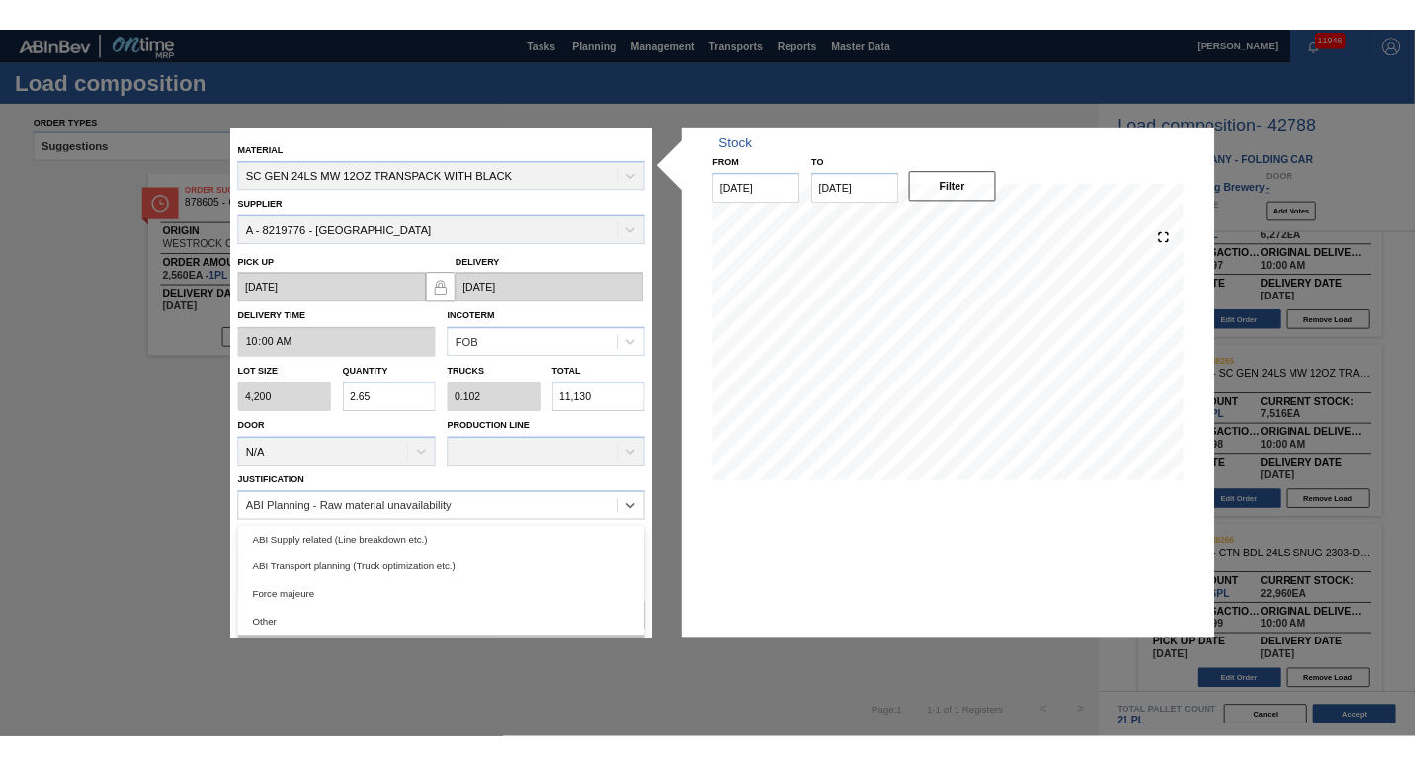
scroll to position [370, 0]
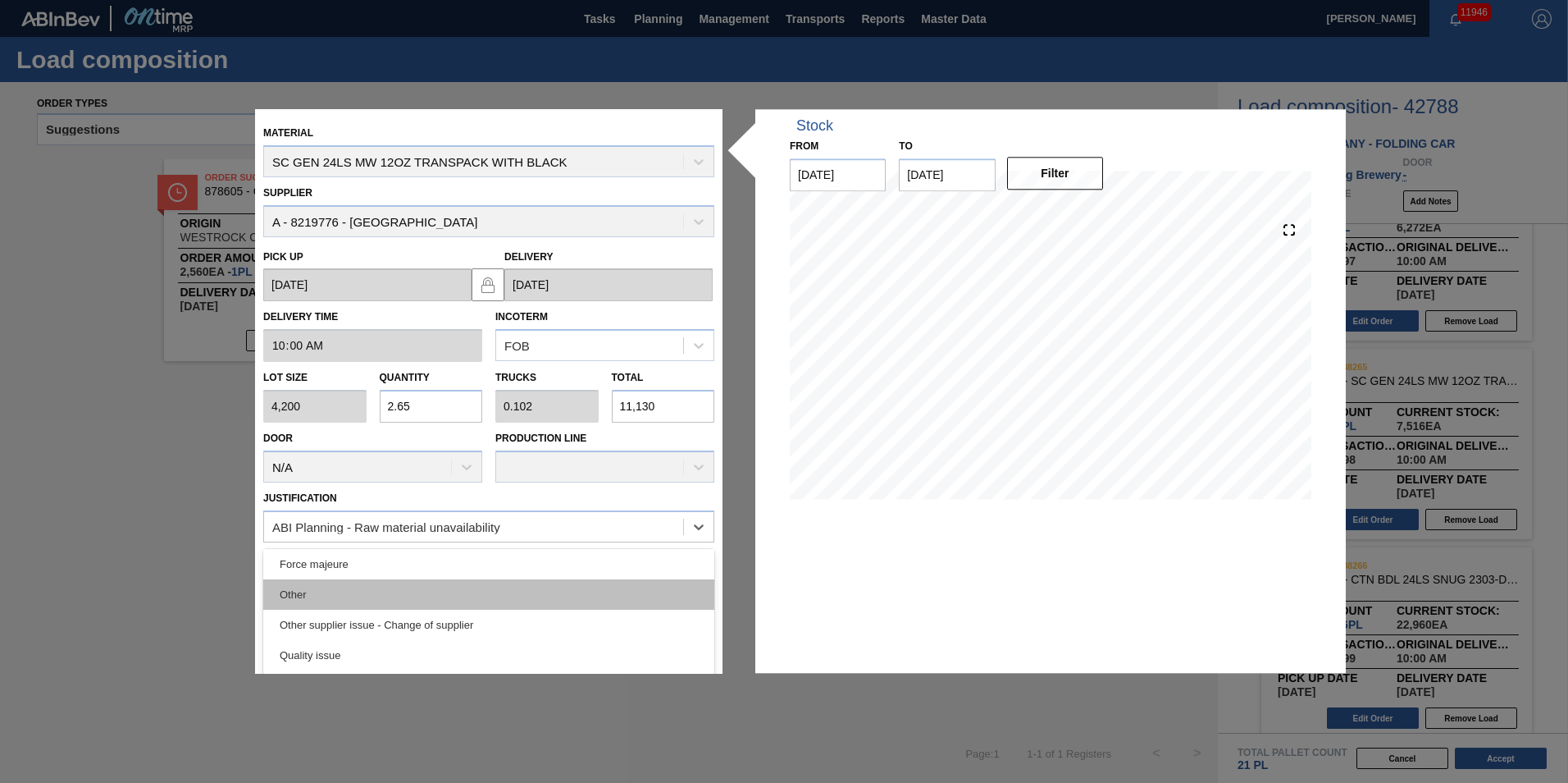
click at [596, 589] on div "Other" at bounding box center [488, 595] width 451 height 31
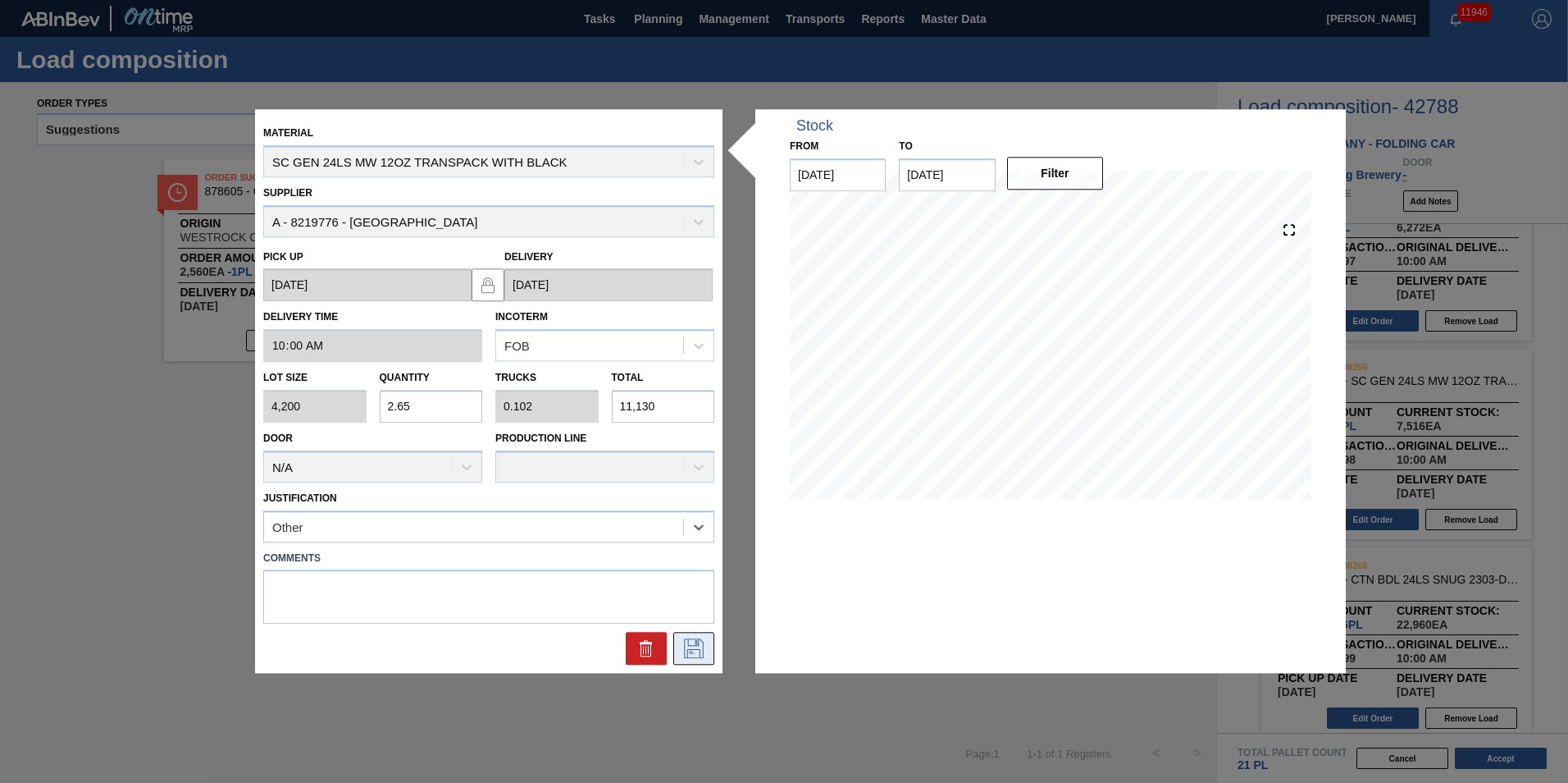
click at [709, 645] on button at bounding box center [693, 649] width 41 height 33
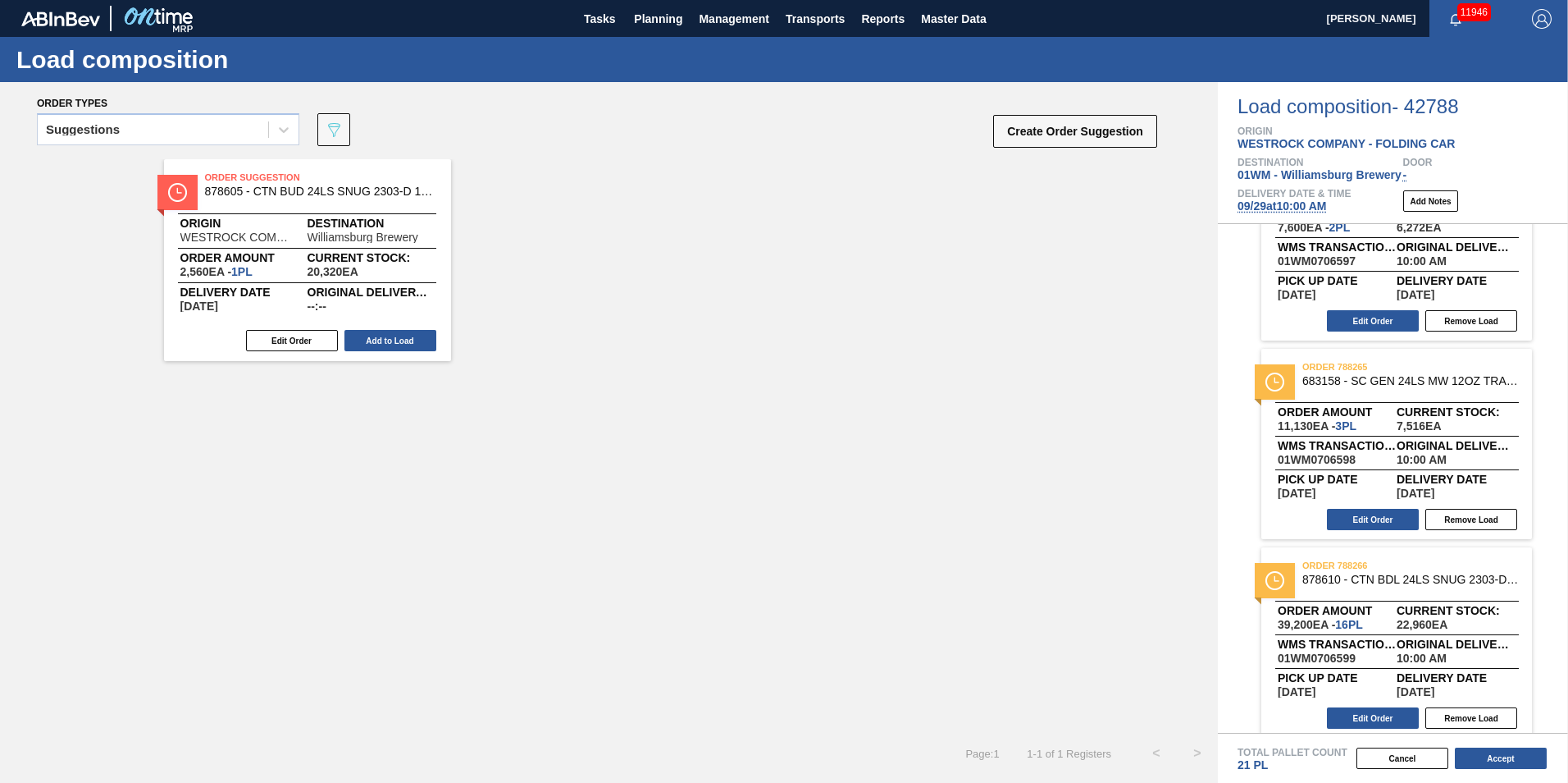
click at [1521, 771] on div "Total Pallet Count 21 PL" at bounding box center [1403, 760] width 330 height 25
click at [1513, 762] on button "Accept" at bounding box center [1501, 758] width 92 height 22
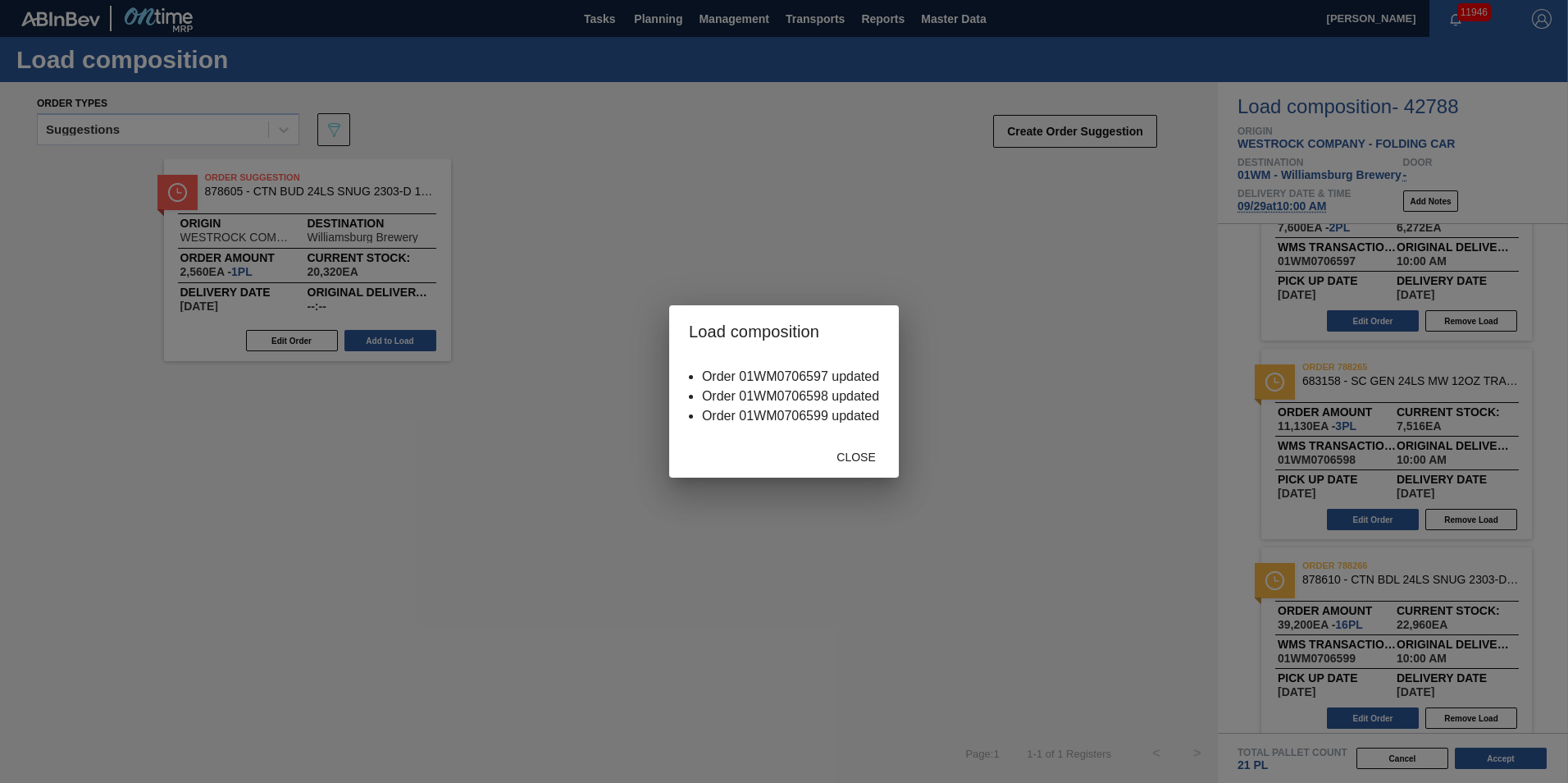
click at [865, 472] on div "Close" at bounding box center [784, 456] width 230 height 42
click at [865, 471] on div "Close" at bounding box center [784, 456] width 230 height 42
click at [861, 461] on span "Close" at bounding box center [856, 457] width 65 height 13
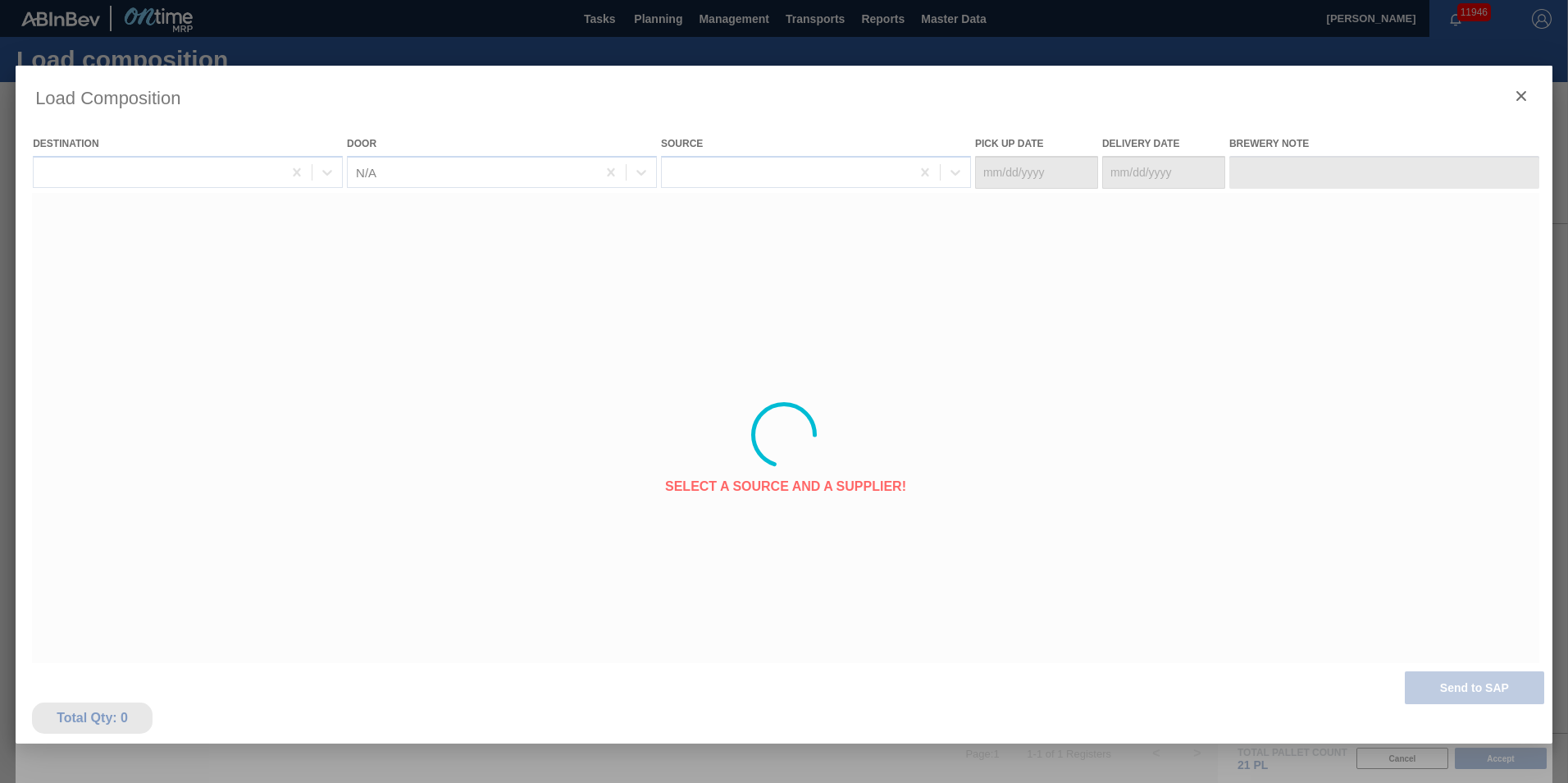
type Date "[DATE]"
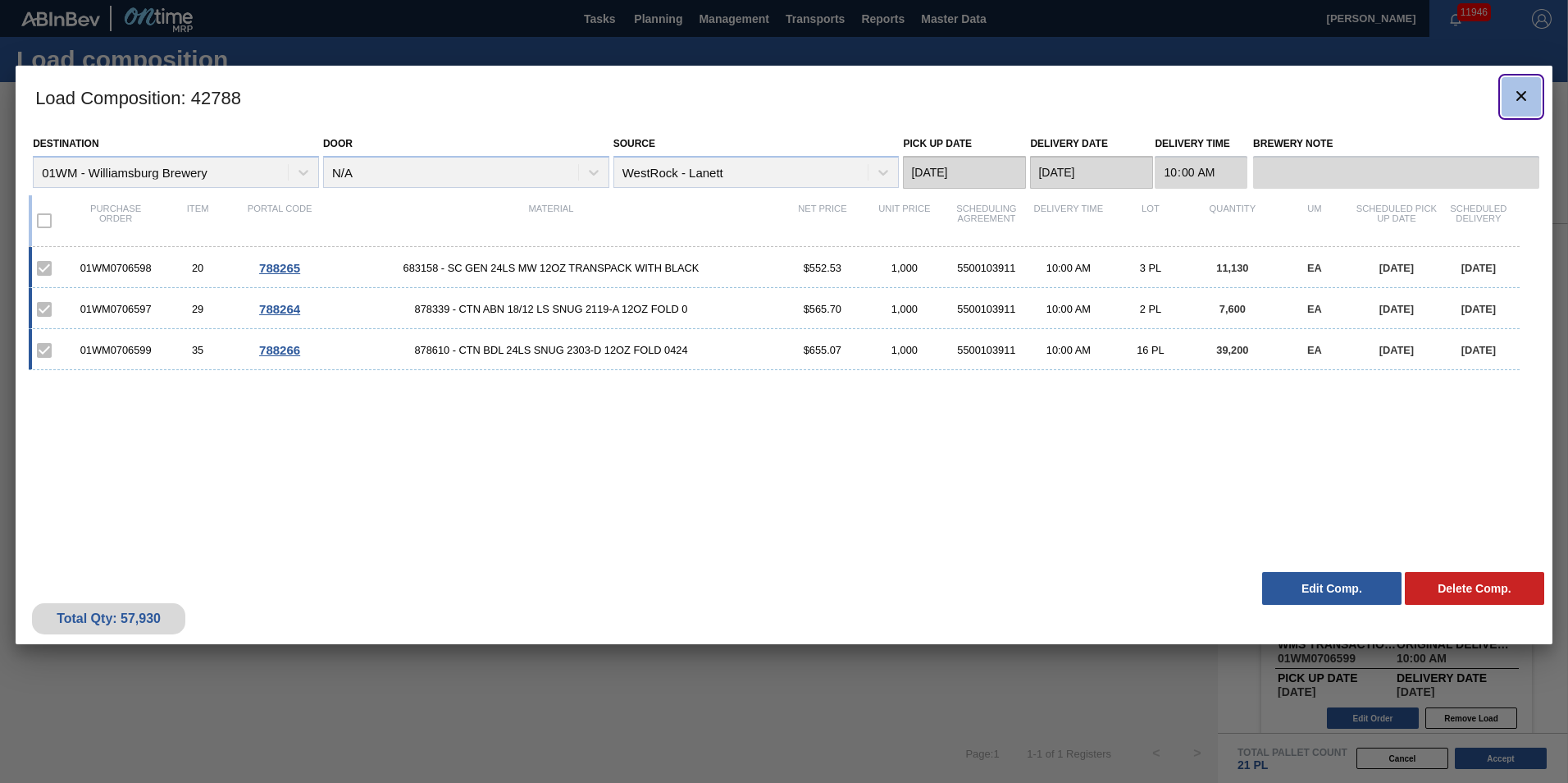
click at [1518, 79] on button "botão de ícone" at bounding box center [1521, 96] width 39 height 39
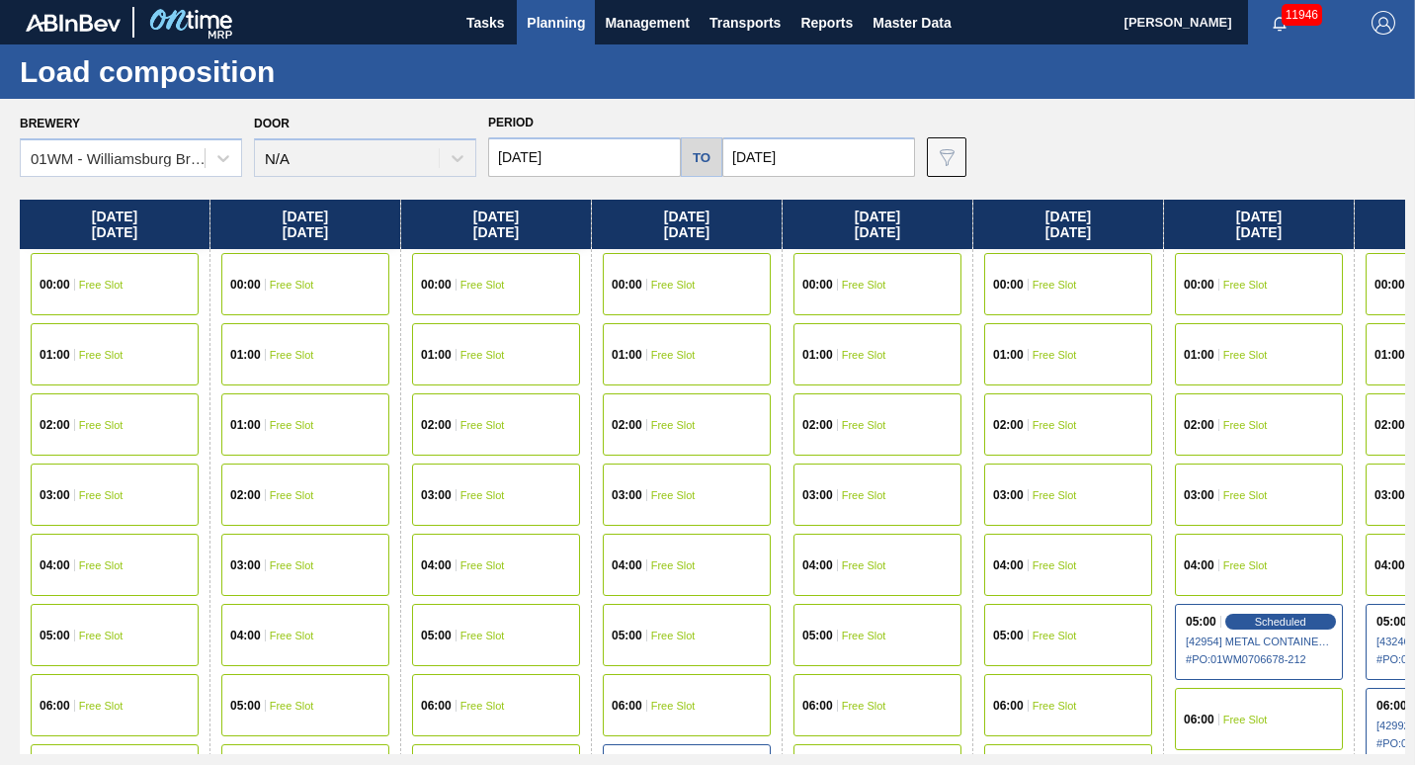
click at [621, 142] on input "[DATE]" at bounding box center [584, 157] width 193 height 40
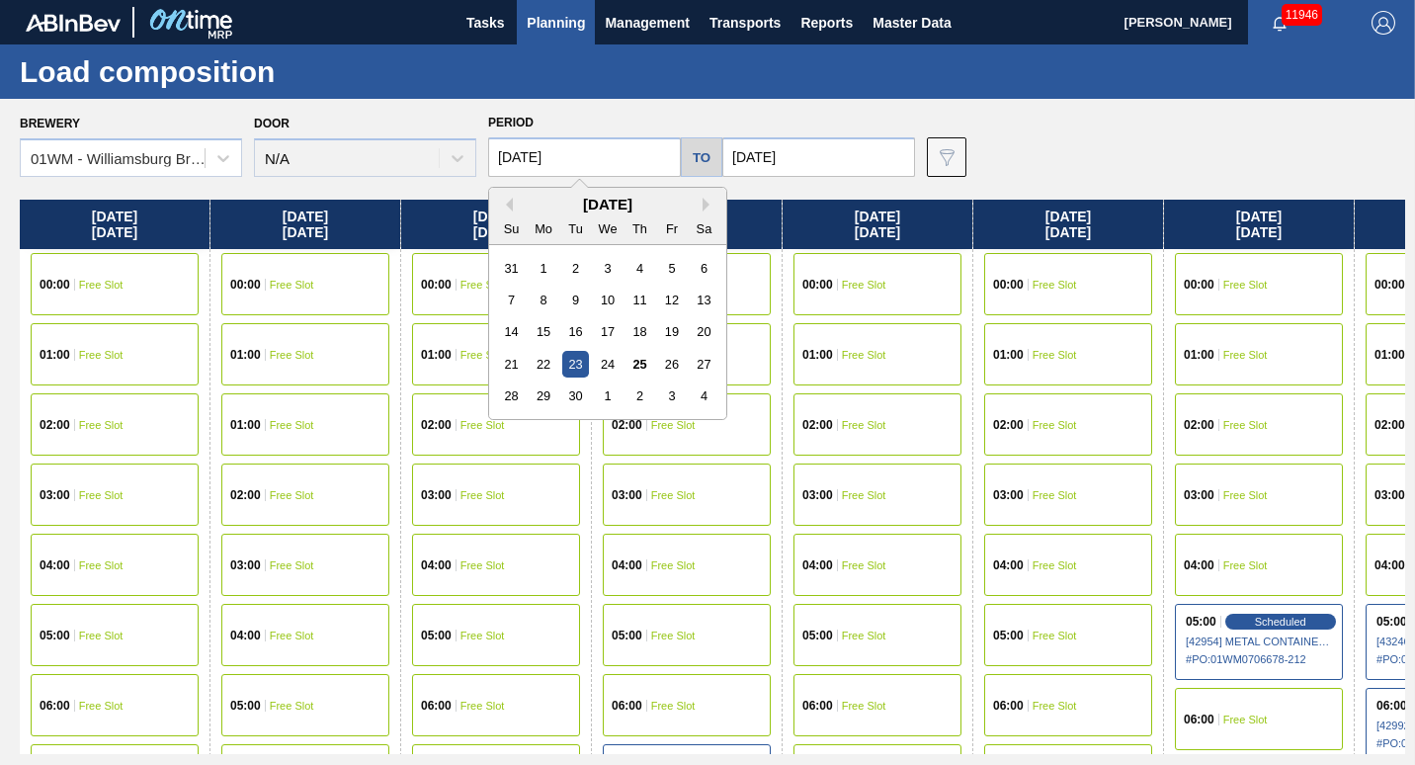
click at [671, 360] on div "26" at bounding box center [671, 364] width 27 height 27
type input "[DATE]"
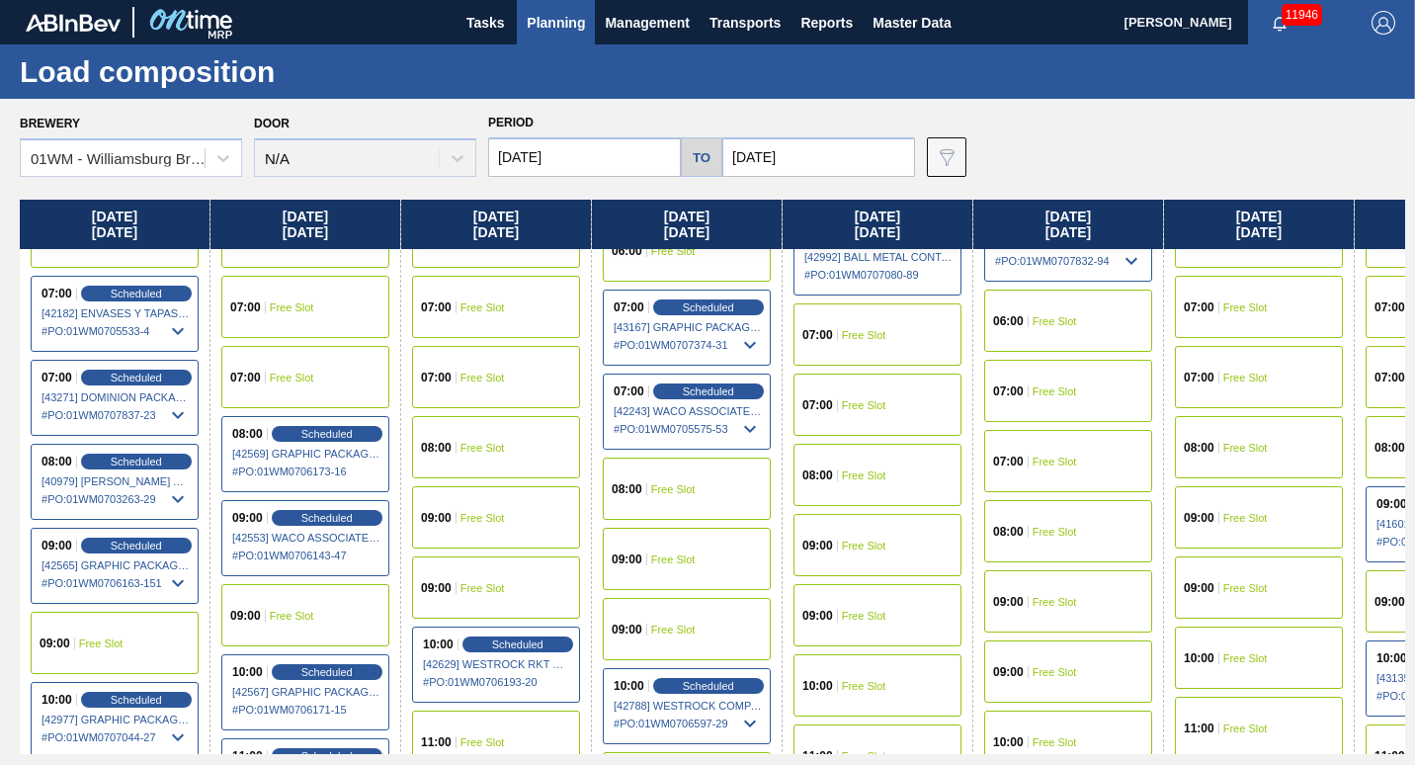
scroll to position [395, 0]
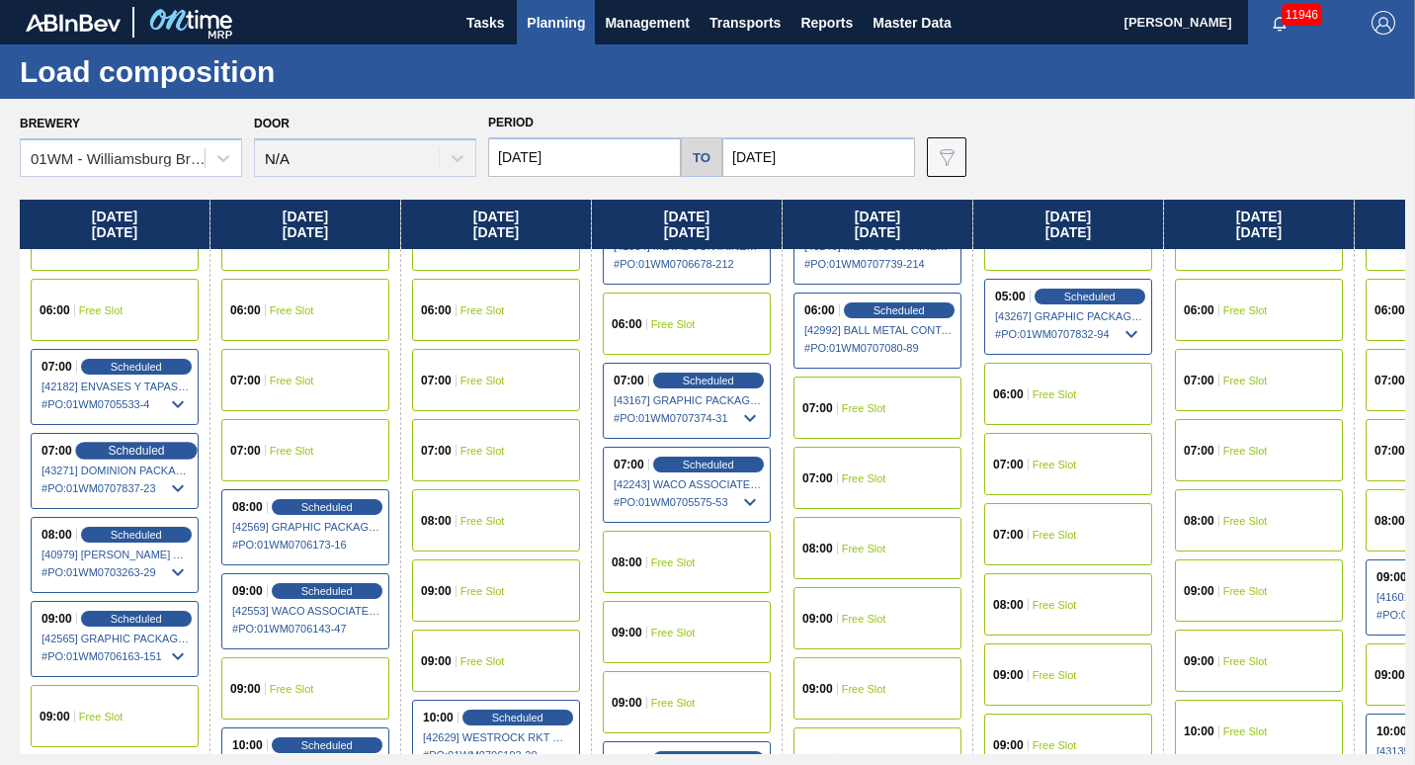
click at [118, 454] on span "Scheduled" at bounding box center [136, 450] width 56 height 13
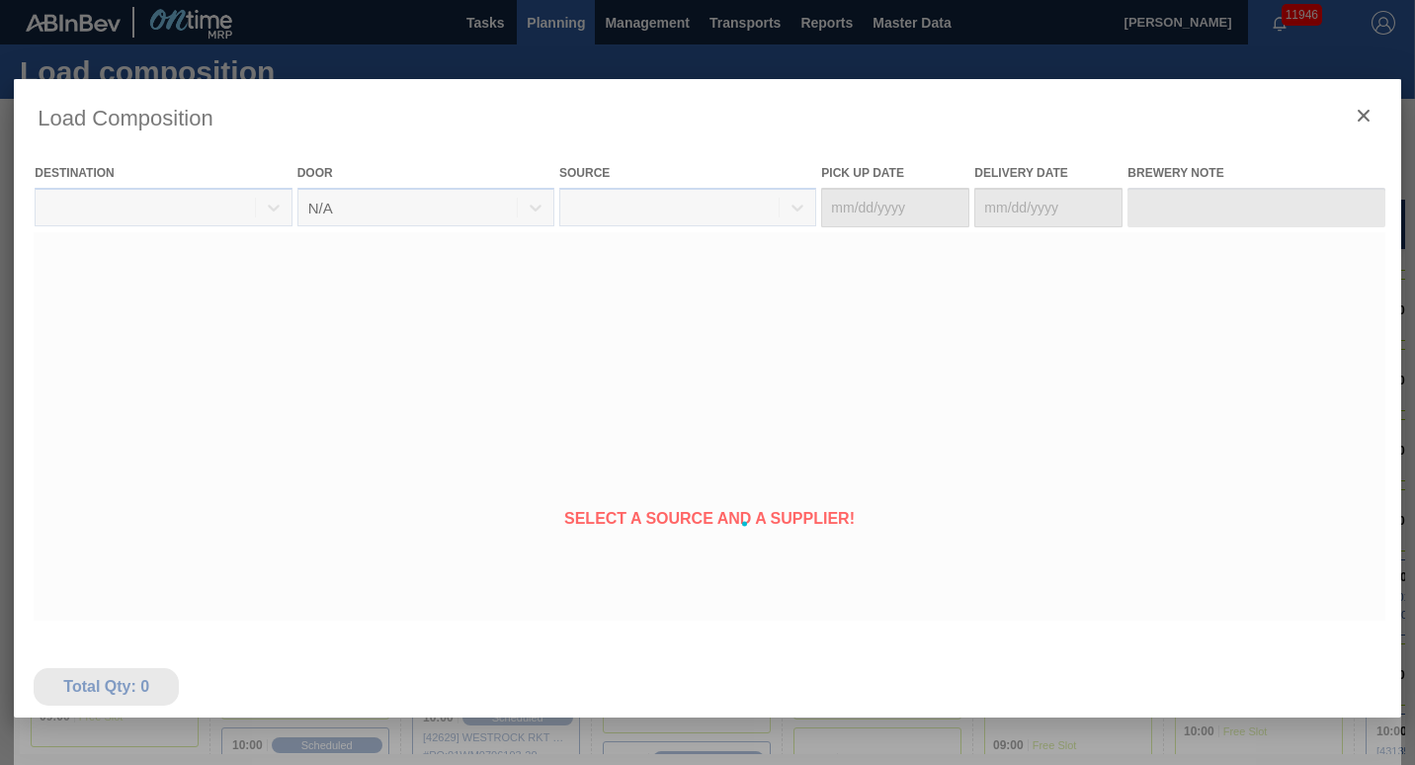
type Date "[DATE]"
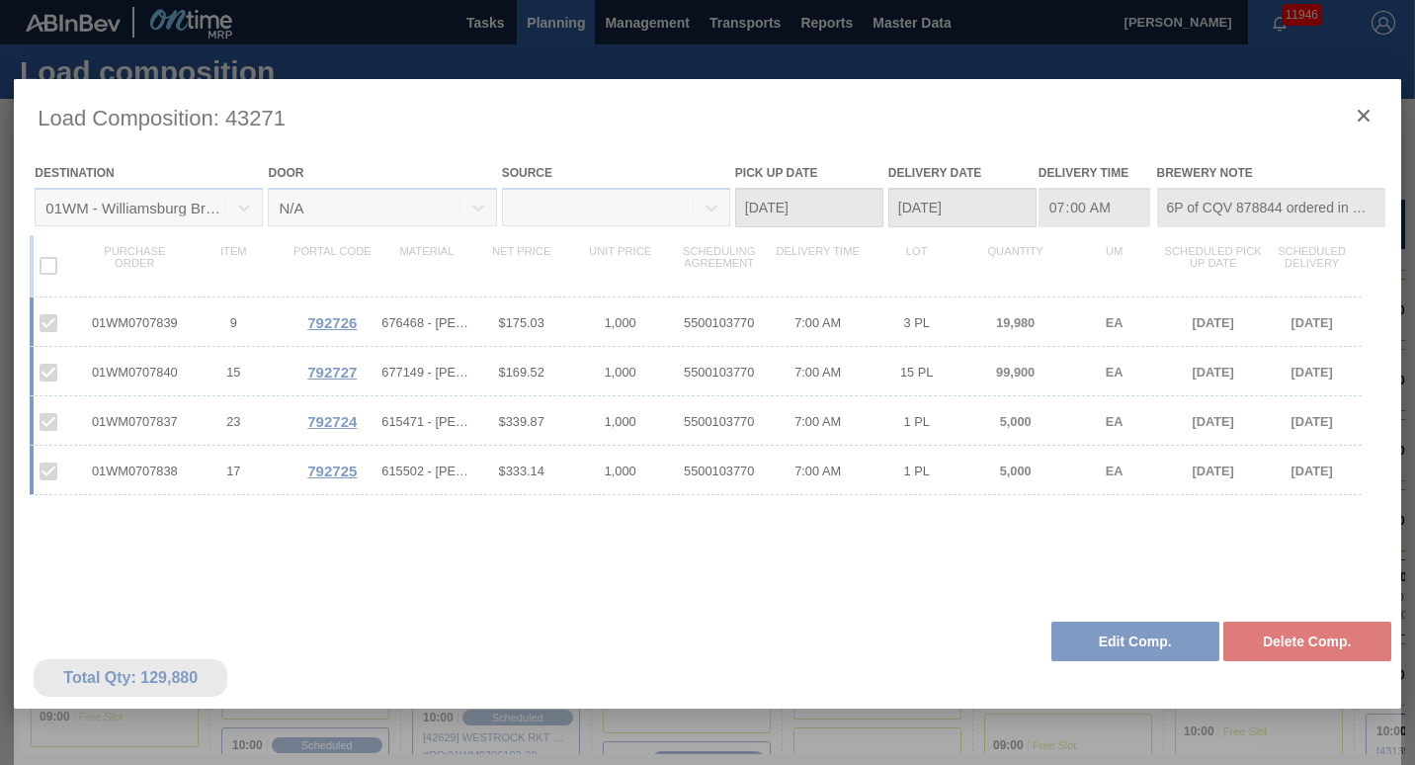
type input "6P of CQV 878844 ordered in SAP to fill load"
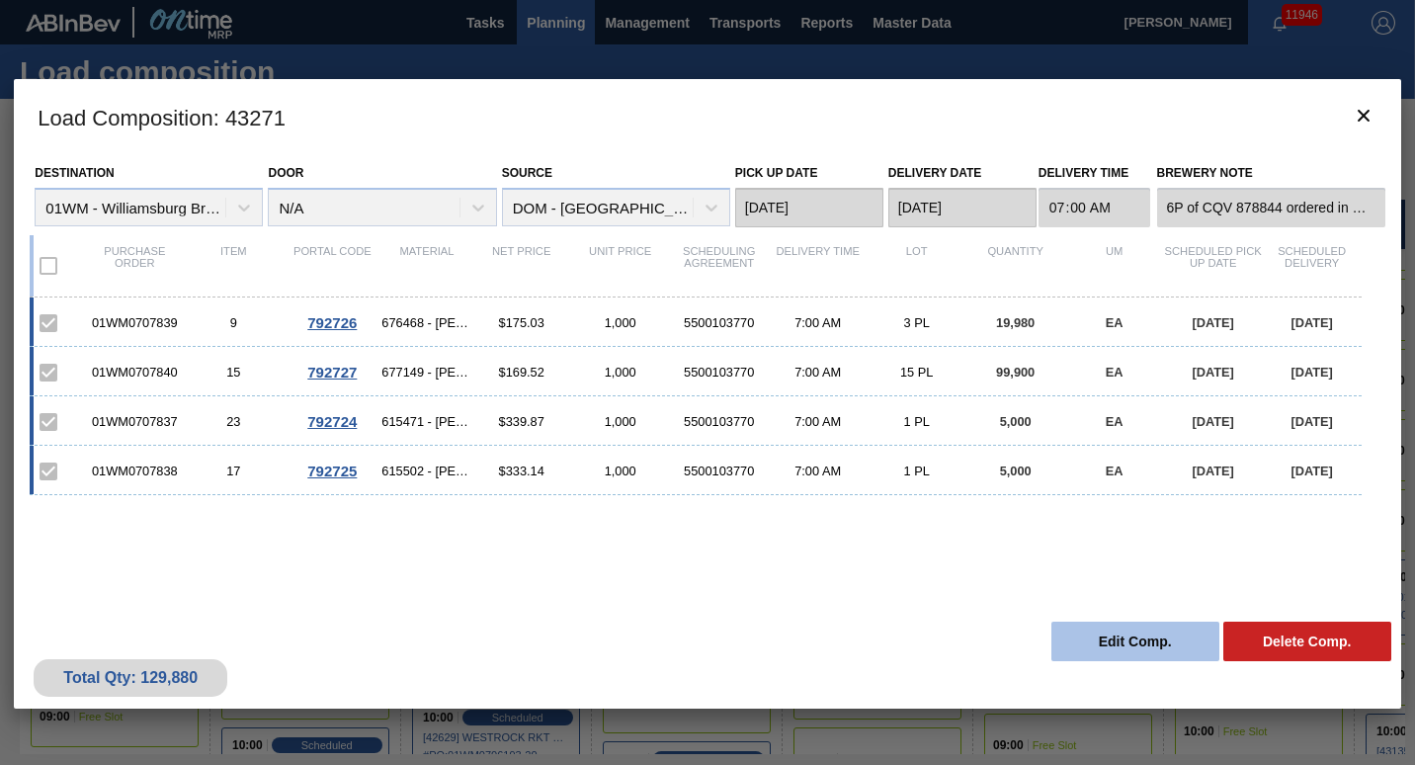
click at [1107, 642] on button "Edit Comp." at bounding box center [1135, 642] width 168 height 40
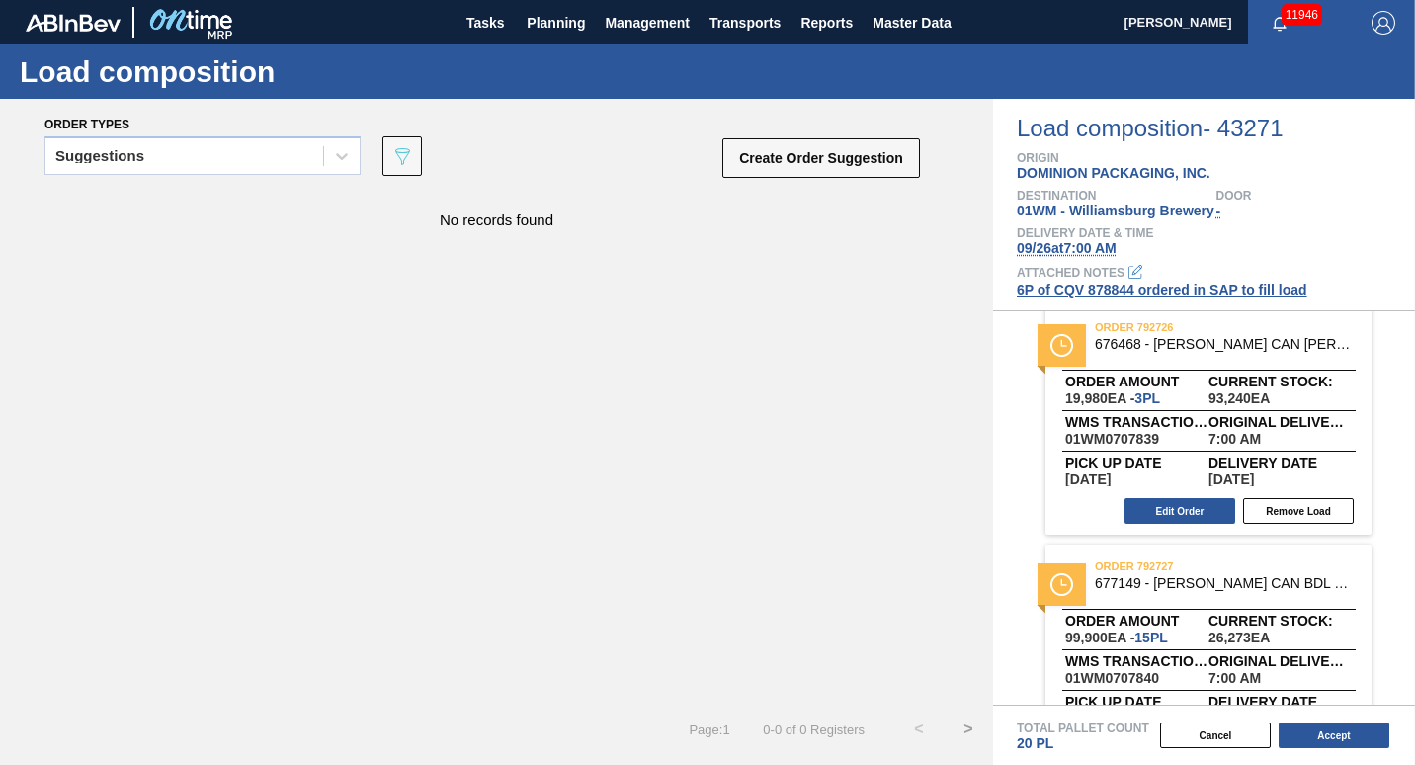
scroll to position [575, 0]
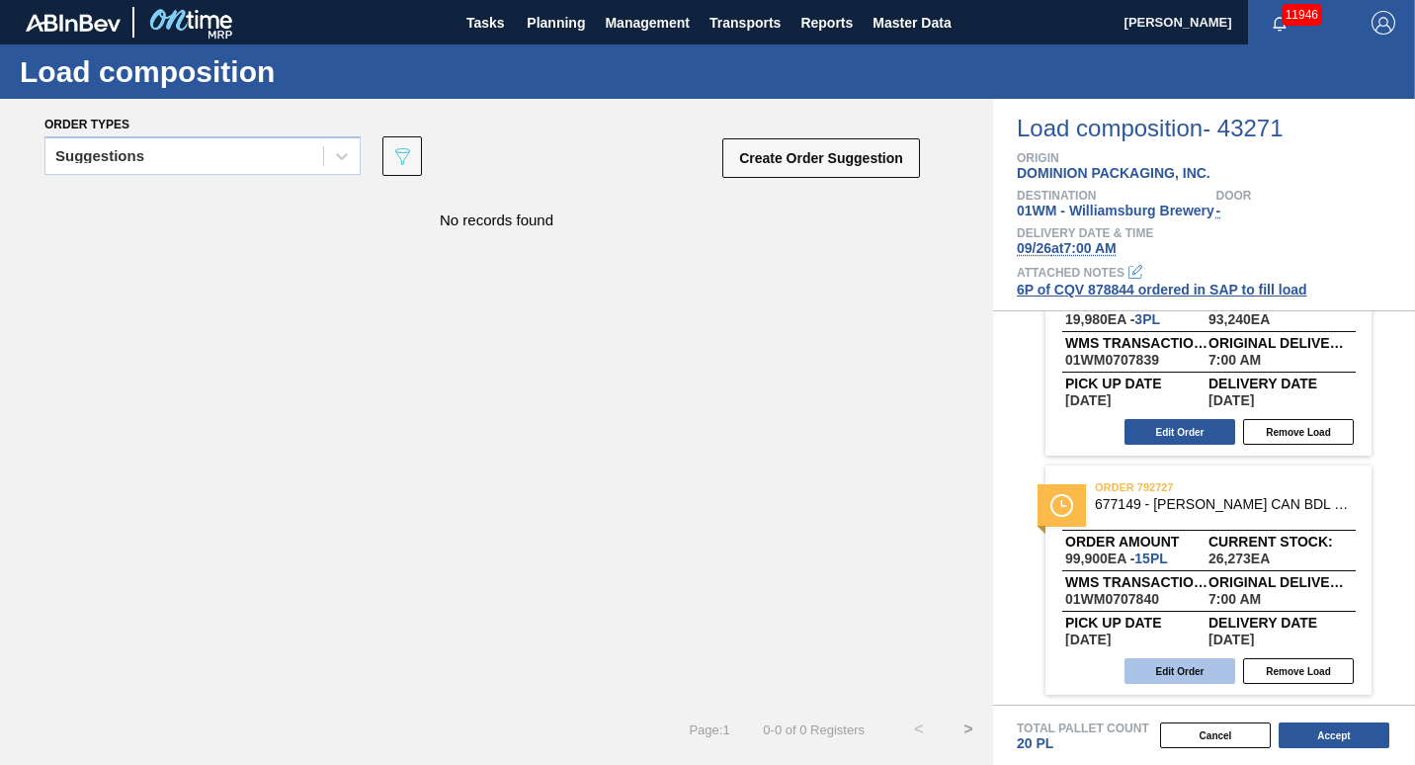
click at [1197, 670] on button "Edit Order" at bounding box center [1180, 671] width 111 height 26
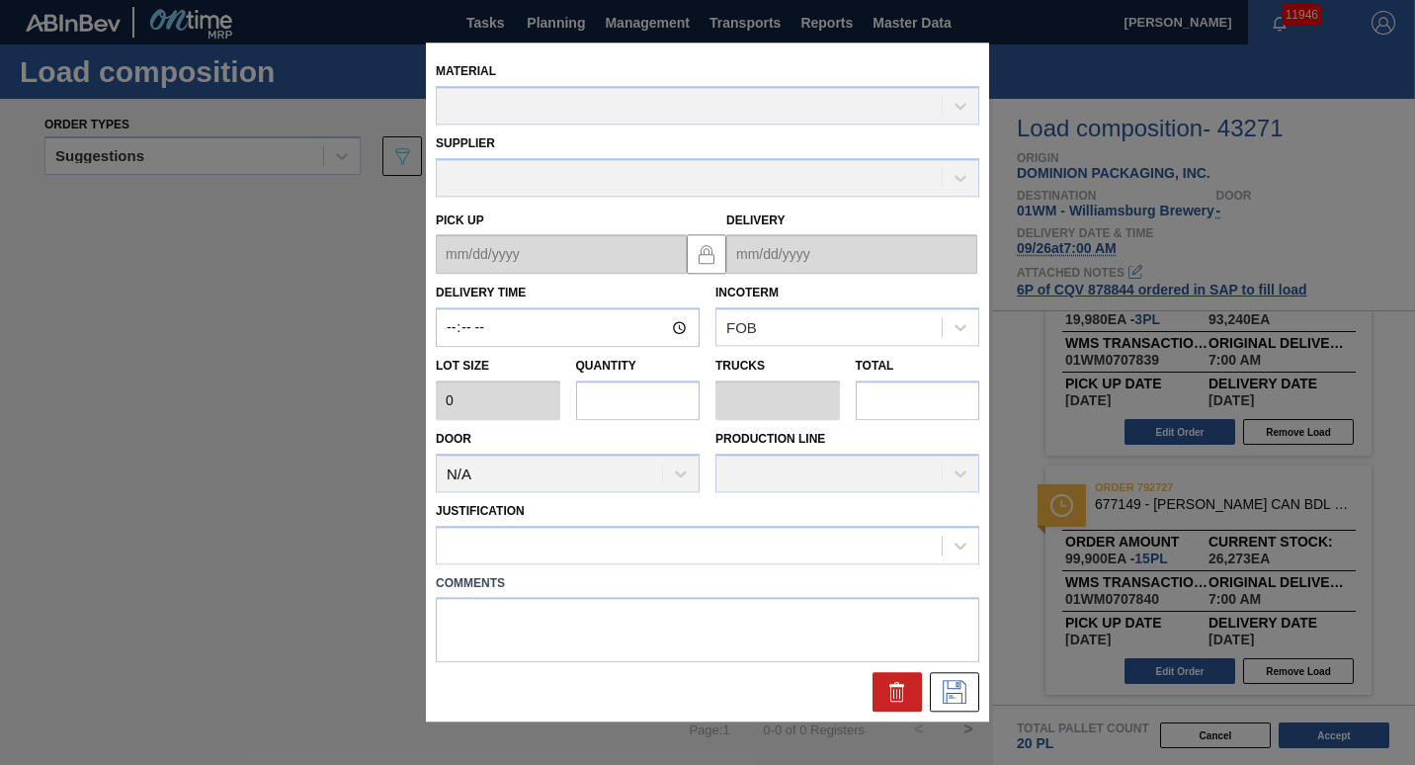
type input "07:00:00"
type input "6,660"
type input "15"
type input "0.577"
type input "99,900"
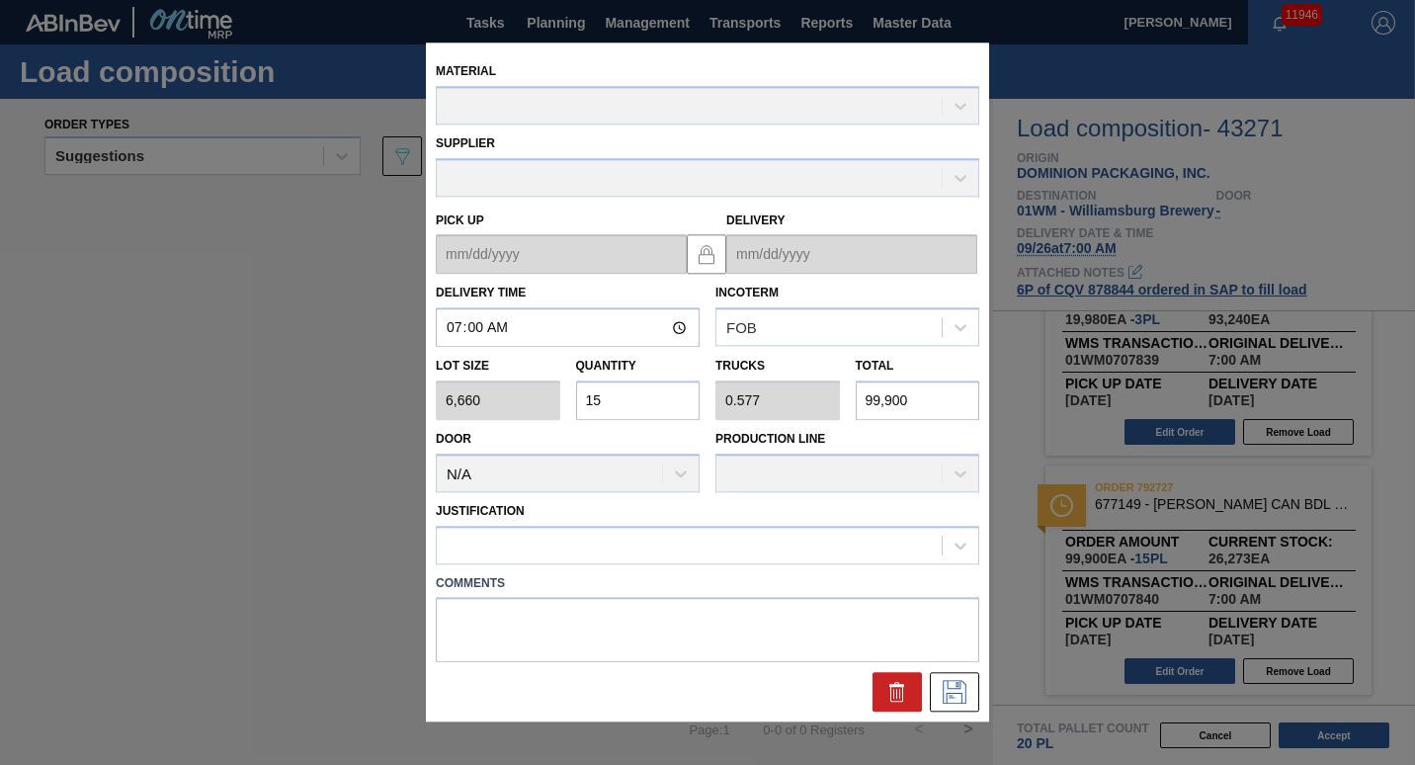
type up "[DATE]"
type input "[DATE]"
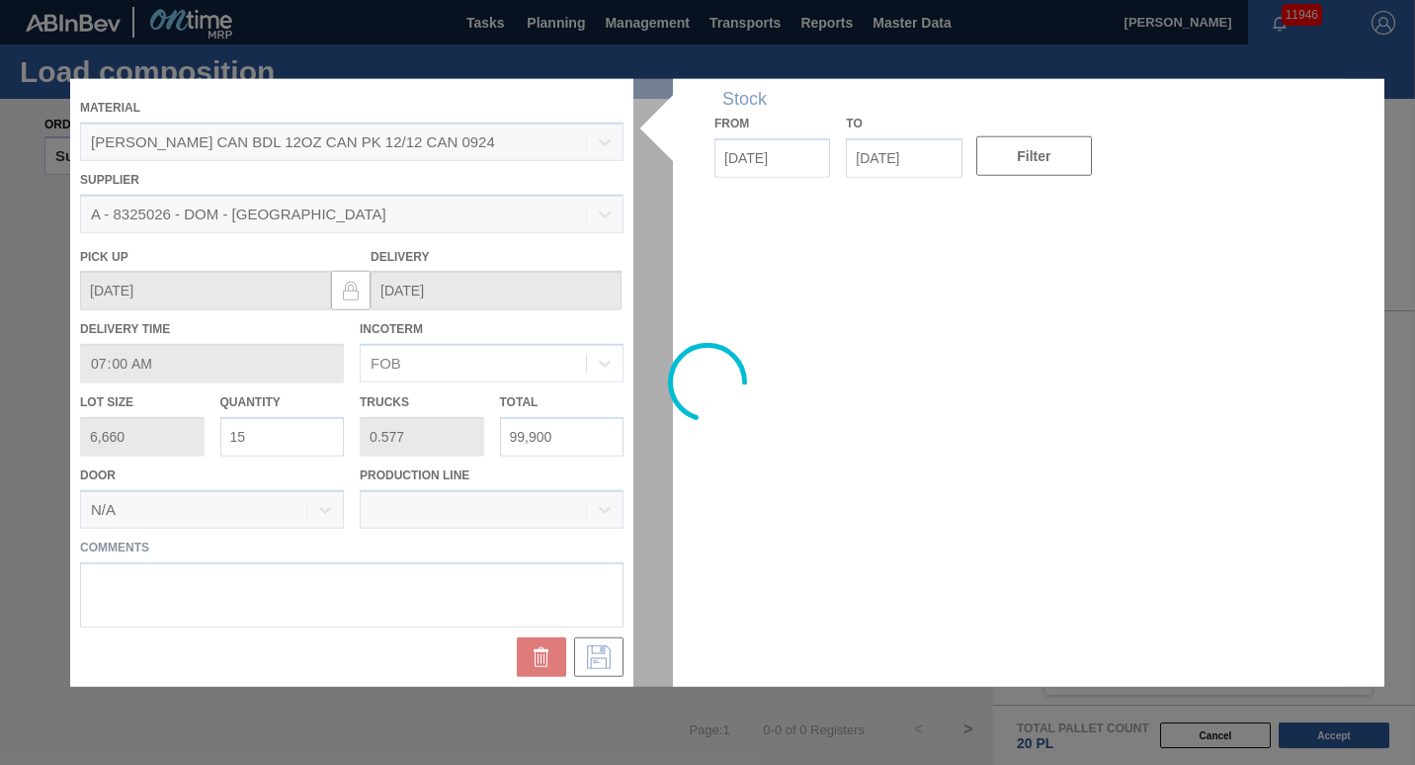
click at [269, 432] on div at bounding box center [707, 383] width 1275 height 608
click at [277, 439] on div at bounding box center [707, 383] width 1275 height 608
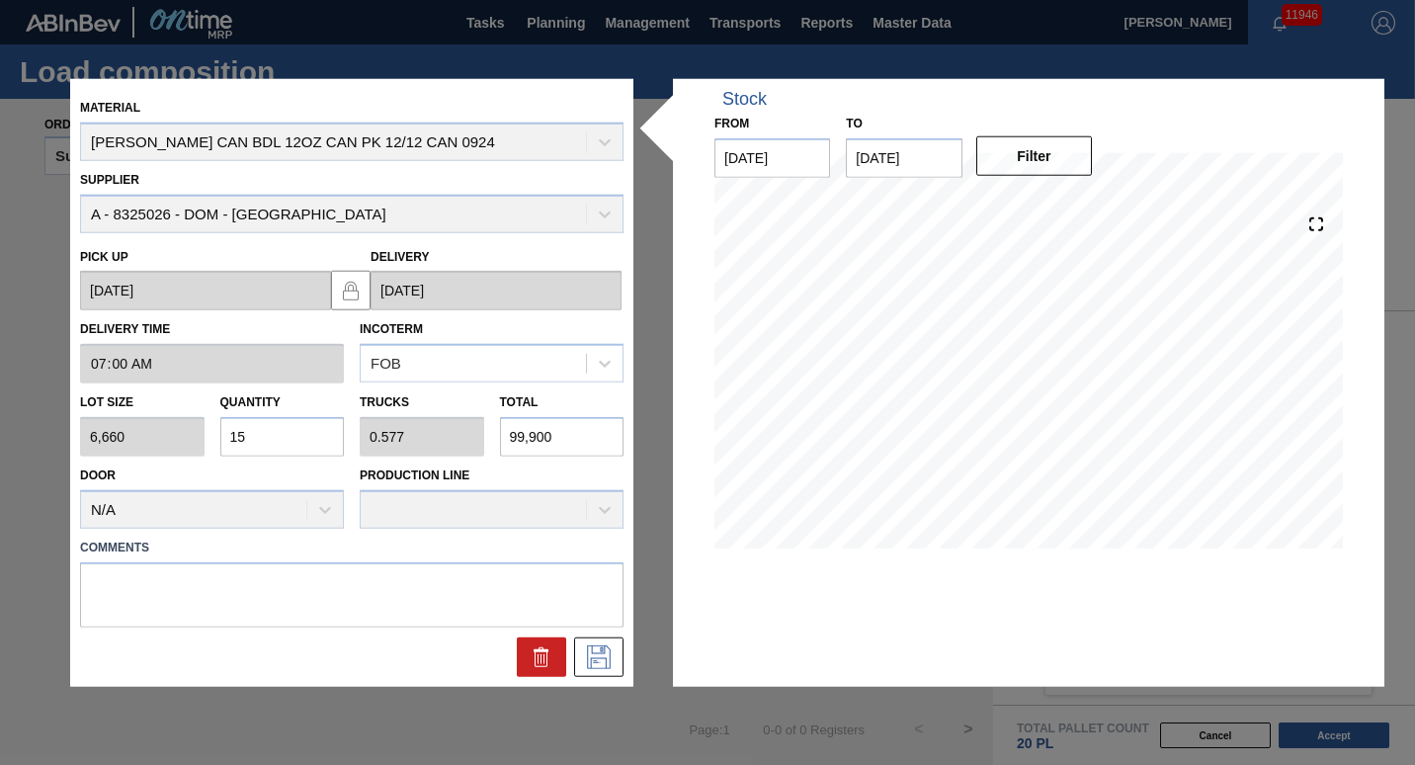
click at [261, 446] on input "15" at bounding box center [282, 437] width 125 height 40
type input "1"
type input "0.038"
type input "6,660"
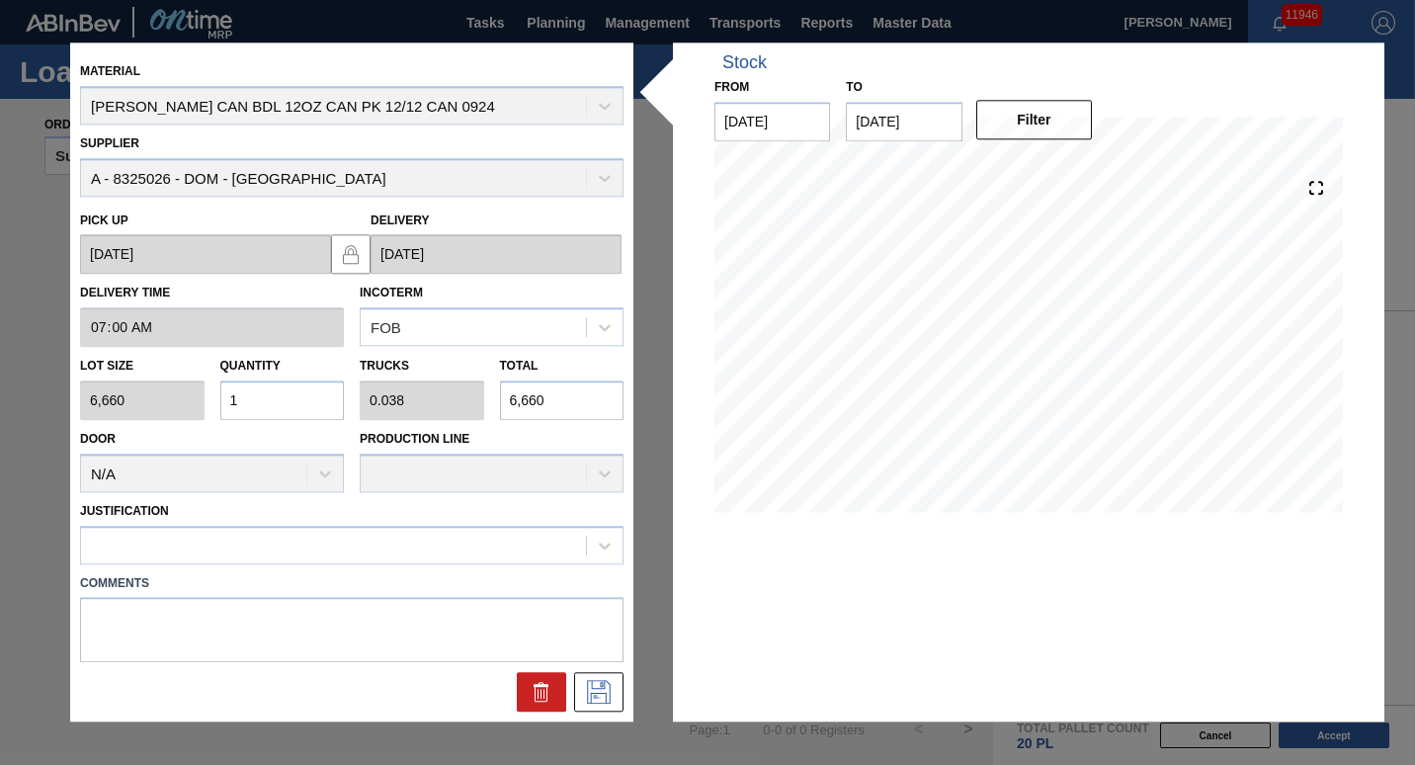
type input "13"
type input "0.5"
type input "86,580"
type input "13"
click at [600, 697] on icon at bounding box center [599, 693] width 32 height 24
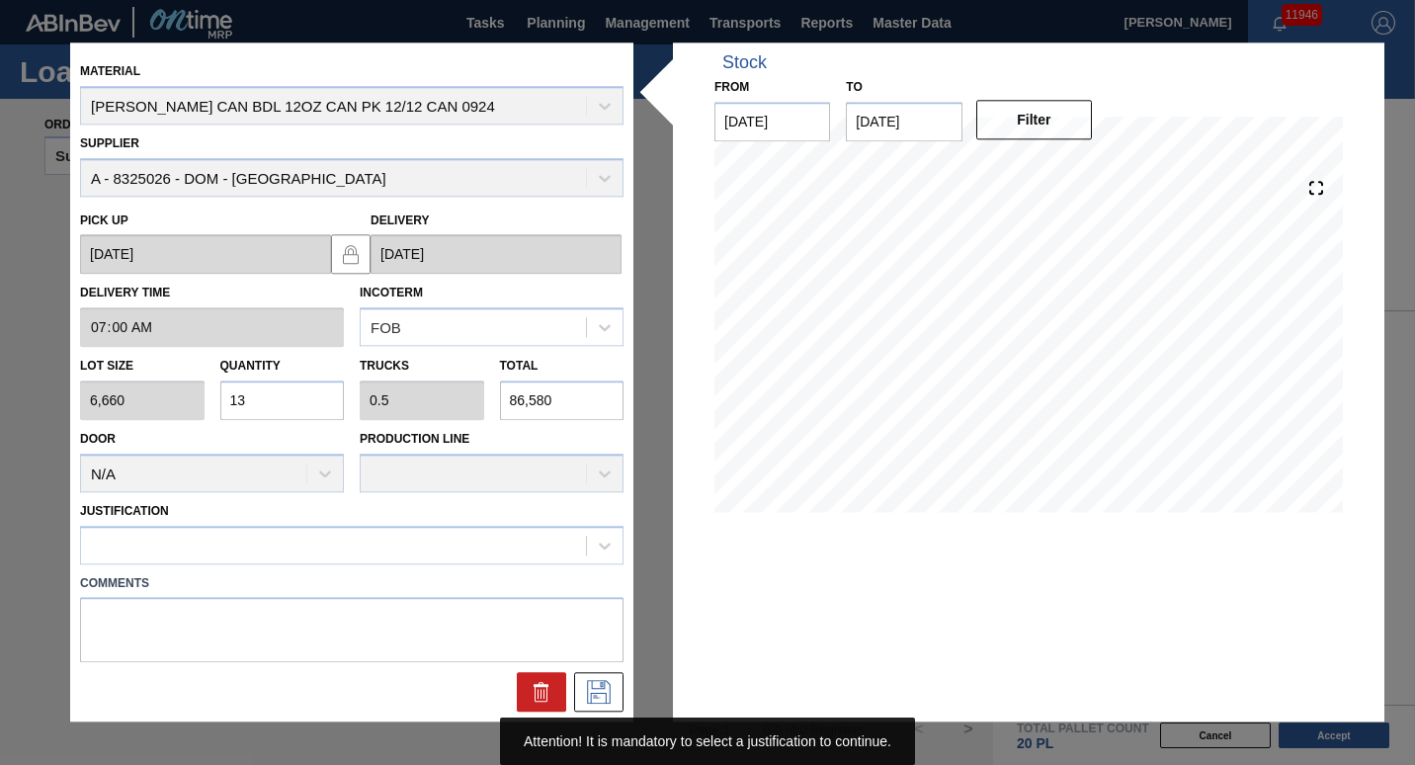
click at [568, 517] on div "Justification" at bounding box center [351, 530] width 543 height 67
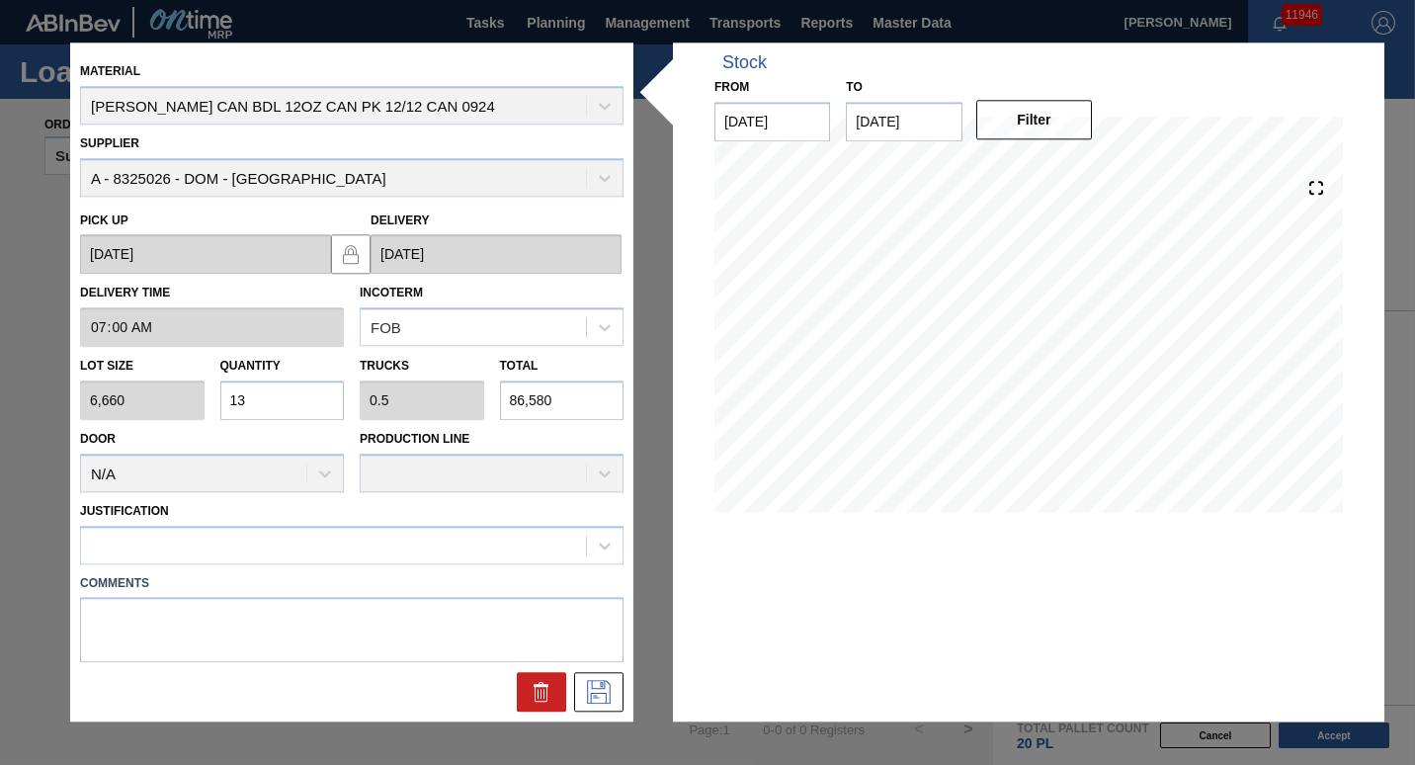
click at [566, 525] on div "Justification" at bounding box center [351, 530] width 543 height 67
click at [539, 551] on div at bounding box center [333, 545] width 505 height 29
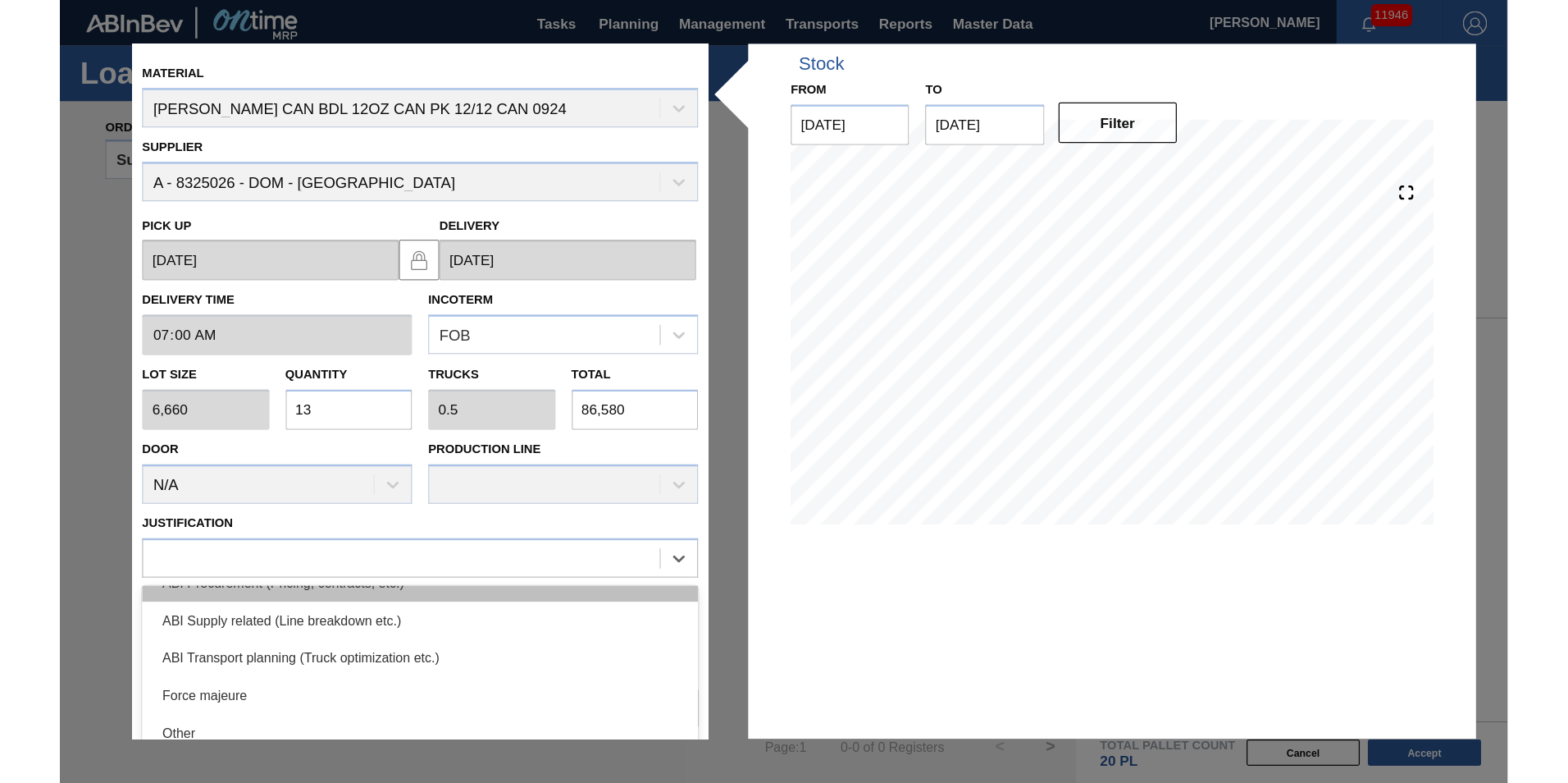
scroll to position [246, 0]
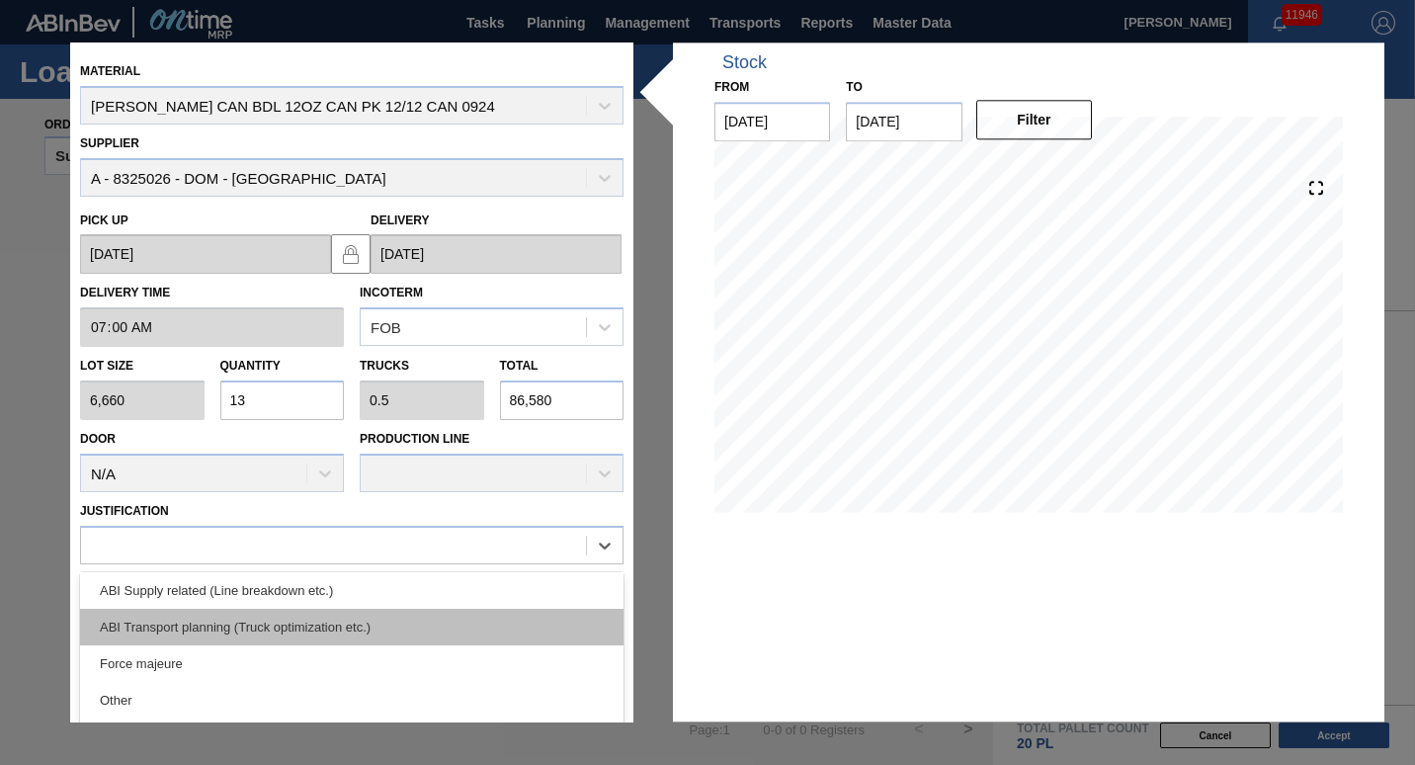
click at [381, 635] on div "ABI Transport planning (Truck optimization etc.)" at bounding box center [351, 627] width 543 height 37
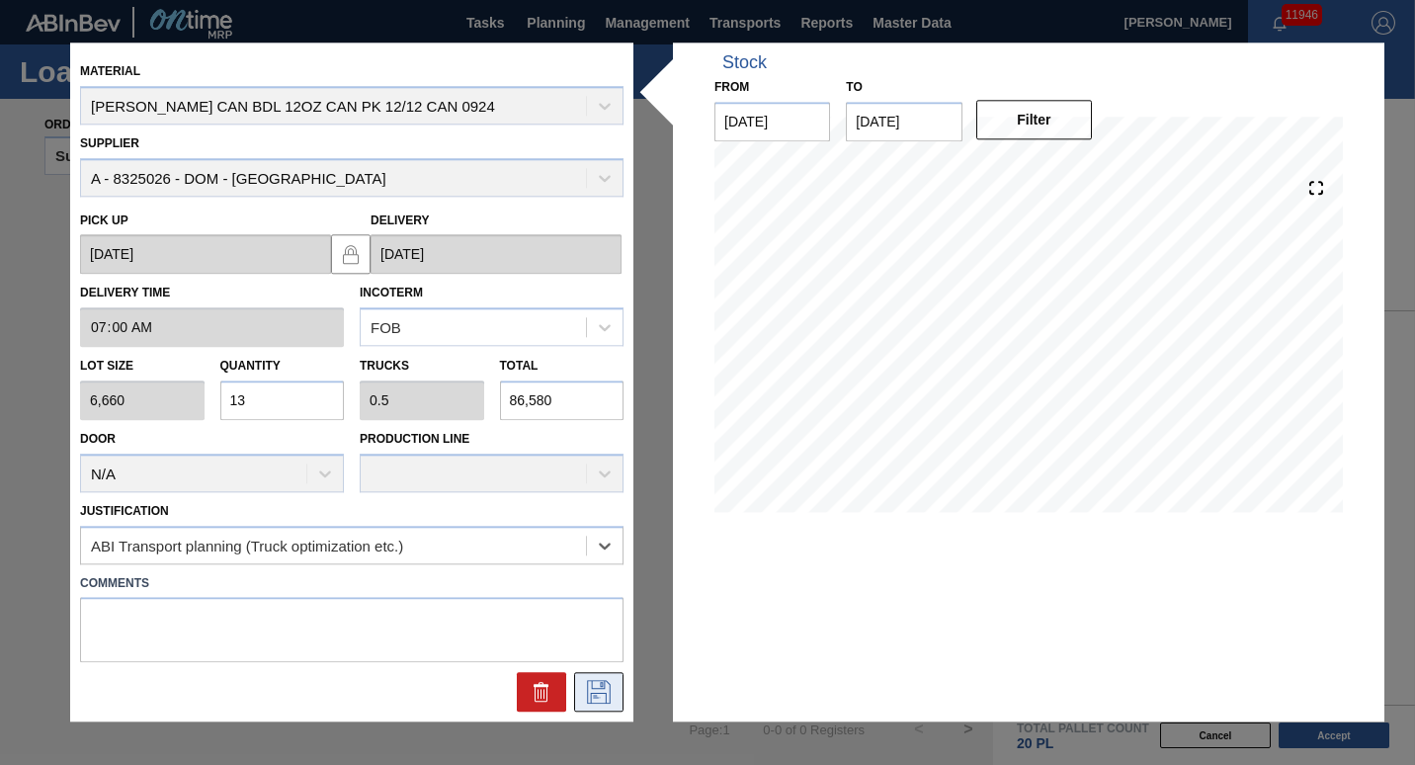
click at [585, 694] on icon at bounding box center [599, 693] width 32 height 24
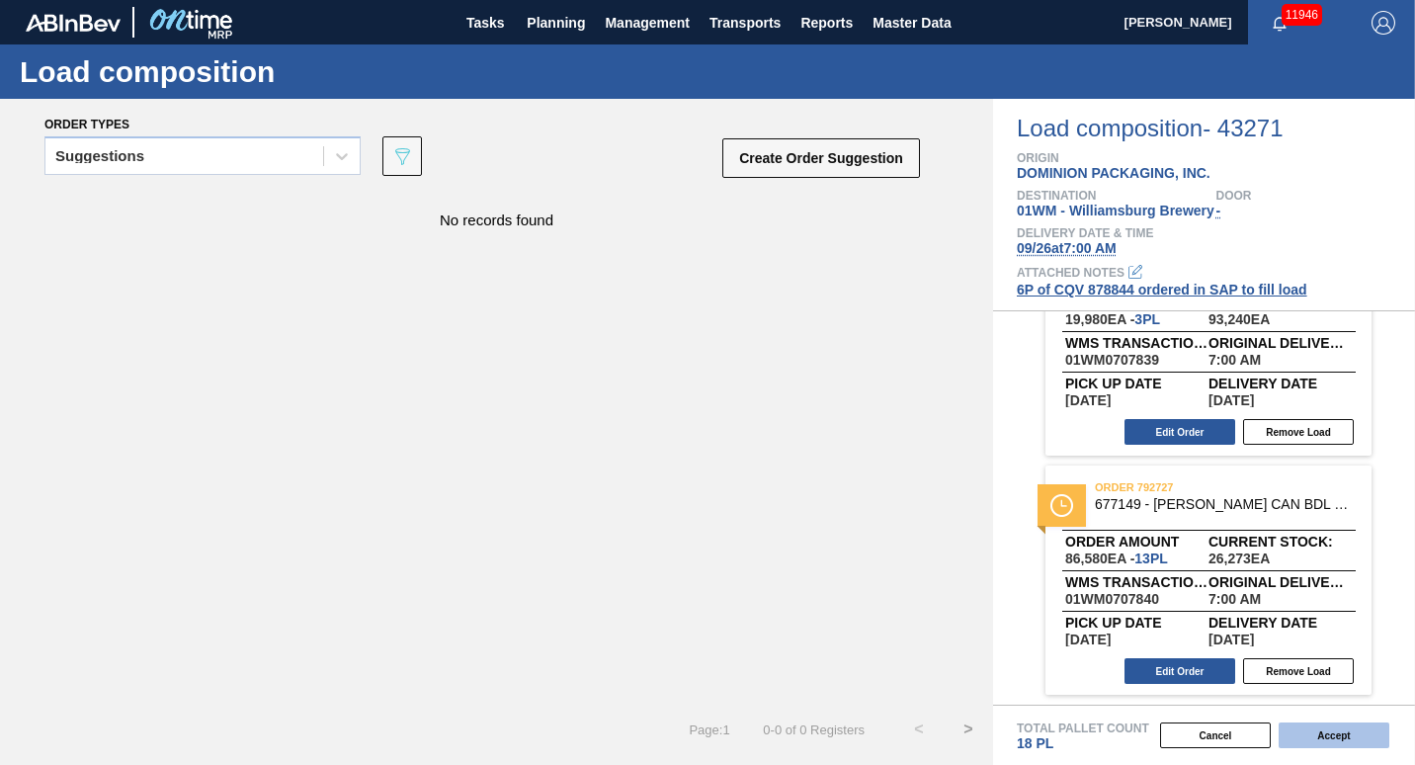
click at [1367, 738] on button "Accept" at bounding box center [1334, 735] width 111 height 26
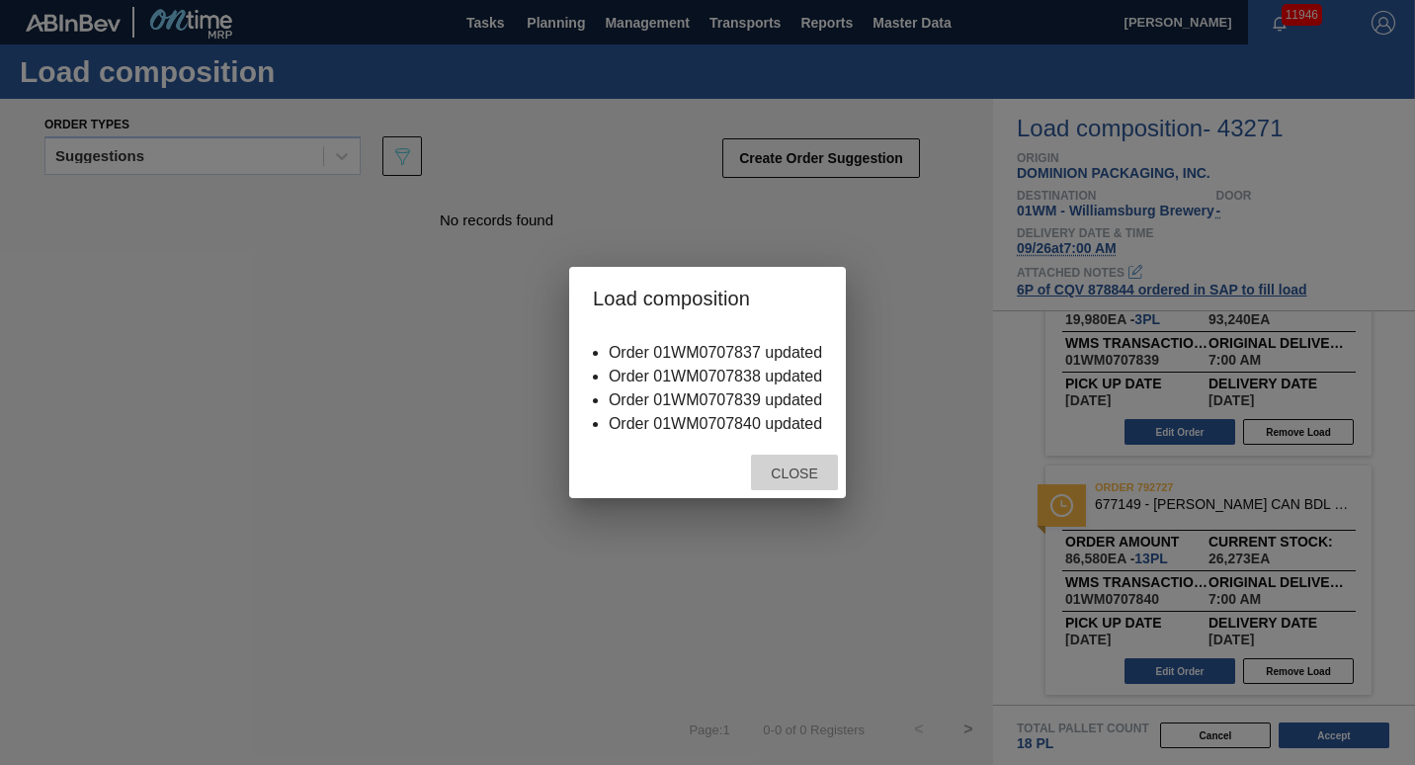
click at [776, 476] on span "Close" at bounding box center [794, 473] width 78 height 16
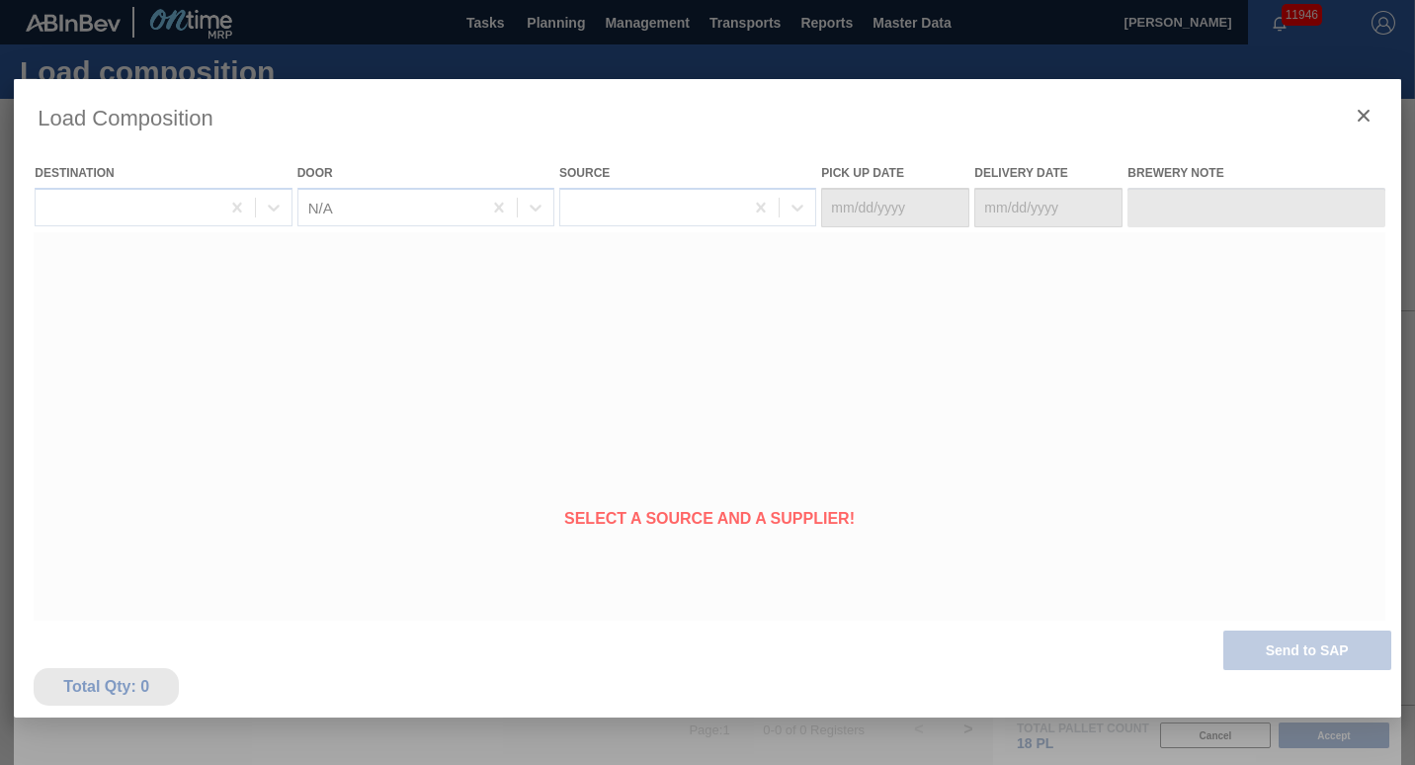
type Date "[DATE]"
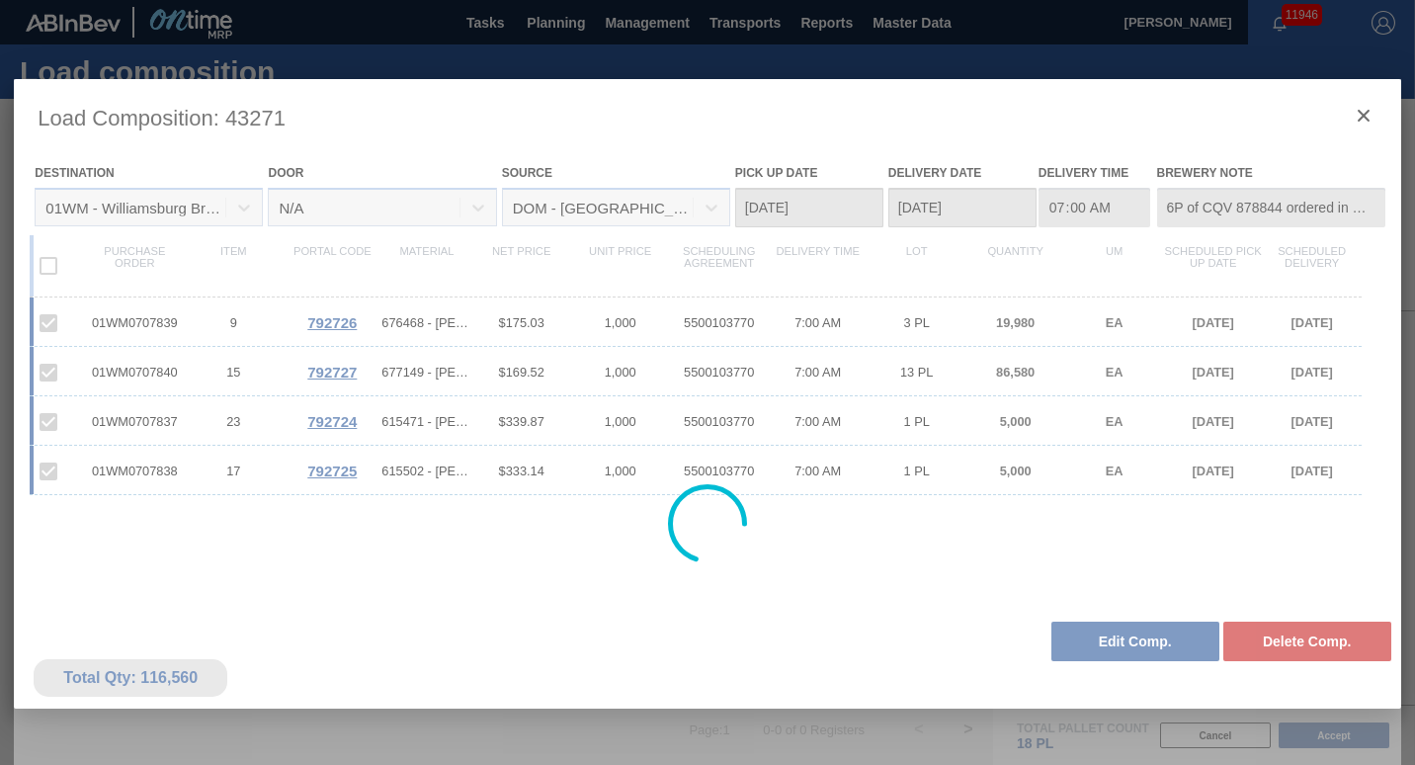
type input "6P of CQV 878844 ordered in SAP to fill load"
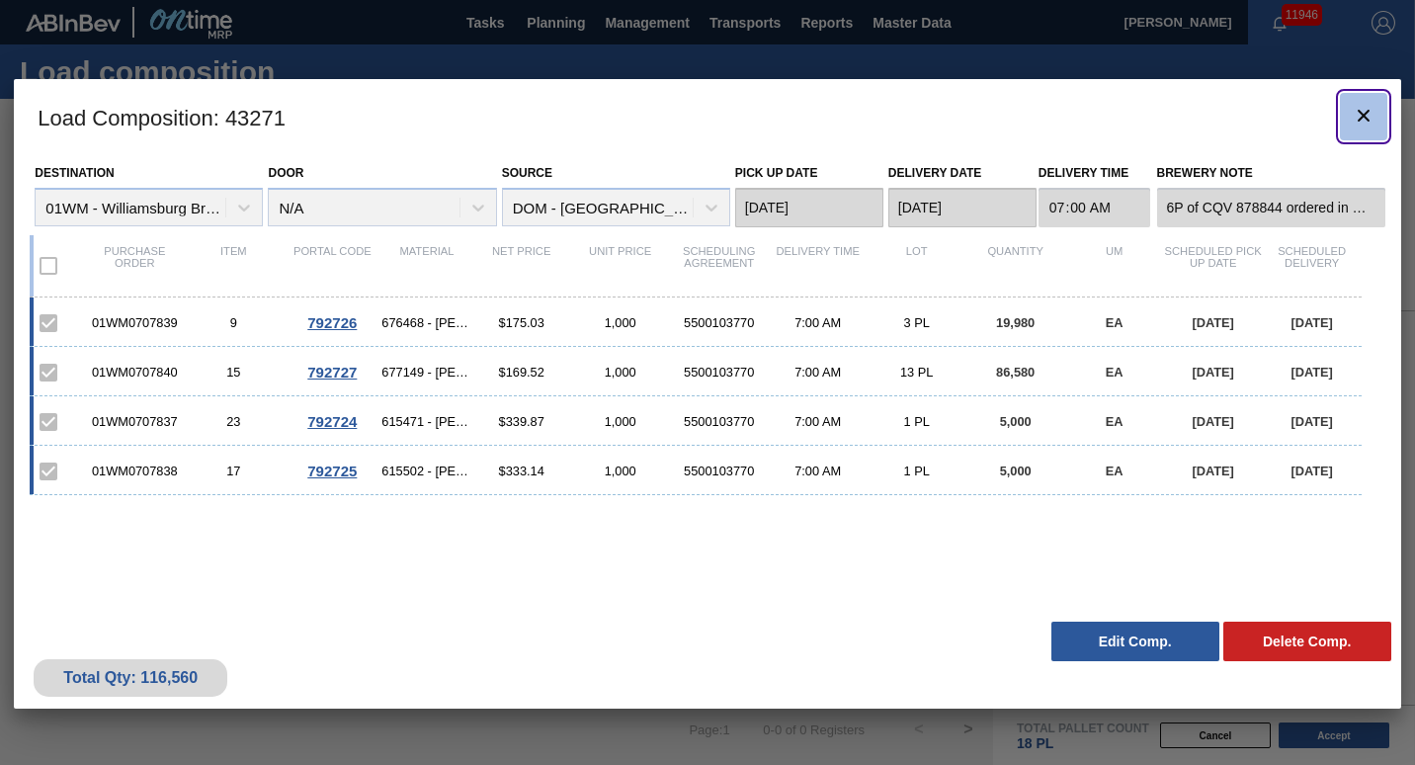
click at [1353, 125] on icon "botão de ícone" at bounding box center [1364, 116] width 24 height 24
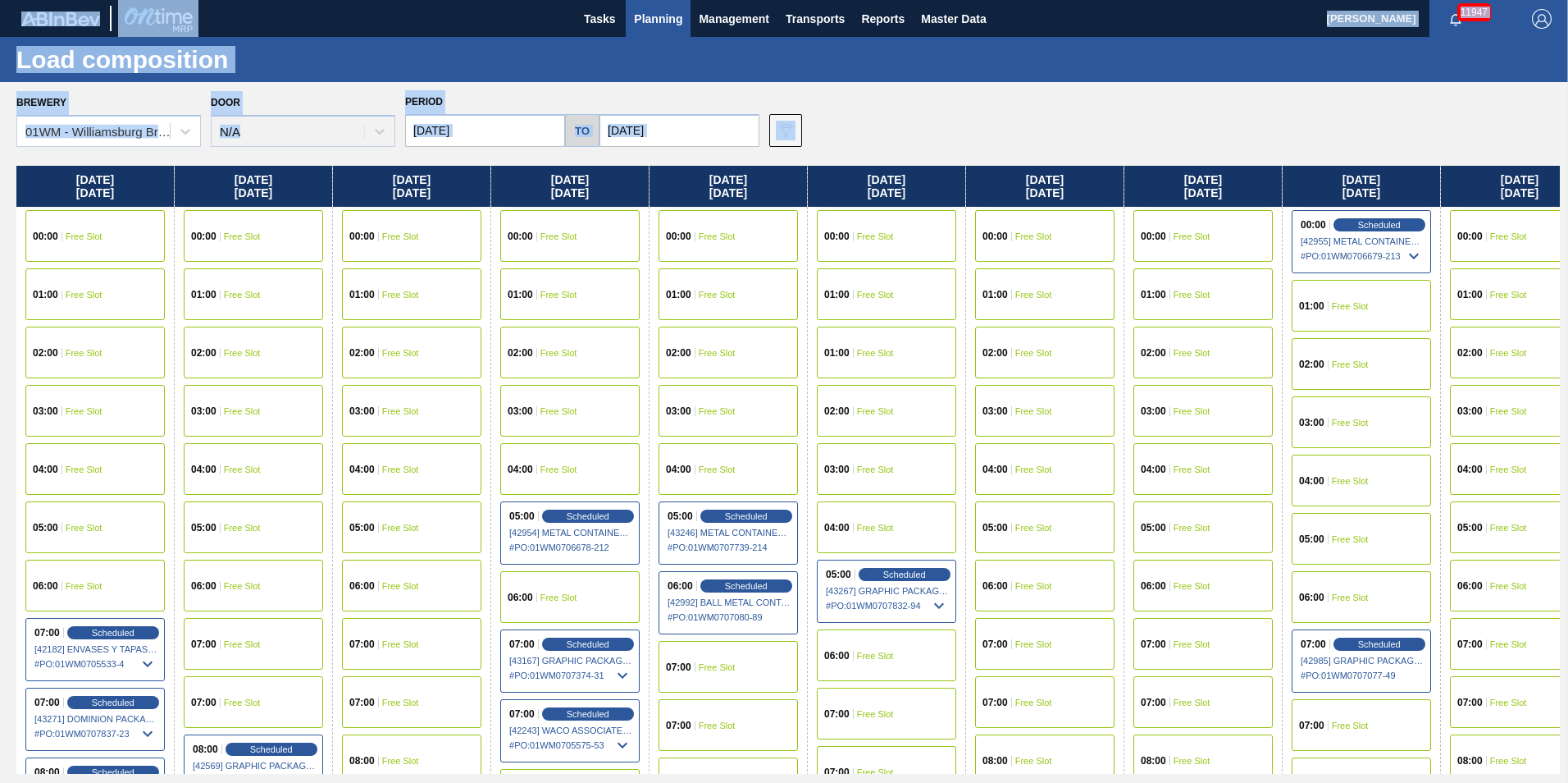
drag, startPoint x: 872, startPoint y: 118, endPoint x: -35, endPoint y: -11, distance: 916.1
click at [0, 0] on html "Tasks Planning Management Transports Reports Master Data Vincent Geritano 11947…" at bounding box center [784, 0] width 1568 height 0
click at [362, 53] on div "Load composition" at bounding box center [784, 59] width 1568 height 45
drag, startPoint x: 829, startPoint y: 116, endPoint x: 31, endPoint y: 2, distance: 806.1
click at [31, 2] on main "Tasks Planning Management Transports Reports Master Data Vincent Geritano 11947…" at bounding box center [784, 391] width 1568 height 783
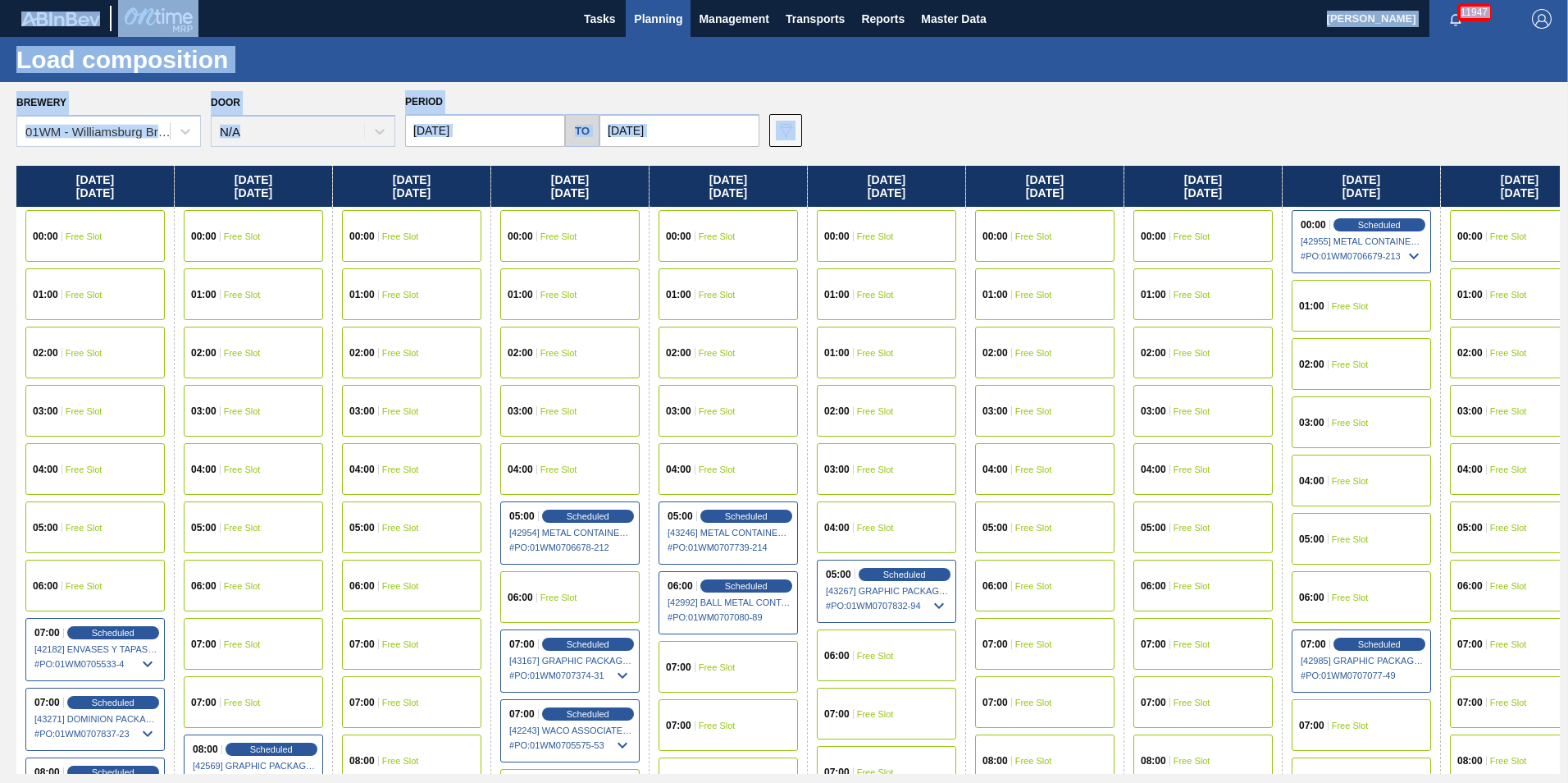
click at [442, 64] on div "Load composition" at bounding box center [784, 59] width 1568 height 45
drag, startPoint x: 833, startPoint y: 132, endPoint x: 8, endPoint y: 6, distance: 834.6
click at [8, 6] on main "Tasks Planning Management Transports Reports Master Data Vincent Geritano 11947…" at bounding box center [784, 391] width 1568 height 783
drag, startPoint x: 8, startPoint y: 6, endPoint x: 344, endPoint y: 70, distance: 342.0
click at [344, 70] on div "Load composition" at bounding box center [784, 59] width 1568 height 45
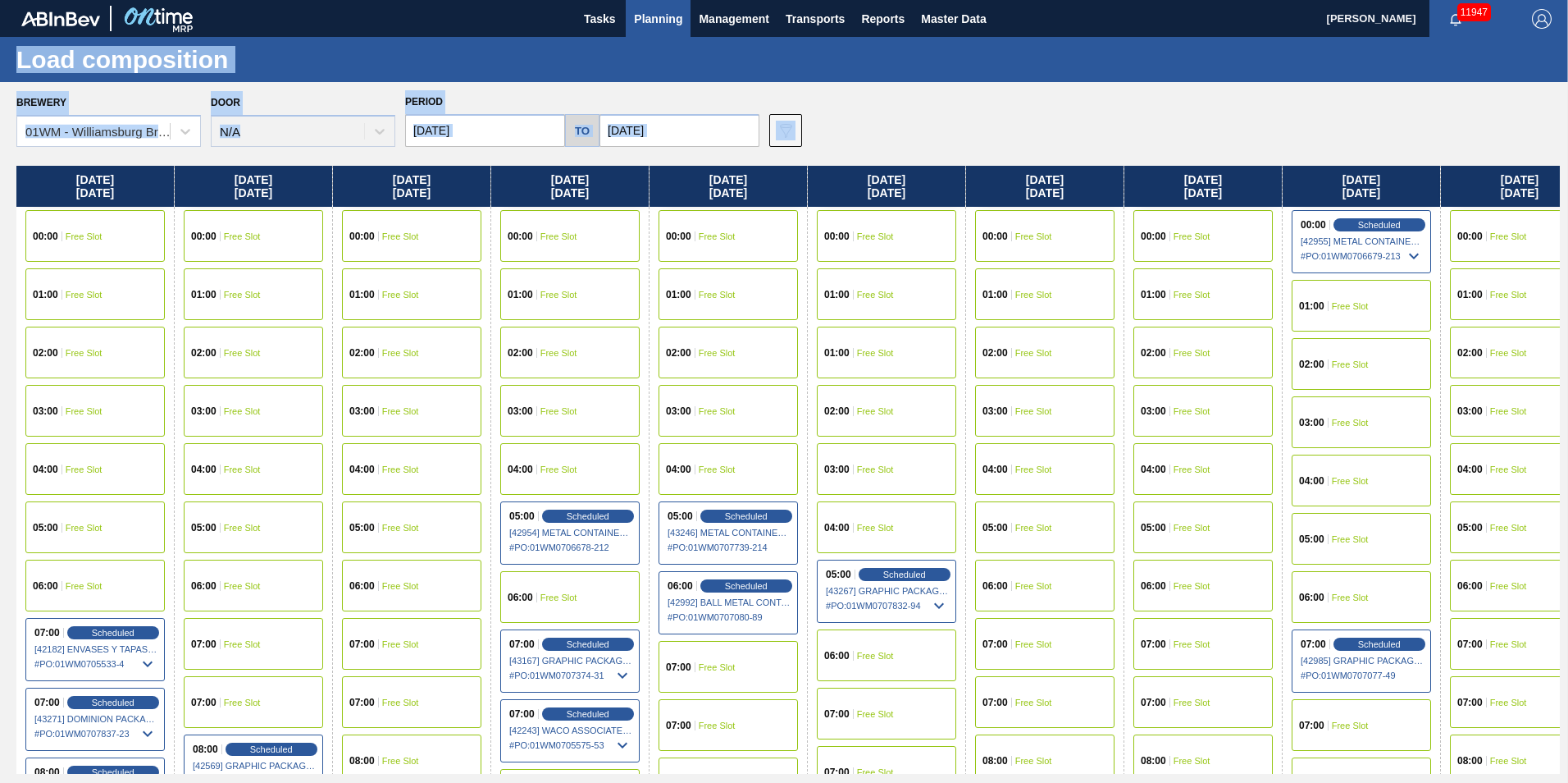
drag, startPoint x: 17, startPoint y: 64, endPoint x: 832, endPoint y: 120, distance: 816.9
click at [832, 120] on main "Tasks Planning Management Transports Reports Master Data Vincent Geritano 11947…" at bounding box center [784, 391] width 1568 height 783
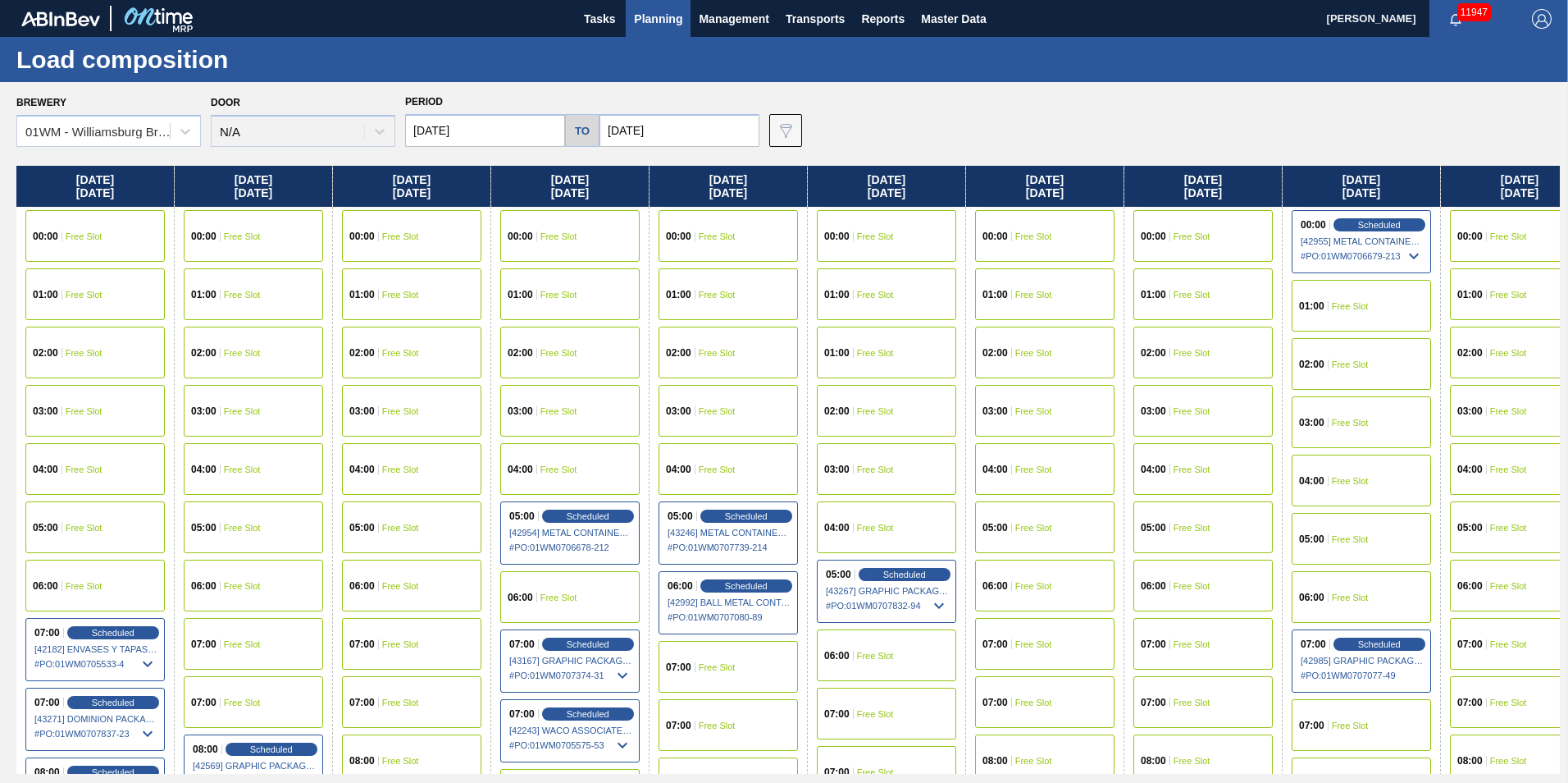
drag, startPoint x: 832, startPoint y: 120, endPoint x: 852, endPoint y: 125, distance: 20.6
click at [852, 125] on div "Brewery 01WM - Williamsburg Brewery Door N/A Period 09/26/2025 to 10/18/2025 Da…" at bounding box center [789, 119] width 1544 height 56
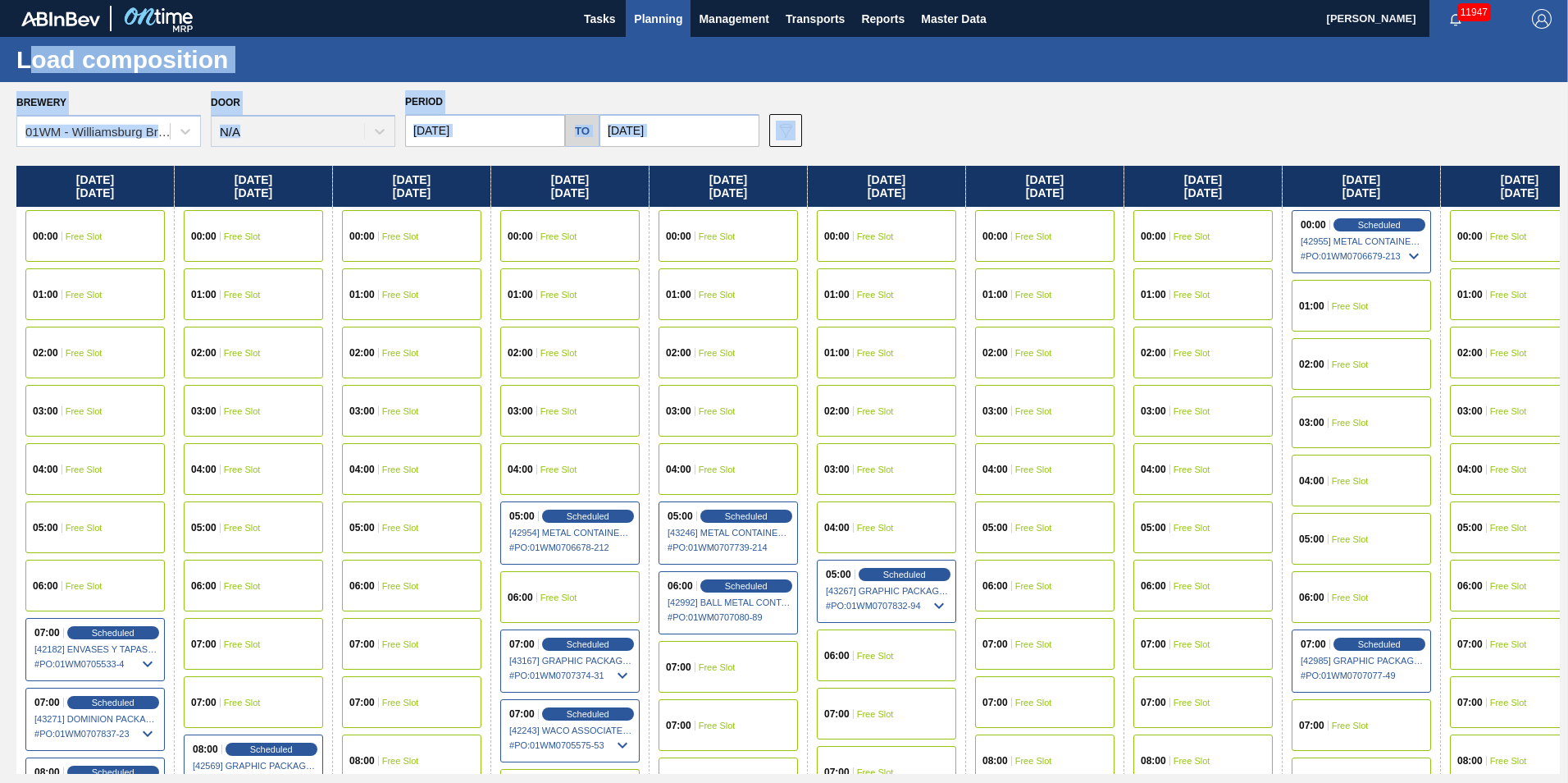
drag, startPoint x: 853, startPoint y: 126, endPoint x: 27, endPoint y: 56, distance: 829.0
click at [27, 58] on main "Tasks Planning Management Transports Reports Master Data Vincent Geritano 11947…" at bounding box center [784, 391] width 1568 height 783
click at [975, 91] on div "Brewery 01WM - Williamsburg Brewery Door N/A Period 09/26/2025 to 10/18/2025 Da…" at bounding box center [789, 119] width 1544 height 56
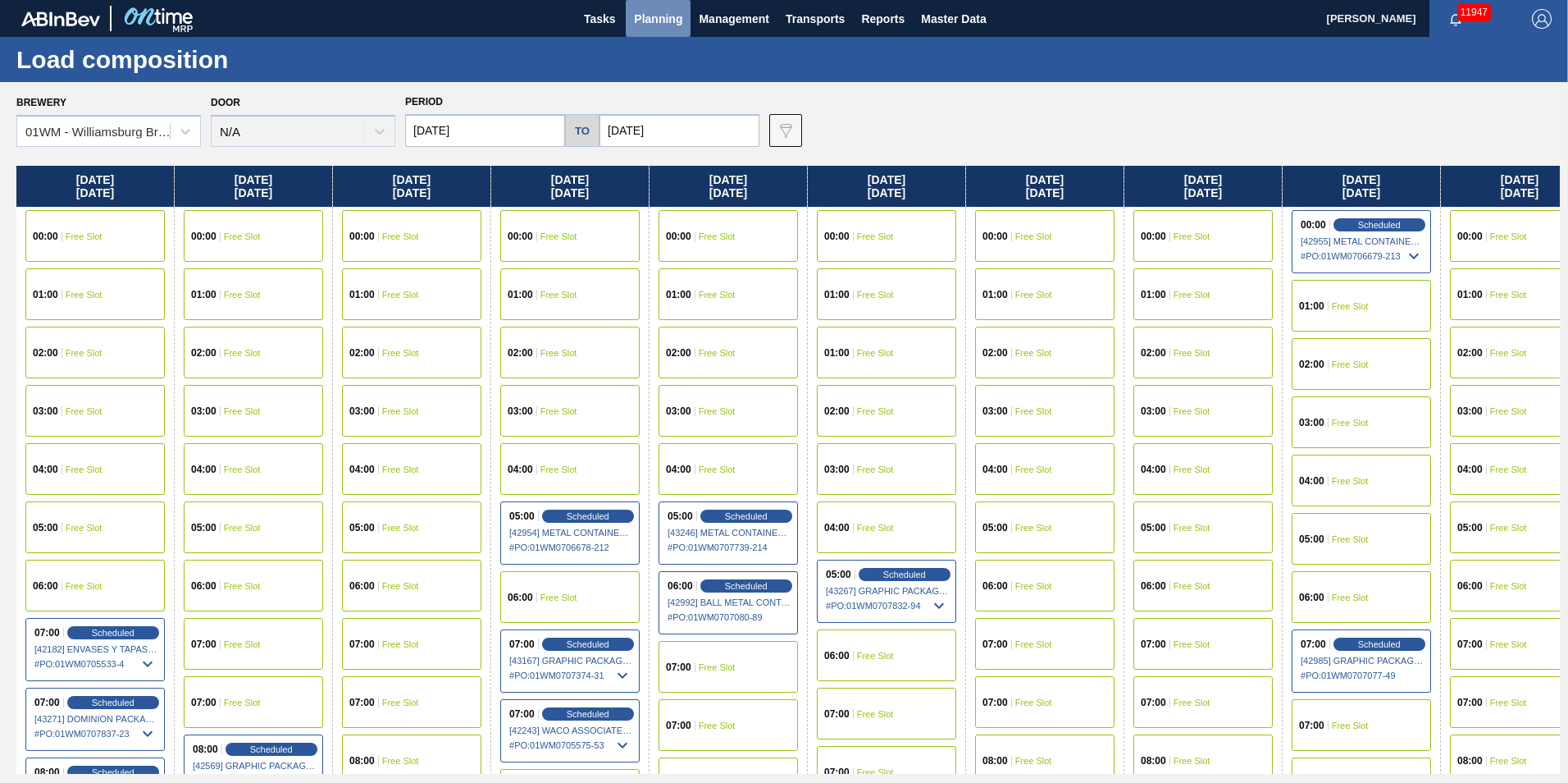
click at [665, 10] on span "Planning" at bounding box center [658, 19] width 48 height 20
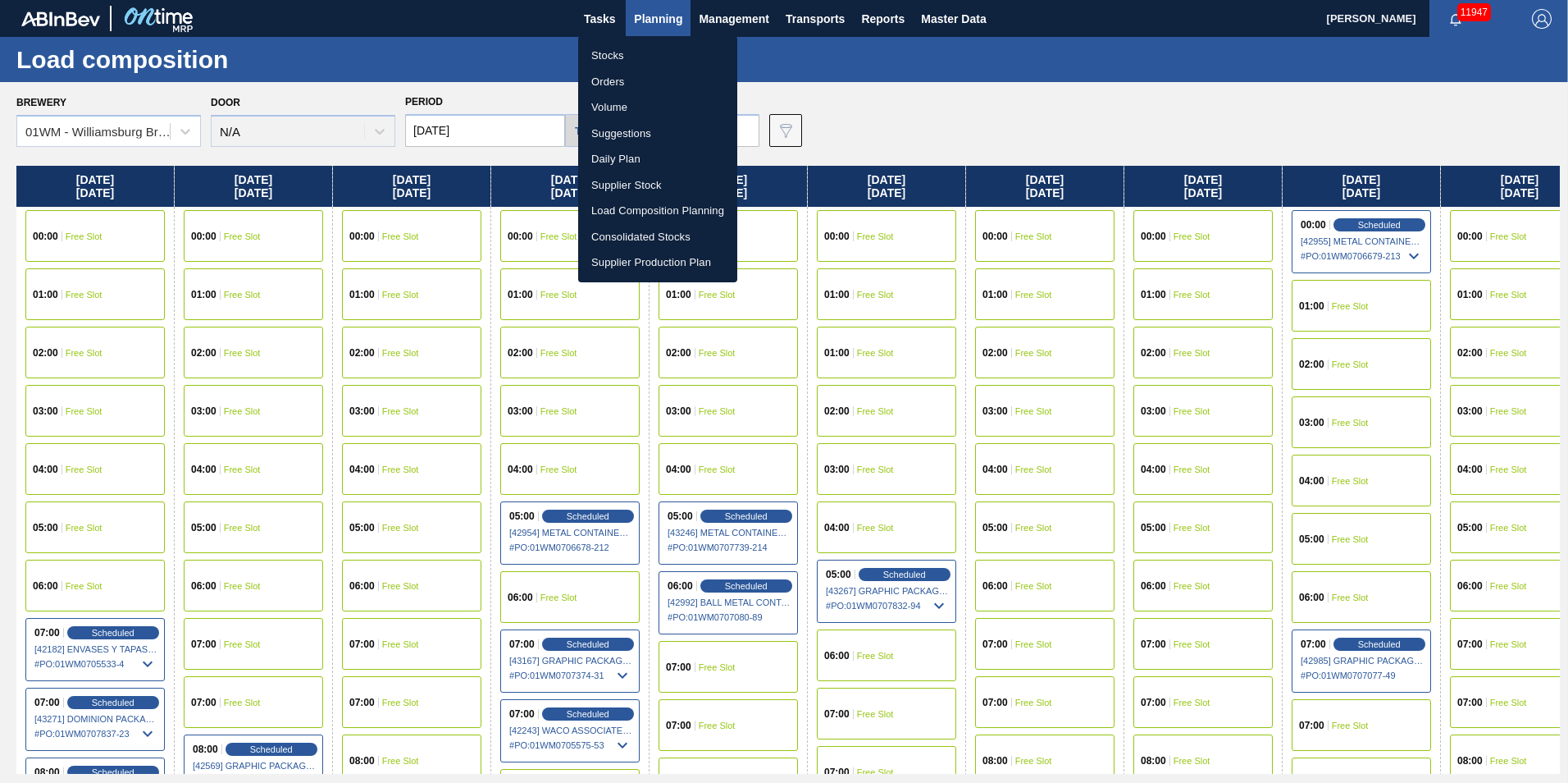
click at [854, 110] on div at bounding box center [784, 391] width 1568 height 783
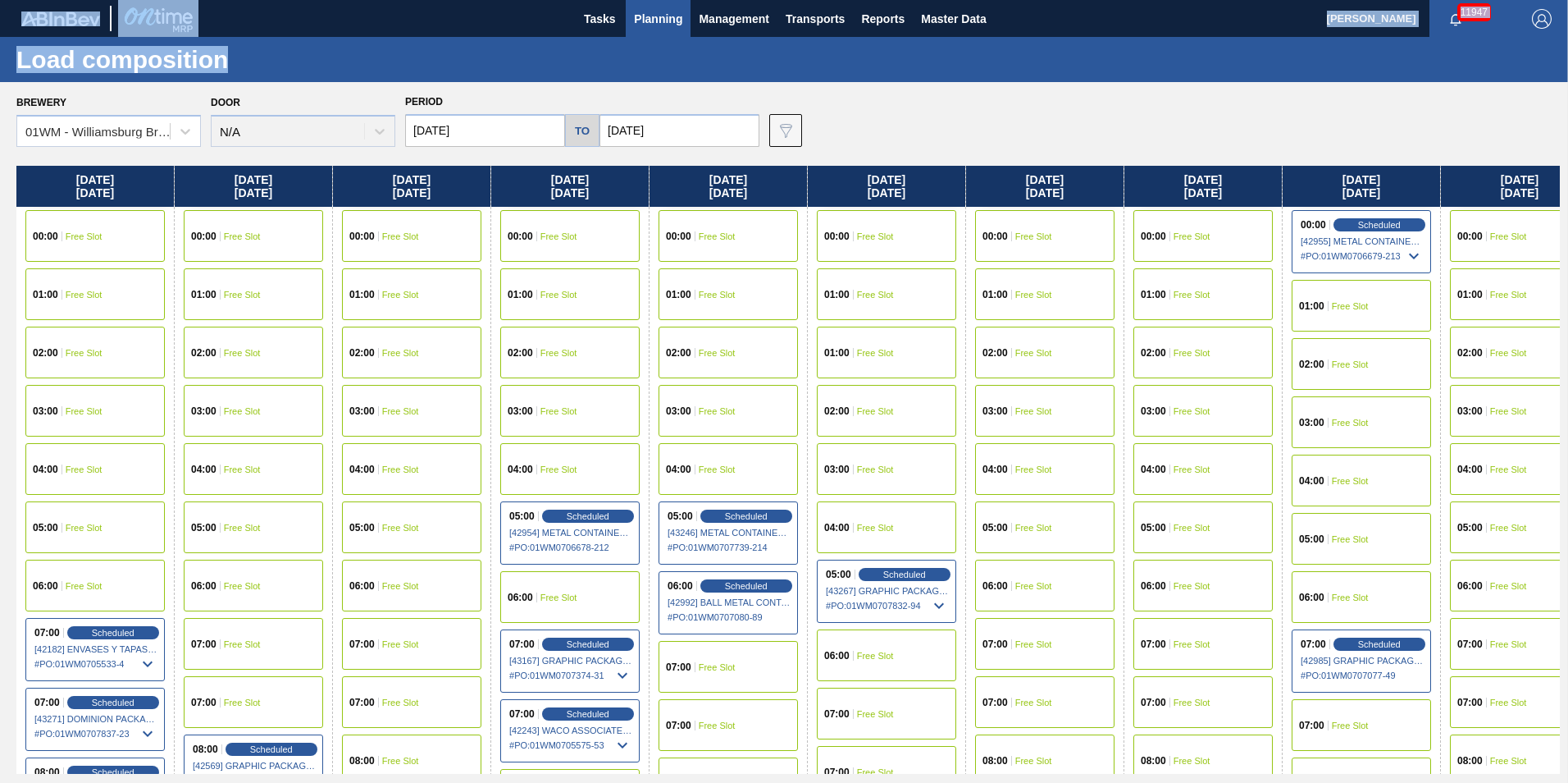
drag, startPoint x: 671, startPoint y: 80, endPoint x: 530, endPoint y: -12, distance: 168.4
click at [530, 0] on html "Tasks Planning Management Transports Reports Master Data Vincent Geritano 11947…" at bounding box center [784, 0] width 1568 height 0
drag, startPoint x: 530, startPoint y: -12, endPoint x: 482, endPoint y: 61, distance: 87.4
click at [483, 61] on div "Load composition" at bounding box center [784, 59] width 1568 height 45
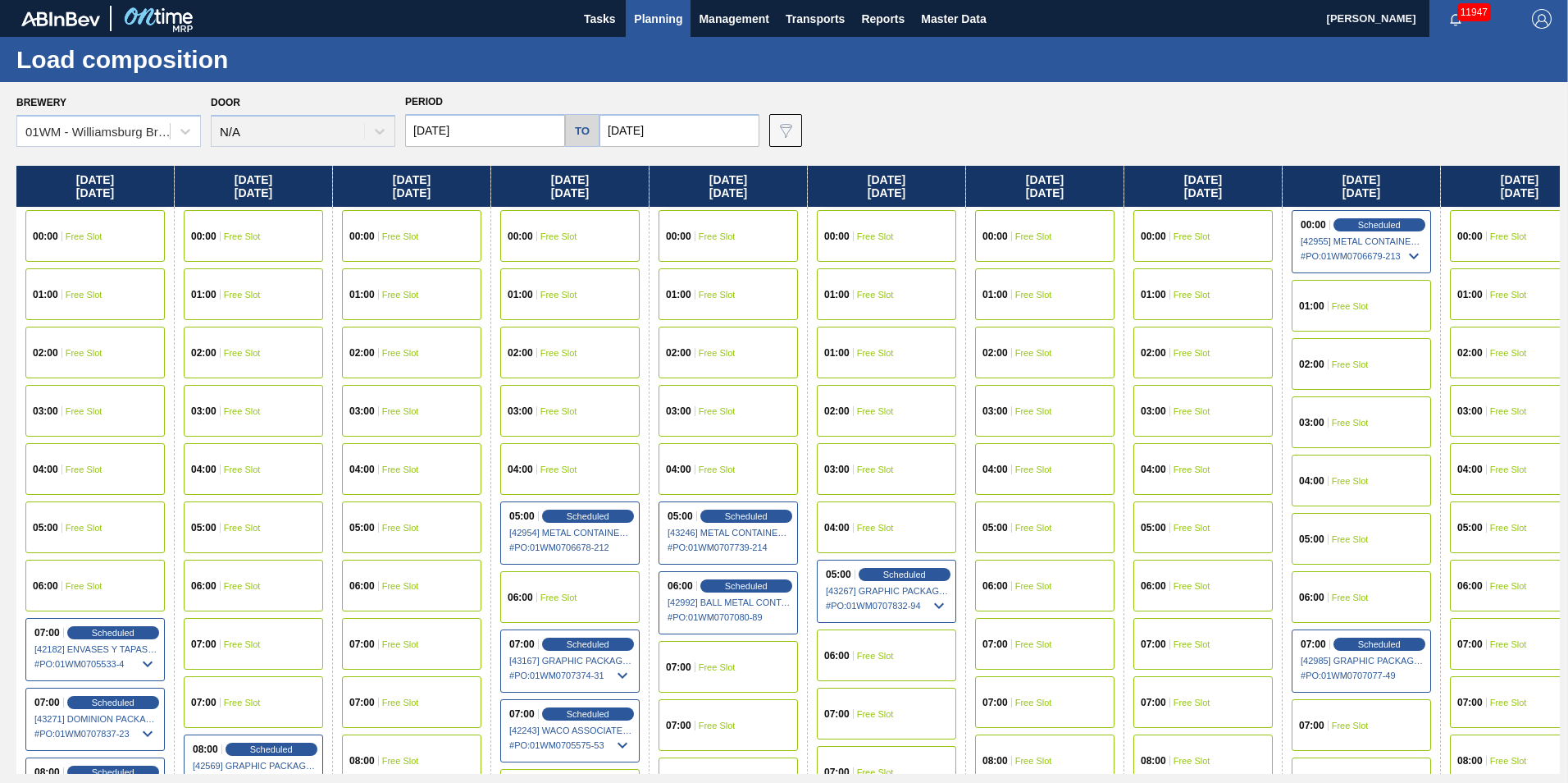
drag, startPoint x: 553, startPoint y: 25, endPoint x: 1032, endPoint y: 26, distance: 479.0
click at [1032, 26] on div "Tasks Planning Management Transports Reports Master Data" at bounding box center [784, 18] width 1568 height 37
drag, startPoint x: 1040, startPoint y: 28, endPoint x: 496, endPoint y: 40, distance: 544.1
click at [496, 40] on main "Tasks Planning Management Transports Reports Master Data Vincent Geritano 11947…" at bounding box center [784, 391] width 1568 height 783
click at [276, 32] on div "Tasks Planning Management Transports Reports Master Data" at bounding box center [784, 18] width 1568 height 37
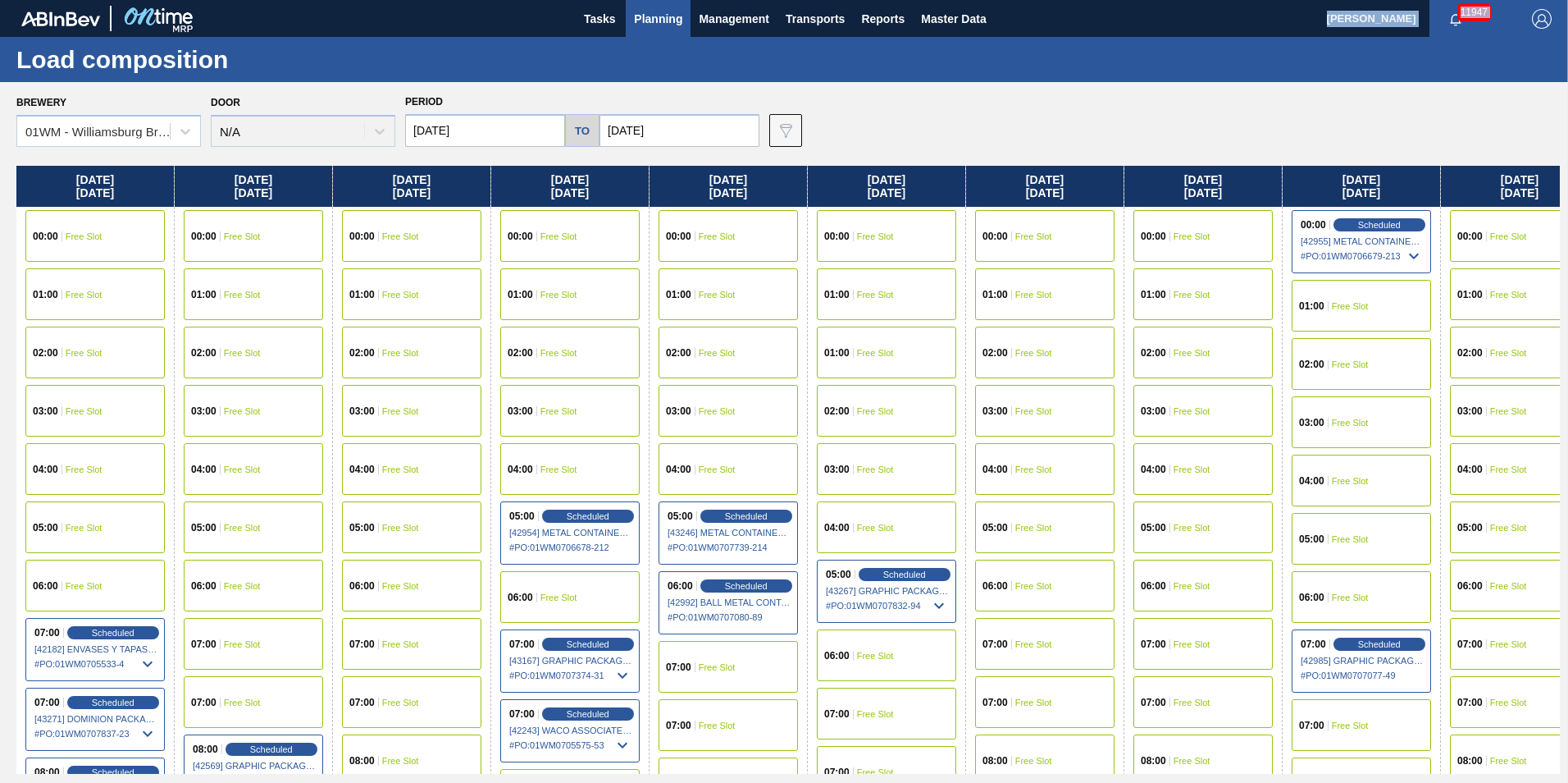
drag, startPoint x: 7, startPoint y: 40, endPoint x: 282, endPoint y: 10, distance: 276.6
click at [282, 10] on main "Tasks Planning Management Transports Reports Master Data Vincent Geritano 11947…" at bounding box center [784, 391] width 1568 height 783
drag, startPoint x: 282, startPoint y: 10, endPoint x: 236, endPoint y: 52, distance: 62.3
click at [236, 52] on h1 "Load composition" at bounding box center [162, 59] width 291 height 19
drag, startPoint x: 241, startPoint y: 67, endPoint x: 20, endPoint y: 12, distance: 227.7
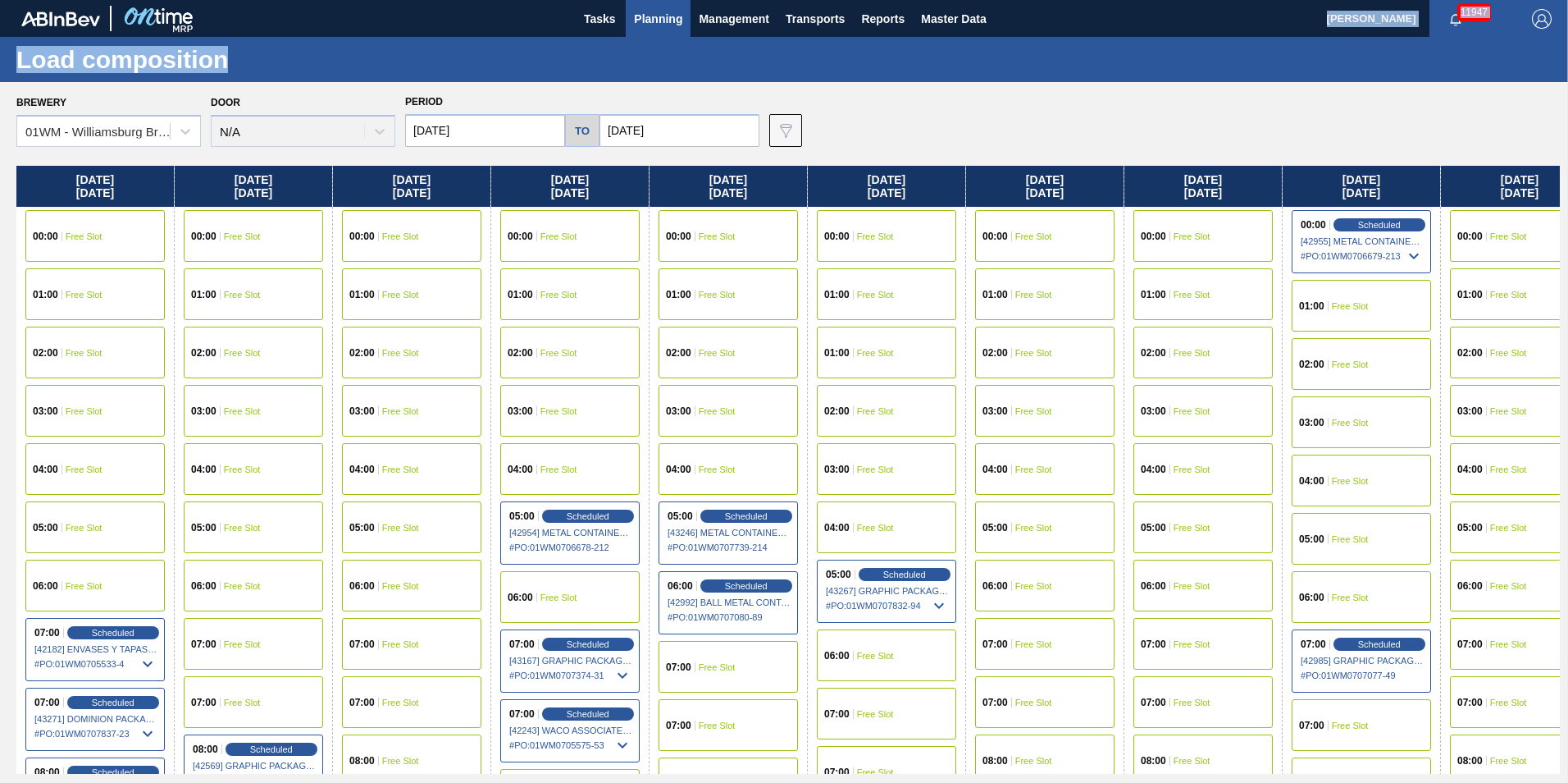
click at [20, 12] on main "Tasks Planning Management Transports Reports Master Data Vincent Geritano 11947…" at bounding box center [784, 391] width 1568 height 783
drag, startPoint x: 20, startPoint y: 12, endPoint x: 258, endPoint y: 47, distance: 240.6
click at [258, 47] on div "Load composition" at bounding box center [784, 59] width 1568 height 45
click at [863, 102] on div "Brewery 01WM - Williamsburg Brewery Door N/A Period 09/26/2025 to 10/18/2025 Da…" at bounding box center [789, 119] width 1544 height 56
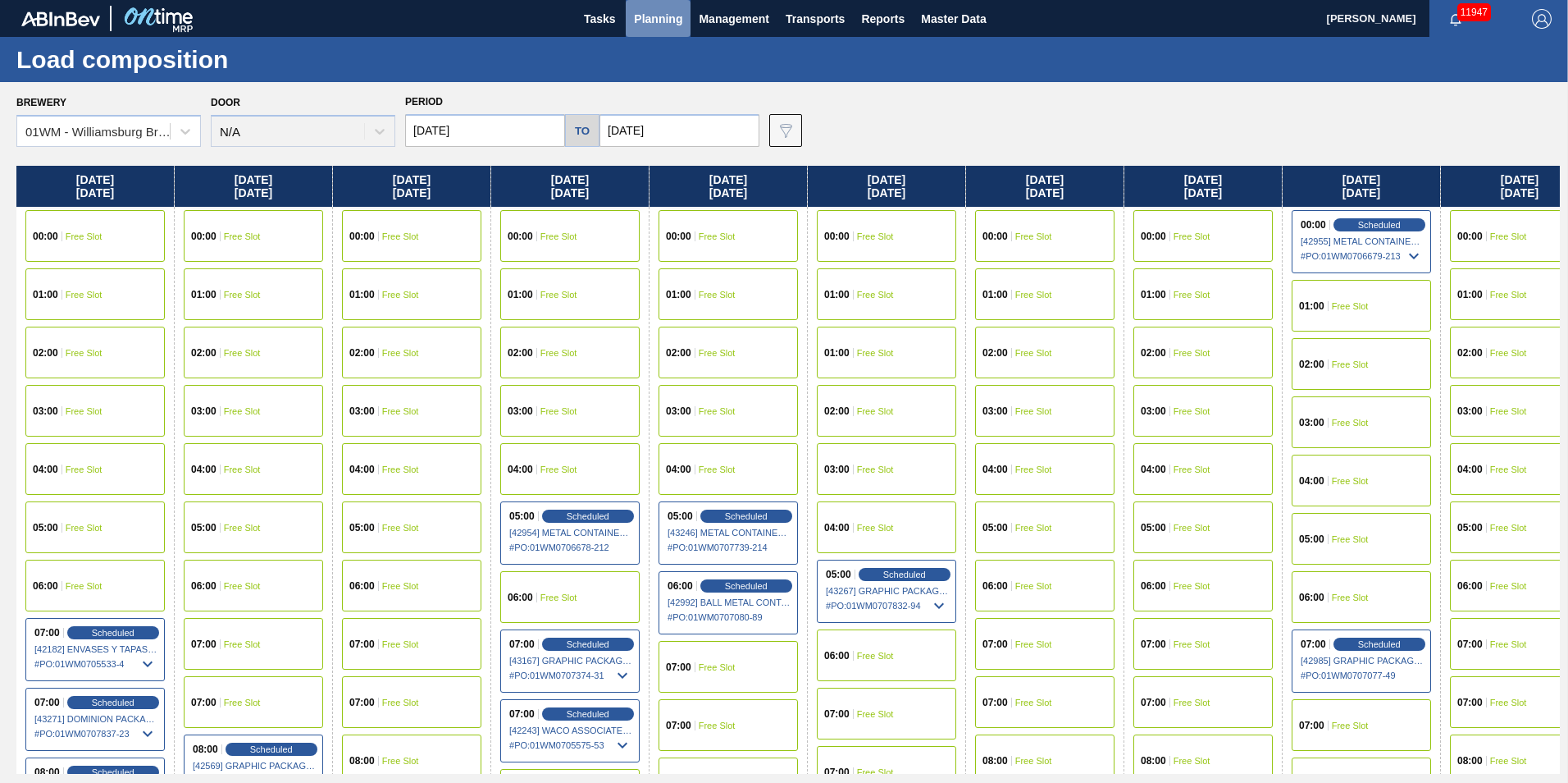
click at [661, 16] on span "Planning" at bounding box center [658, 19] width 48 height 20
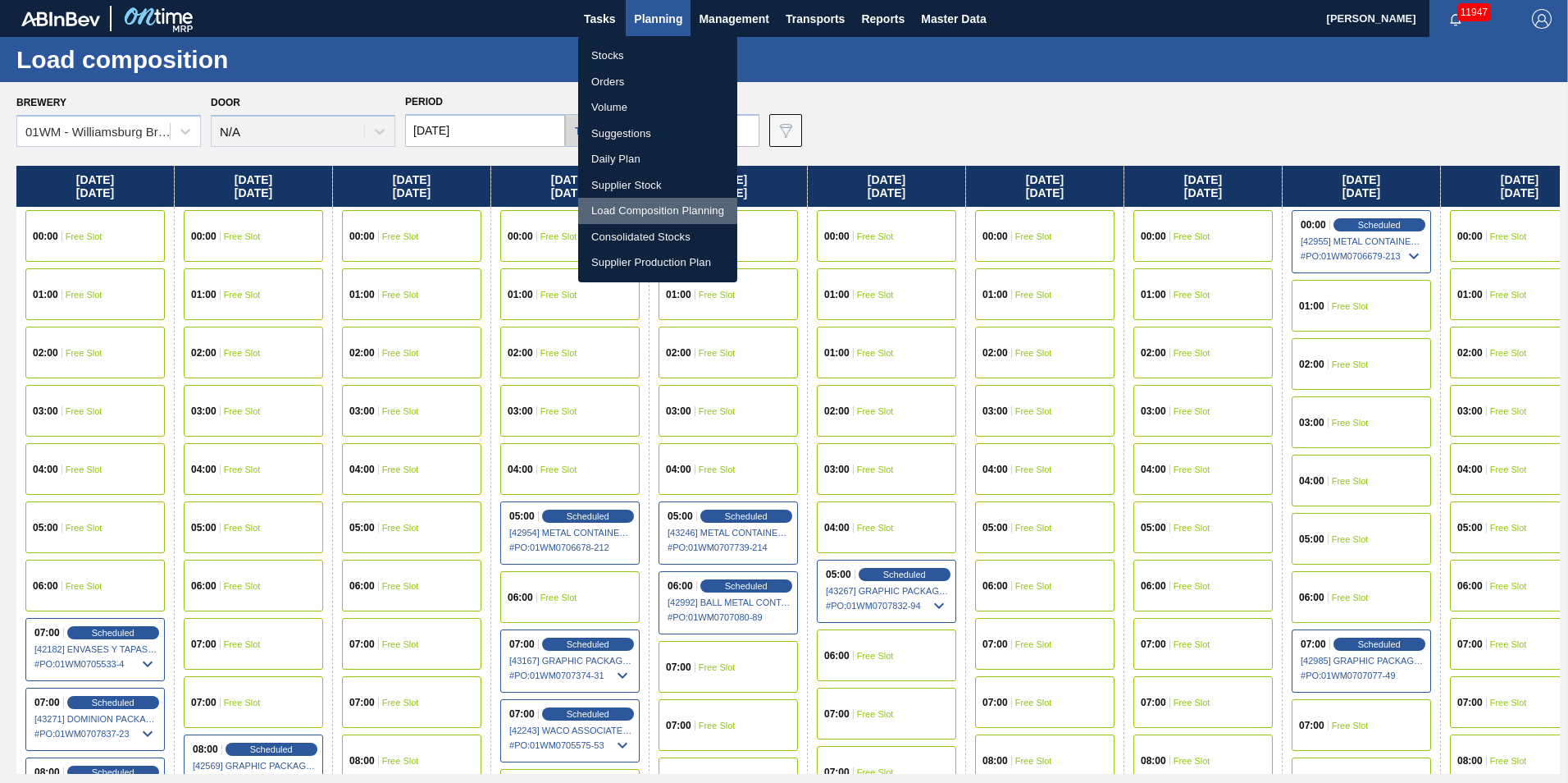
click at [633, 217] on li "Load Composition Planning" at bounding box center [658, 211] width 159 height 27
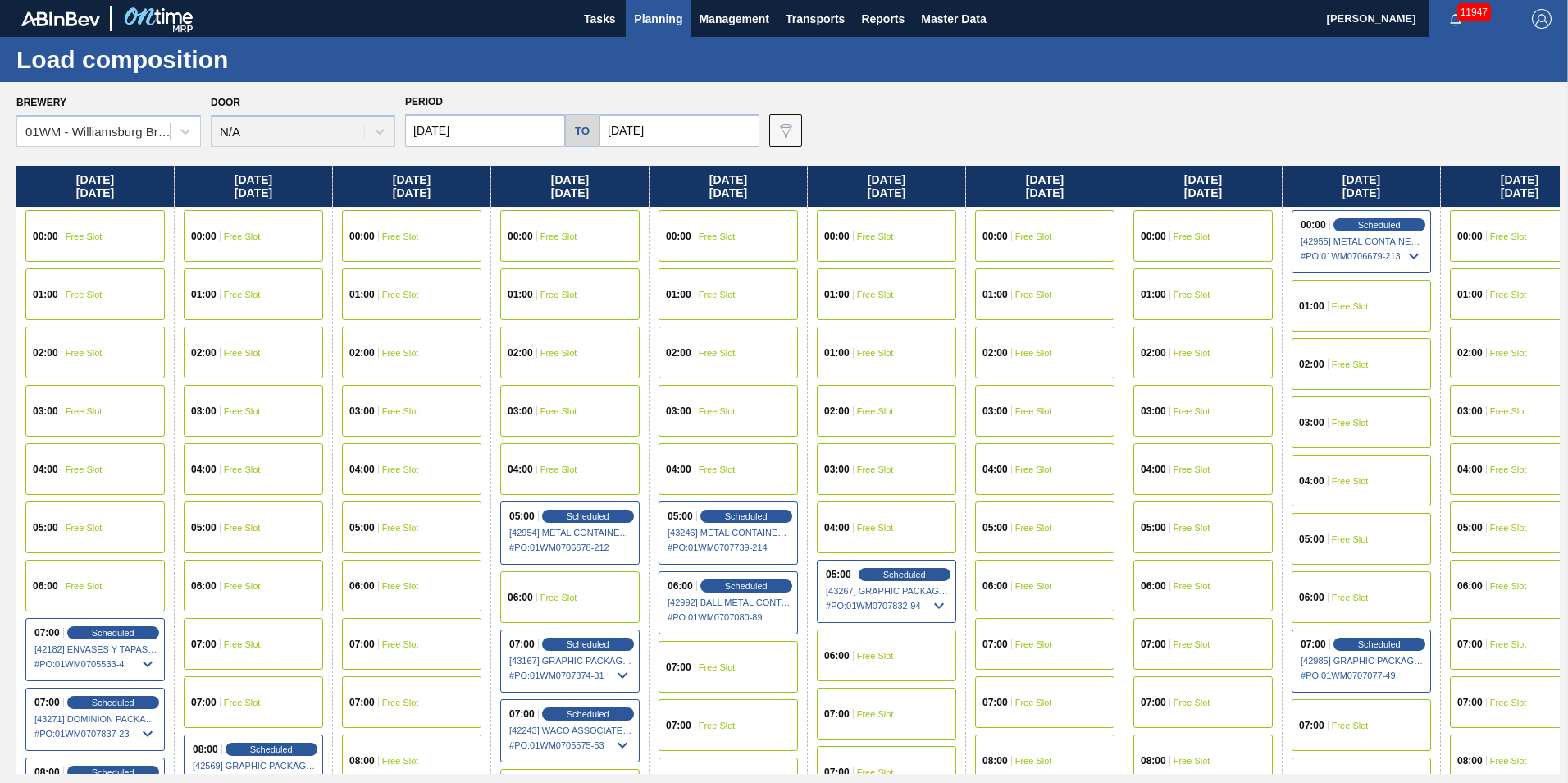
click at [656, 15] on span "Planning" at bounding box center [658, 19] width 48 height 20
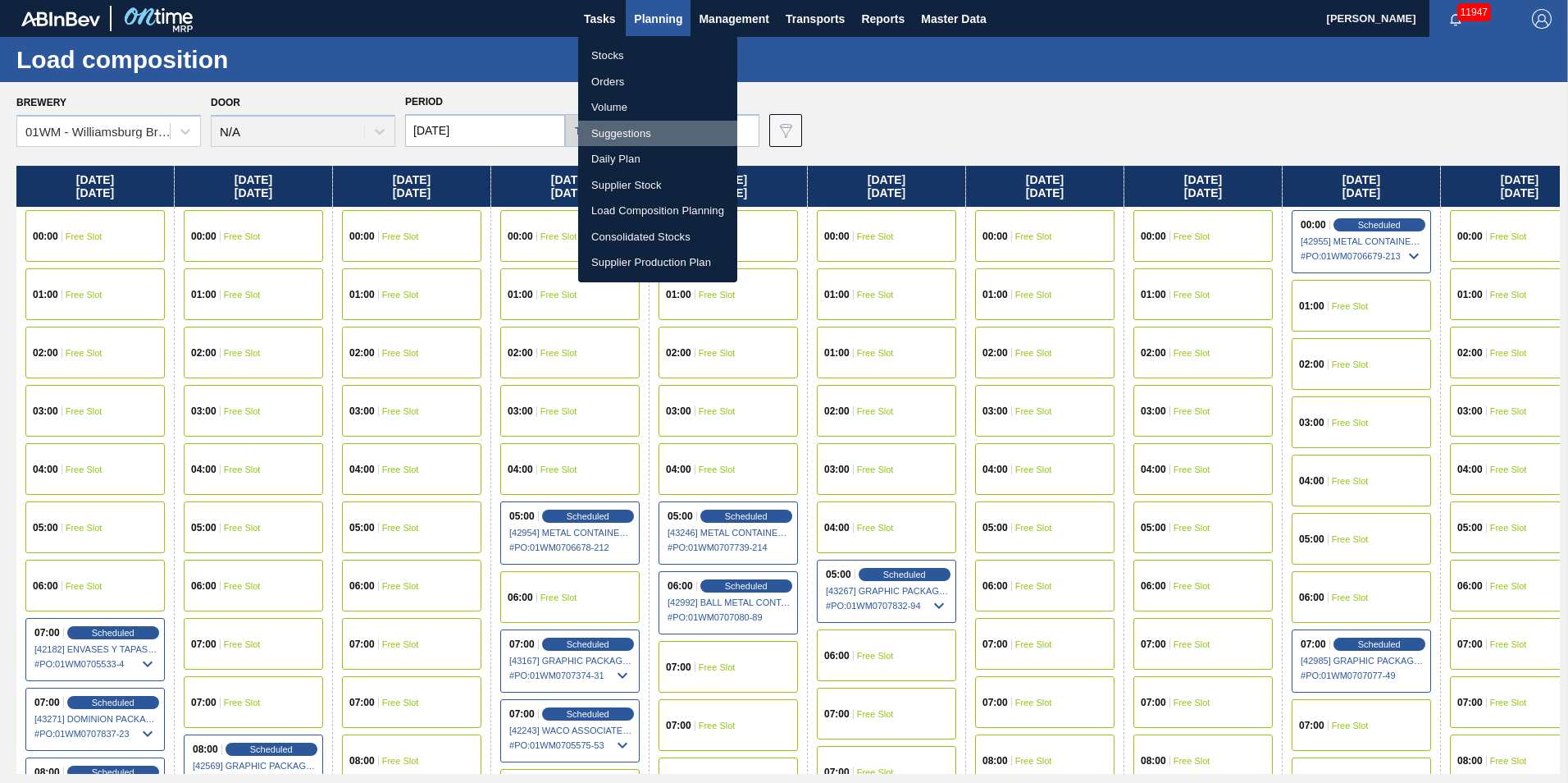
click at [612, 133] on li "Suggestions" at bounding box center [658, 134] width 159 height 27
